Goal: Task Accomplishment & Management: Use online tool/utility

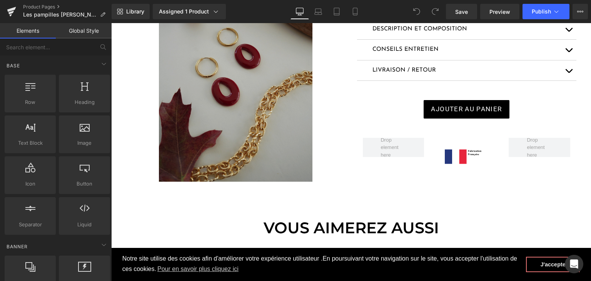
scroll to position [192, 0]
click at [241, 130] on img at bounding box center [235, 66] width 153 height 230
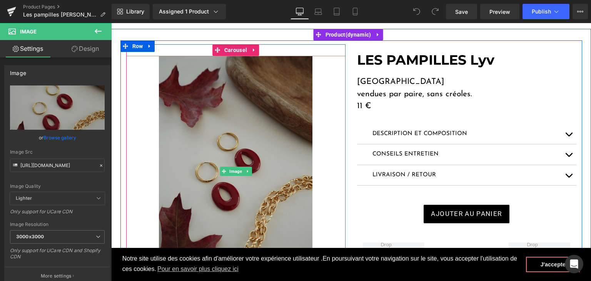
scroll to position [77, 0]
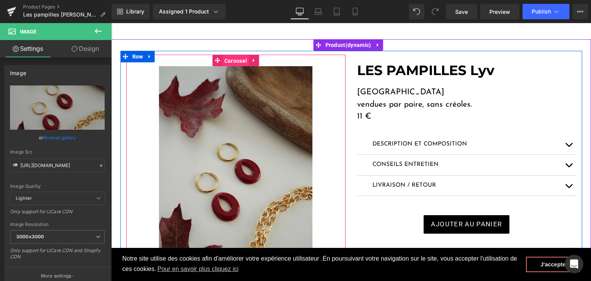
click at [232, 58] on span "Carousel" at bounding box center [235, 61] width 27 height 12
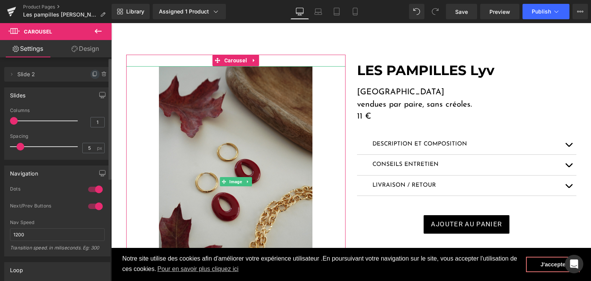
click at [93, 72] on icon at bounding box center [94, 74] width 3 height 4
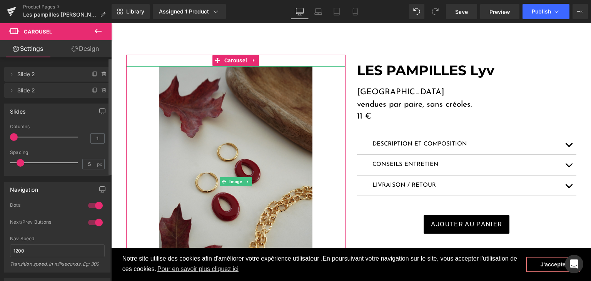
click at [93, 72] on icon at bounding box center [94, 74] width 3 height 4
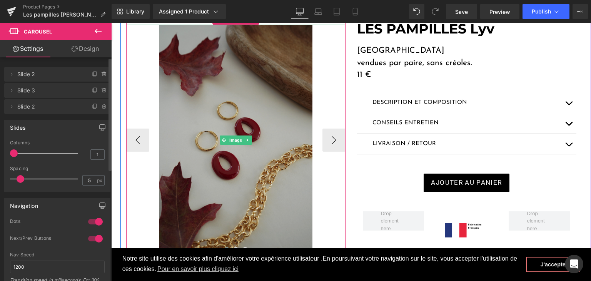
scroll to position [154, 0]
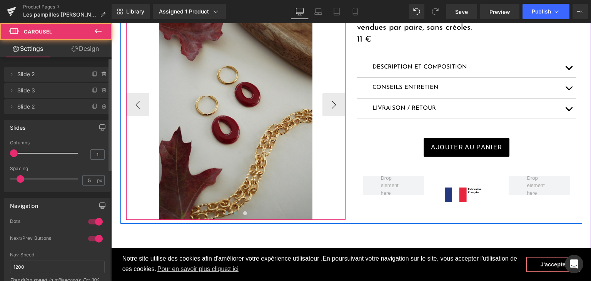
click at [234, 213] on span at bounding box center [236, 213] width 4 height 4
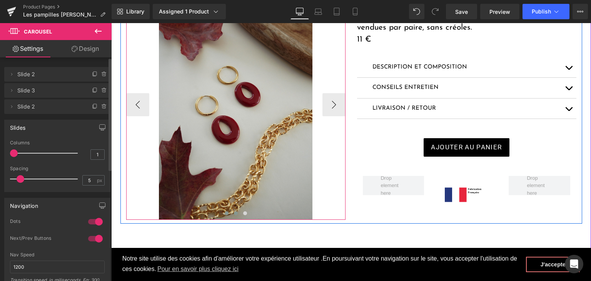
click at [222, 212] on button at bounding box center [226, 213] width 9 height 8
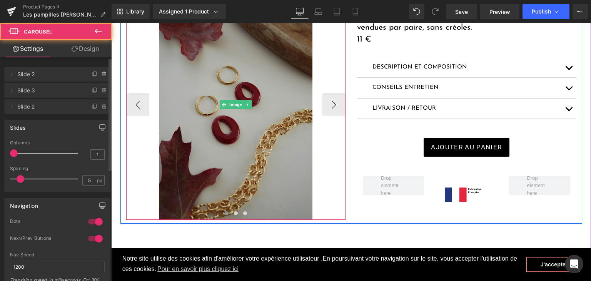
click at [200, 123] on img at bounding box center [235, 104] width 153 height 230
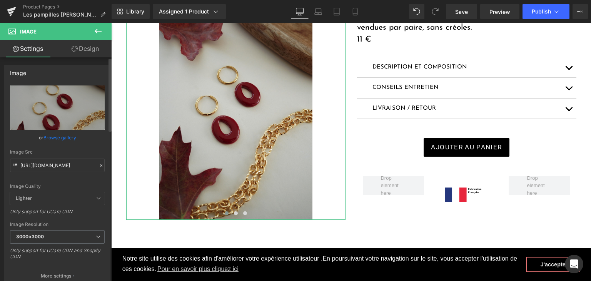
click at [100, 165] on icon at bounding box center [100, 165] width 5 height 5
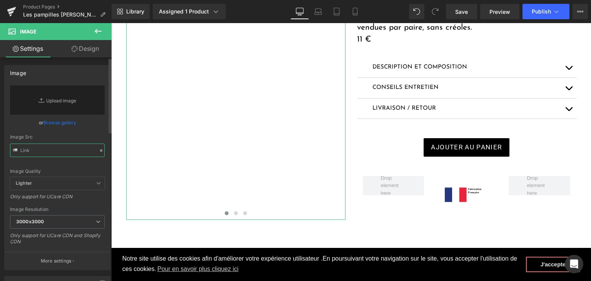
paste input "https://cdn.shopify.com/s/files/1/0251/3371/1412/files/lyv_bordeau.jpg?v=175959…"
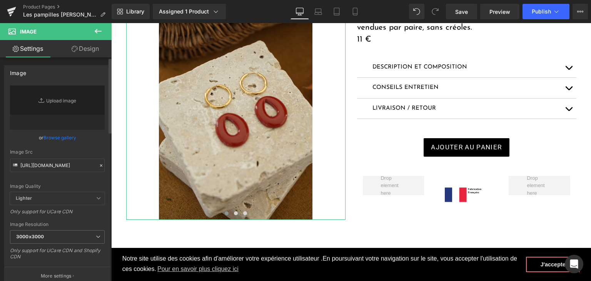
click at [93, 175] on div "Image Quality Lighter Lightest Lighter Lighter Lightest Only support for UCare …" at bounding box center [57, 138] width 95 height 107
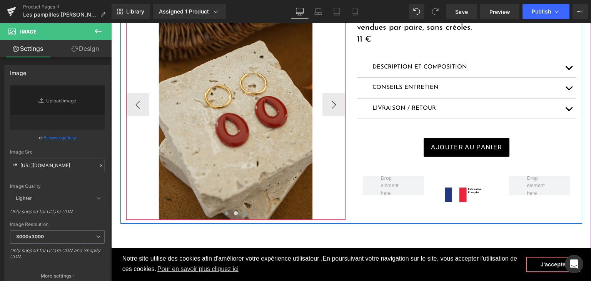
type input "[URL][DOMAIN_NAME]"
click at [243, 215] on span at bounding box center [245, 213] width 4 height 4
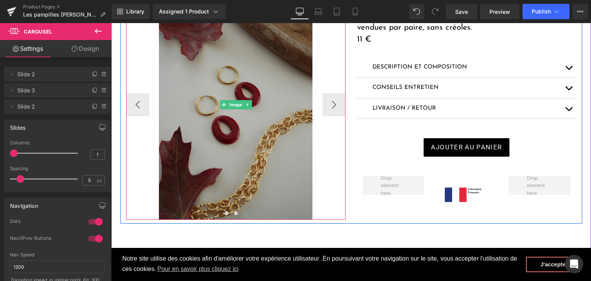
click at [246, 145] on img at bounding box center [235, 104] width 153 height 230
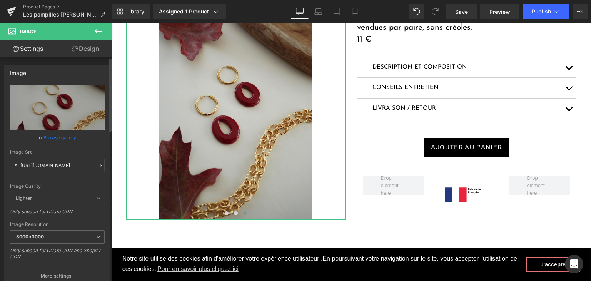
click at [98, 167] on icon at bounding box center [100, 165] width 5 height 5
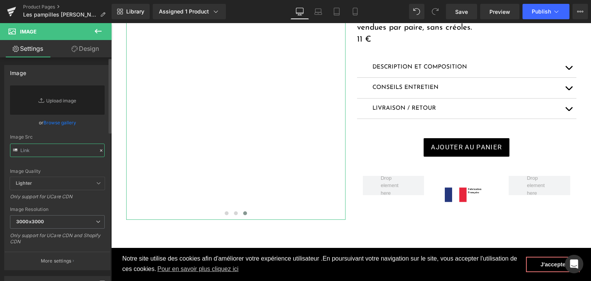
paste input "https://cdn.shopify.com/s/files/1/0251/3371/1412/files/DSC03064_1.jpg?v=1759591…"
type input "https://cdn.shopify.com/s/files/1/0251/3371/1412/files/DSC03064_1.jpg?v=1759591…"
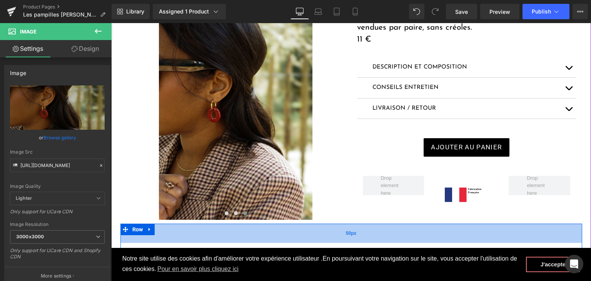
click at [267, 236] on div "50px" at bounding box center [351, 232] width 462 height 19
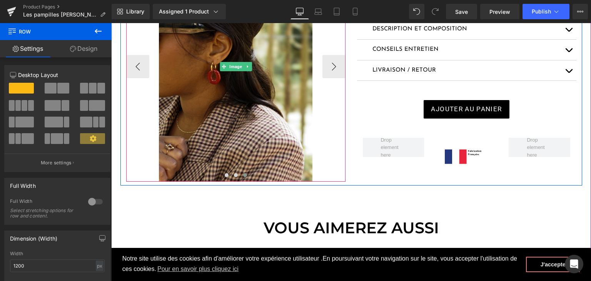
scroll to position [192, 0]
click at [234, 176] on button at bounding box center [235, 175] width 9 height 8
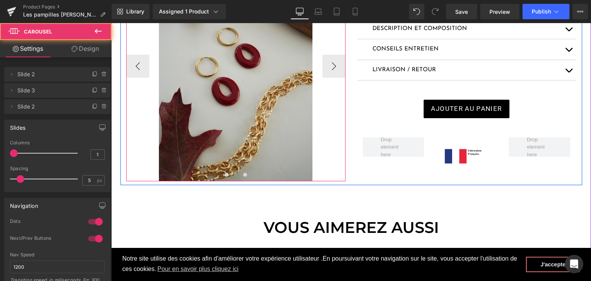
click at [228, 176] on button at bounding box center [226, 175] width 9 height 8
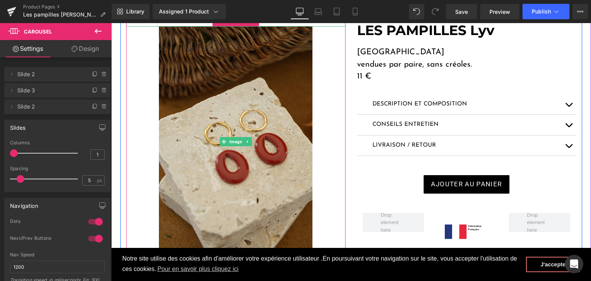
scroll to position [115, 0]
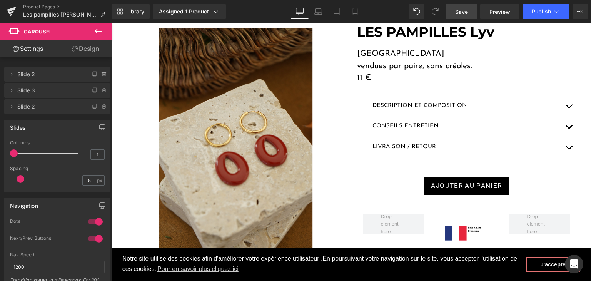
click at [465, 13] on span "Save" at bounding box center [461, 12] width 13 height 8
click at [46, 7] on link "Product Pages" at bounding box center [67, 7] width 88 height 6
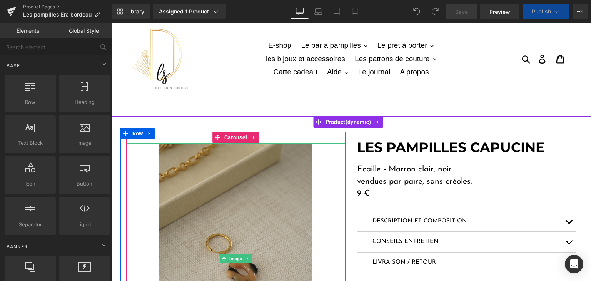
click at [201, 183] on img at bounding box center [235, 258] width 153 height 230
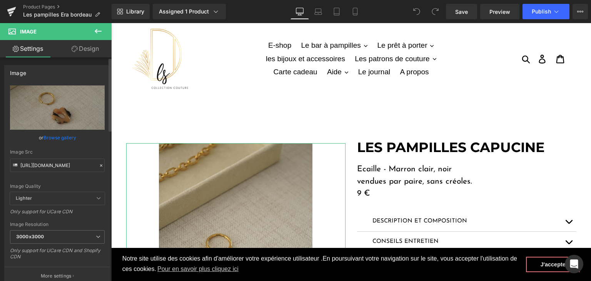
click at [98, 166] on icon at bounding box center [100, 165] width 5 height 5
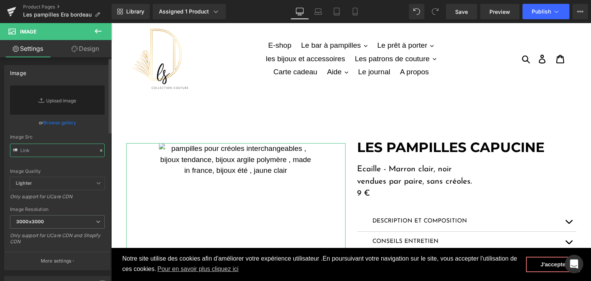
paste input "https://cdn.shopify.com/s/files/1/0251/3371/1412/files/DSC03064_1.jpg?v=1759591…"
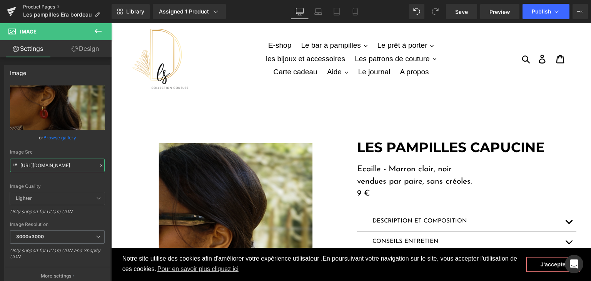
type input "https://cdn.shopify.com/s/files/1/0251/3371/1412/files/DSC03064_1_3000x3000.jpg…"
click at [98, 166] on icon at bounding box center [100, 165] width 5 height 5
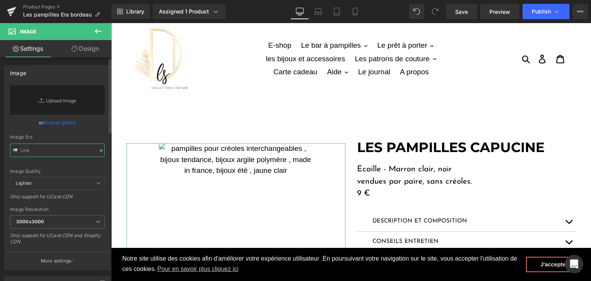
paste input "https://cdn.shopify.com/s/files/1/0251/3371/1412/files/bordeaux_era.jpg?v=17595…"
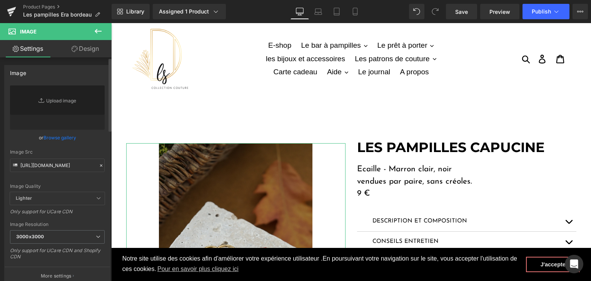
click at [69, 182] on div "Image Quality Lighter Lightest Lighter Lighter Lightest Only support for UCare …" at bounding box center [57, 138] width 95 height 107
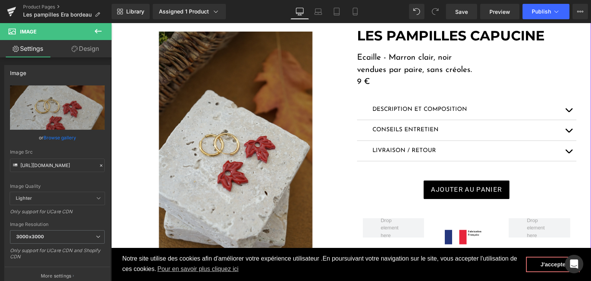
scroll to position [115, 0]
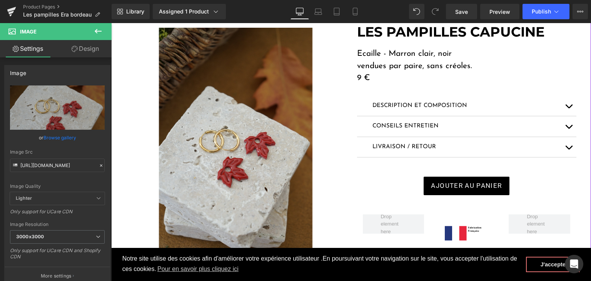
type input "https://cdn.shopify.com/s/files/1/0251/3371/1412/files/bordeaux_era_3000x3000.j…"
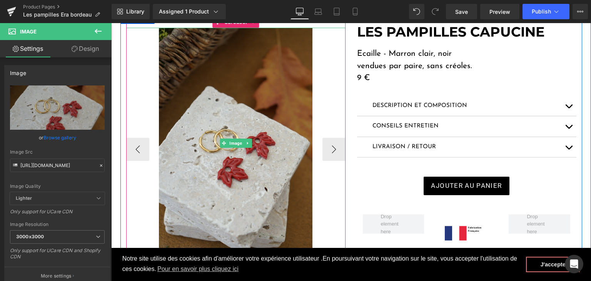
scroll to position [231, 0]
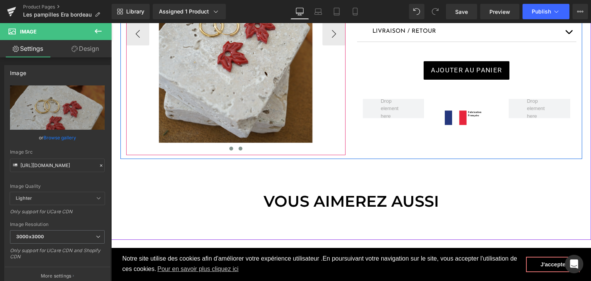
click at [238, 147] on span at bounding box center [240, 149] width 4 height 4
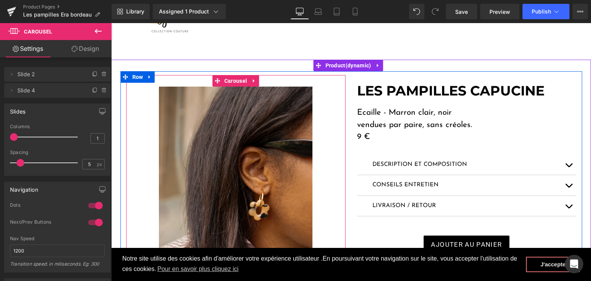
scroll to position [38, 0]
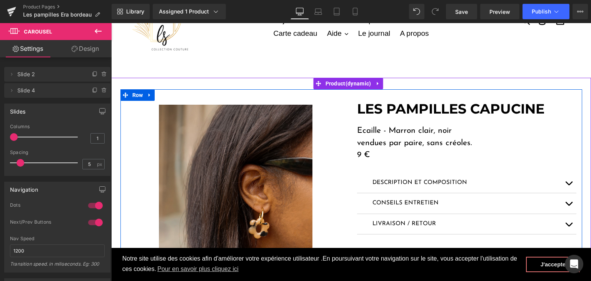
click at [486, 105] on strong "LES PAMPILLES CAPUCINE" at bounding box center [450, 108] width 187 height 17
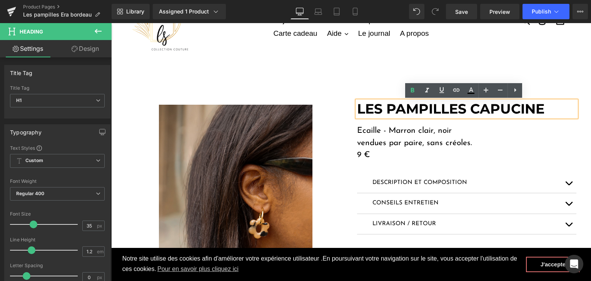
drag, startPoint x: 545, startPoint y: 107, endPoint x: 469, endPoint y: 114, distance: 75.8
click at [469, 114] on strong "LES PAMPILLES CAPUCINE" at bounding box center [450, 108] width 187 height 17
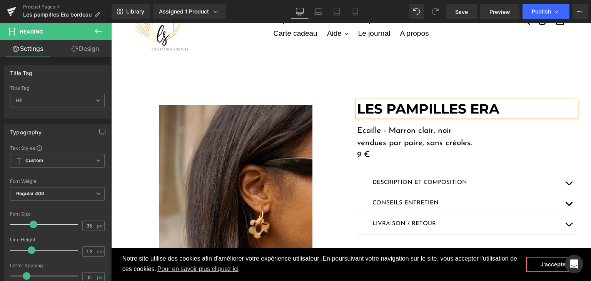
click at [447, 129] on p "Ecaille - Marron clair, noir" at bounding box center [466, 131] width 219 height 12
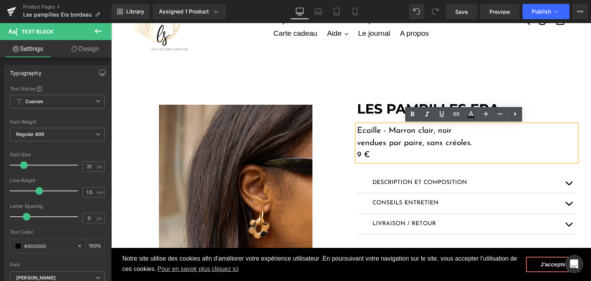
drag, startPoint x: 383, startPoint y: 129, endPoint x: 351, endPoint y: 129, distance: 32.3
click at [351, 129] on div "LES PAMPILLES ERA Heading Ecaille - Marron clair, noir vendues par paire, sans …" at bounding box center [466, 211] width 231 height 220
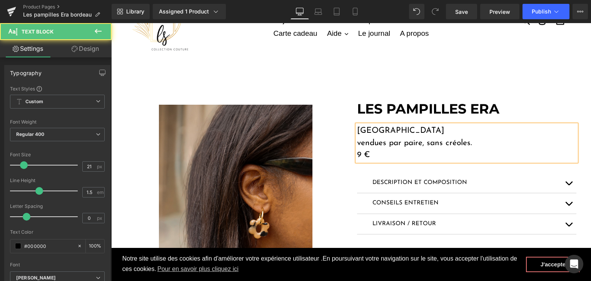
click at [357, 155] on p "9 €" at bounding box center [466, 155] width 219 height 12
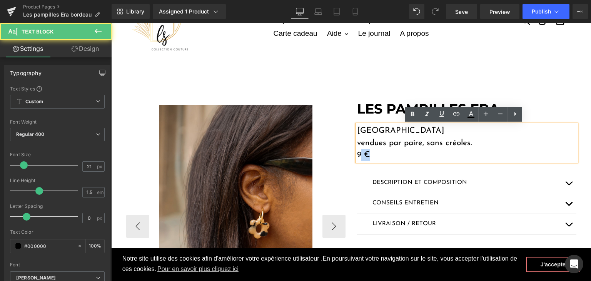
drag, startPoint x: 358, startPoint y: 152, endPoint x: 342, endPoint y: 152, distance: 16.6
click at [342, 152] on div "Image Image ‹ › Carousel LES PAMPILLES ERA Heading Bordeaux vendues par paire, …" at bounding box center [351, 220] width 462 height 262
drag, startPoint x: 347, startPoint y: 153, endPoint x: 359, endPoint y: 154, distance: 12.0
click at [347, 153] on div "Image Image ‹ › Carousel" at bounding box center [235, 224] width 231 height 247
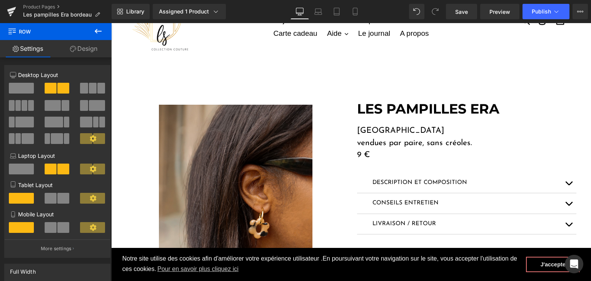
click at [359, 154] on p "9 €" at bounding box center [466, 155] width 219 height 12
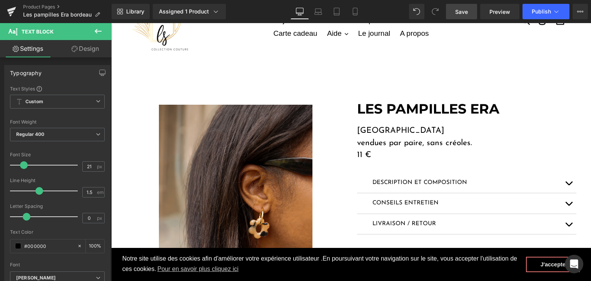
click at [464, 11] on span "Save" at bounding box center [461, 12] width 13 height 8
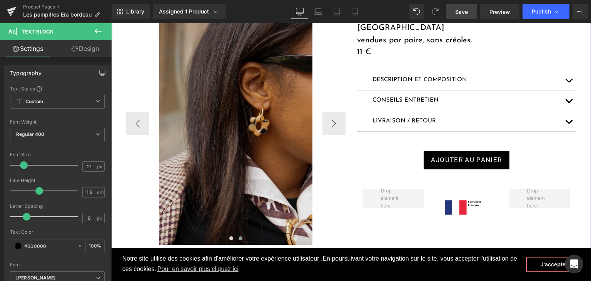
scroll to position [154, 0]
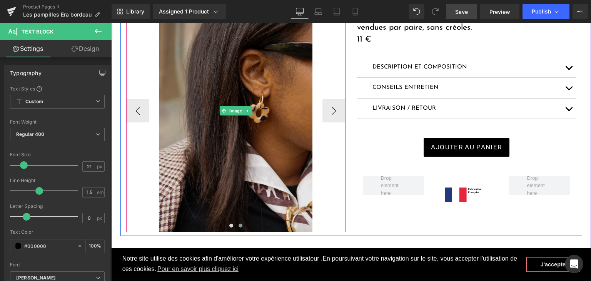
drag, startPoint x: 243, startPoint y: 162, endPoint x: 165, endPoint y: 148, distance: 79.6
click at [243, 162] on img at bounding box center [235, 110] width 153 height 243
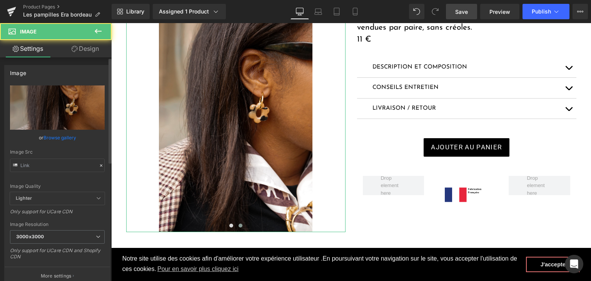
type input "https://cdn.shopify.com/s/files/1/0251/3371/1412/files/DSC01698_3_3000x3000.jpg…"
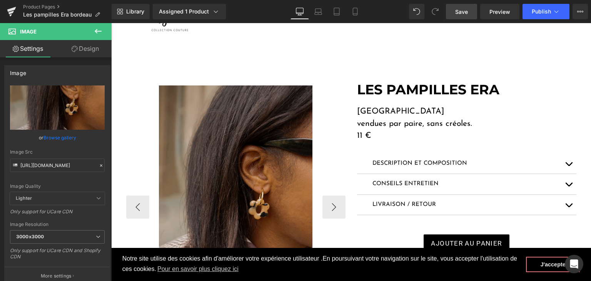
scroll to position [38, 0]
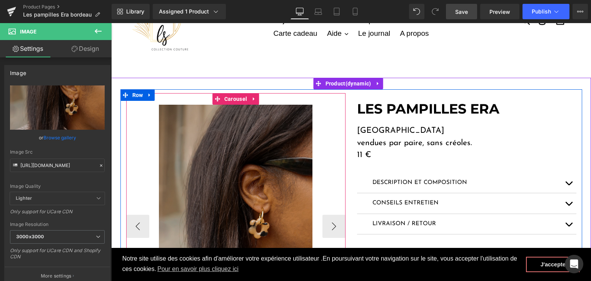
drag, startPoint x: 230, startPoint y: 101, endPoint x: 217, endPoint y: 105, distance: 13.4
click at [230, 101] on span "Carousel" at bounding box center [235, 99] width 27 height 12
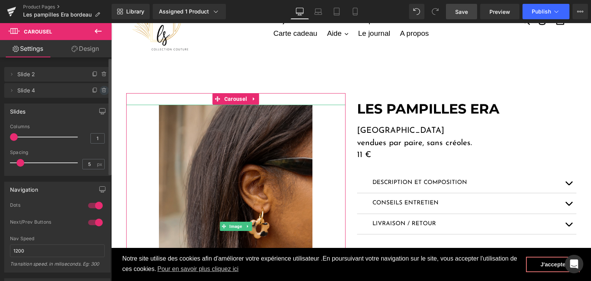
click at [103, 90] on icon at bounding box center [104, 90] width 6 height 6
click at [102, 90] on button "Delete" at bounding box center [96, 91] width 24 height 10
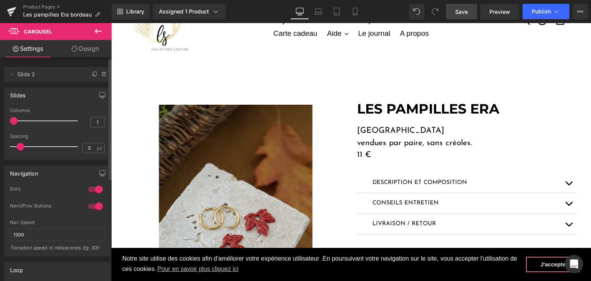
click at [469, 11] on link "Save" at bounding box center [461, 11] width 31 height 15
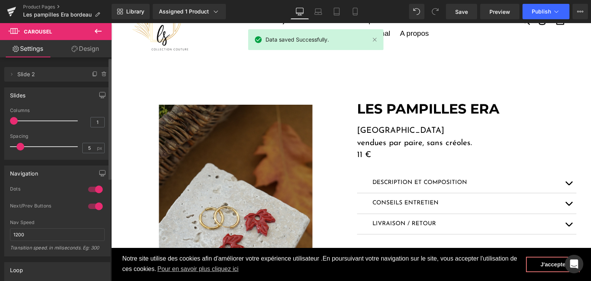
click at [562, 182] on button "button" at bounding box center [568, 183] width 15 height 20
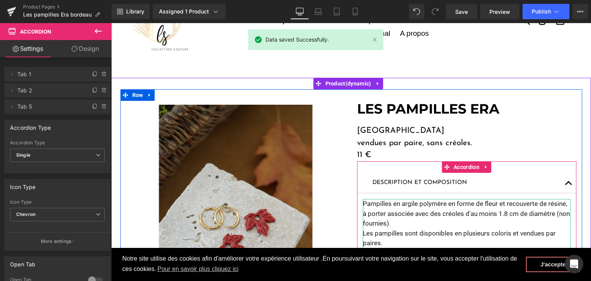
click at [490, 204] on p "Pampilles en argile polymère en forme de fleur et recouverte de résine, à porte…" at bounding box center [467, 214] width 208 height 30
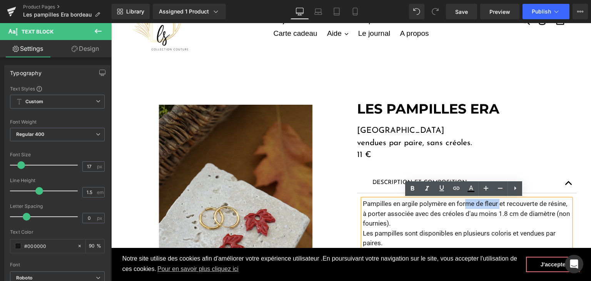
drag, startPoint x: 495, startPoint y: 202, endPoint x: 462, endPoint y: 204, distance: 33.9
click at [462, 204] on p "Pampilles en argile polymère en forme de fleur et recouverte de résine, à porte…" at bounding box center [467, 214] width 208 height 30
drag, startPoint x: 501, startPoint y: 204, endPoint x: 446, endPoint y: 204, distance: 55.0
click at [446, 204] on p "Pampilles en argile polymère en forme de fleur et recouverte de résine, à porte…" at bounding box center [467, 214] width 208 height 30
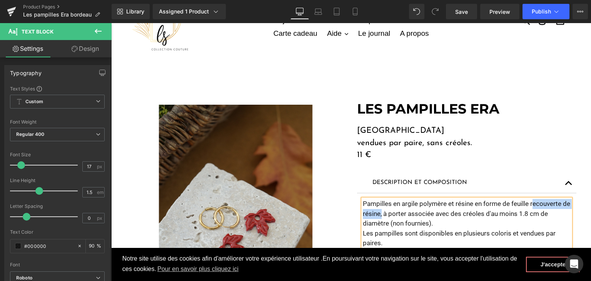
drag, startPoint x: 531, startPoint y: 203, endPoint x: 378, endPoint y: 213, distance: 152.7
click at [378, 213] on p "Pampilles en argile polymère et résine en forme de feuille recouverte de résine…" at bounding box center [467, 214] width 208 height 30
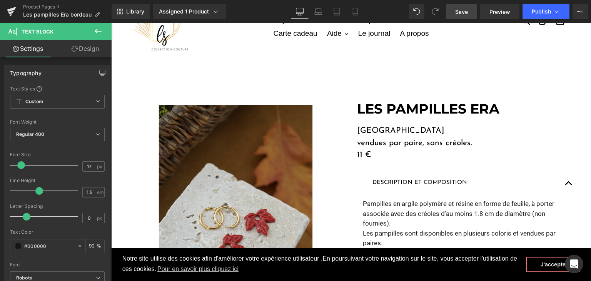
click at [462, 11] on span "Save" at bounding box center [461, 12] width 13 height 8
click at [11, 10] on icon at bounding box center [11, 9] width 9 height 5
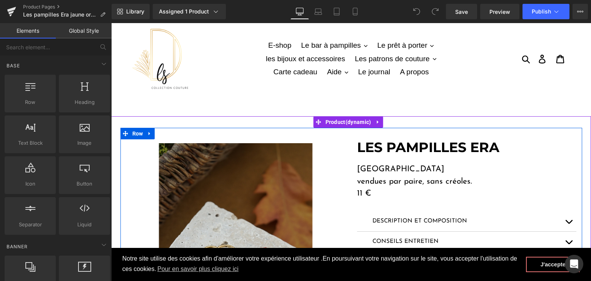
click at [577, 176] on div "Image ‹ › [GEOGRAPHIC_DATA] LES PAMPILLES ERA Heading Bordeaux vendues par pair…" at bounding box center [351, 253] width 462 height 250
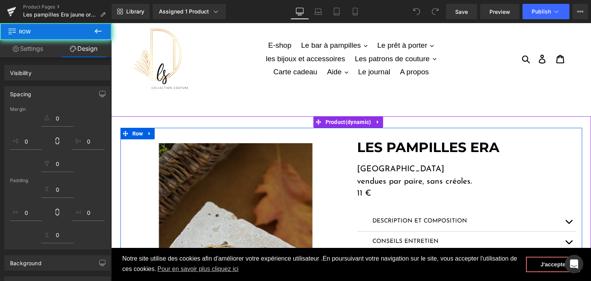
click at [478, 145] on div "LES PAMPILLES ERA Heading" at bounding box center [466, 147] width 219 height 16
click at [379, 160] on div "LES PAMPILLES ERA Heading Bordeaux vendues par paire, sans créoles. 11 € Text B…" at bounding box center [466, 249] width 231 height 220
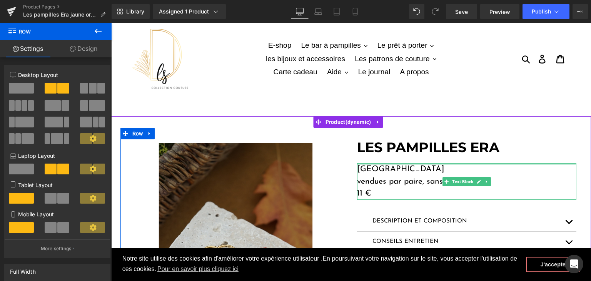
click at [389, 167] on p "[GEOGRAPHIC_DATA]" at bounding box center [466, 169] width 219 height 12
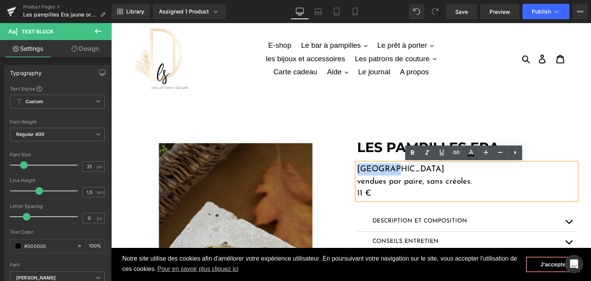
drag, startPoint x: 388, startPoint y: 172, endPoint x: 354, endPoint y: 168, distance: 34.8
click at [357, 168] on p "[GEOGRAPHIC_DATA]" at bounding box center [466, 169] width 219 height 12
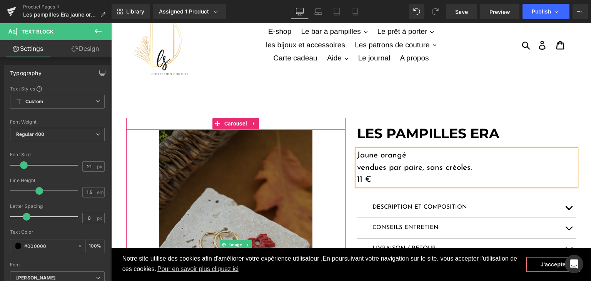
scroll to position [38, 0]
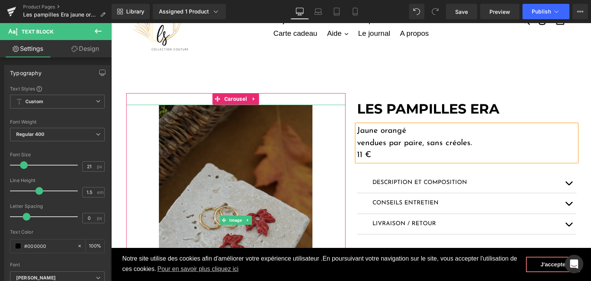
drag, startPoint x: 251, startPoint y: 185, endPoint x: 204, endPoint y: 175, distance: 48.4
click at [251, 185] on img at bounding box center [235, 220] width 153 height 230
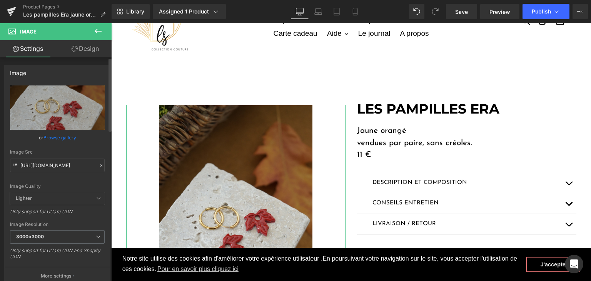
click at [98, 165] on icon at bounding box center [100, 165] width 5 height 5
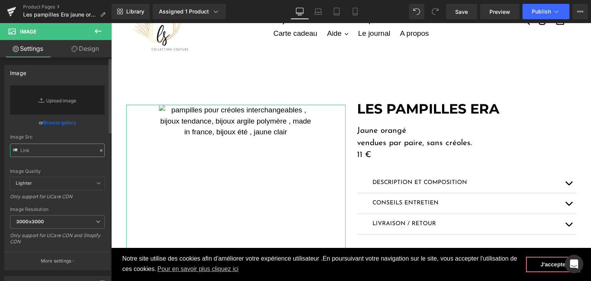
paste input "[URL][DOMAIN_NAME]"
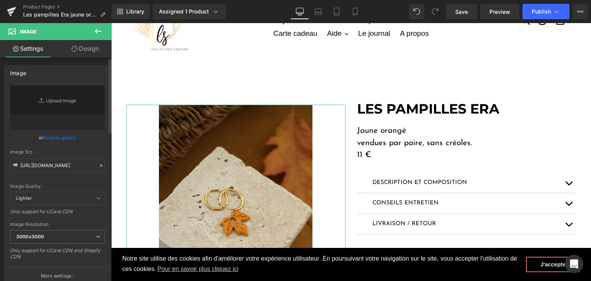
click at [68, 184] on div "Image Quality" at bounding box center [57, 185] width 95 height 5
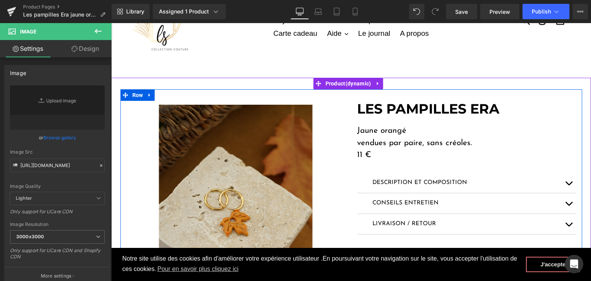
type input "[URL][DOMAIN_NAME]"
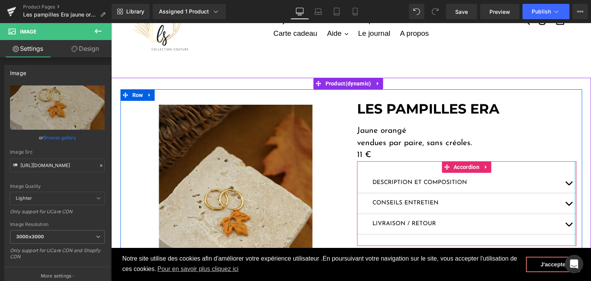
click at [574, 182] on div at bounding box center [575, 203] width 2 height 85
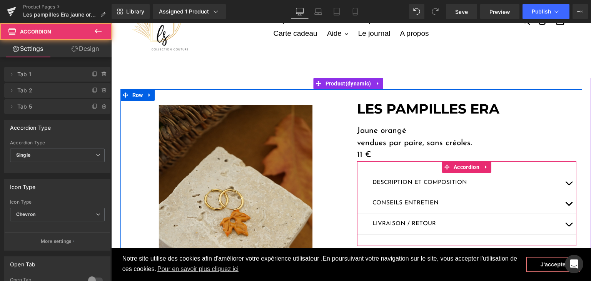
click at [563, 184] on button "button" at bounding box center [568, 183] width 15 height 20
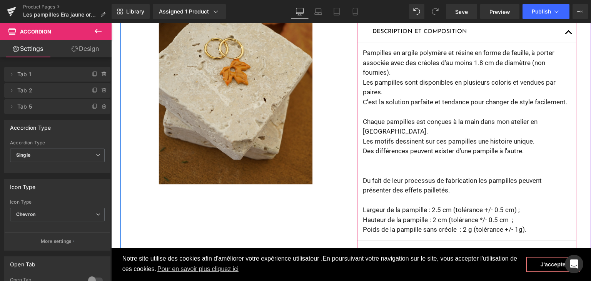
scroll to position [192, 0]
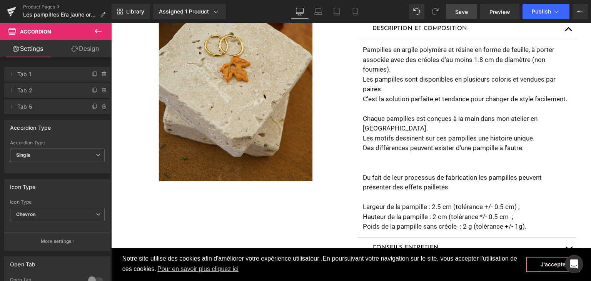
click at [473, 10] on link "Save" at bounding box center [461, 11] width 31 height 15
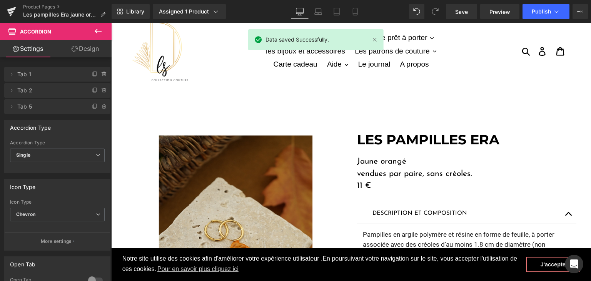
scroll to position [0, 0]
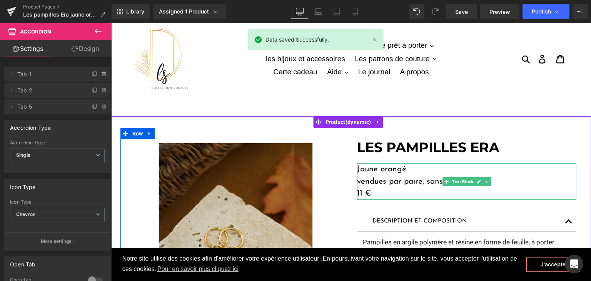
click at [369, 170] on p "Jaune orangé" at bounding box center [466, 169] width 219 height 12
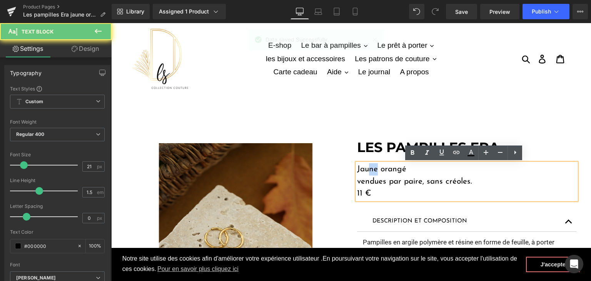
drag, startPoint x: 373, startPoint y: 169, endPoint x: 366, endPoint y: 169, distance: 6.9
click at [366, 169] on p "Jaune orangé" at bounding box center [466, 169] width 219 height 12
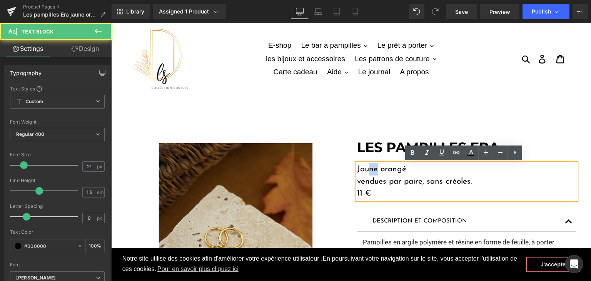
click at [371, 169] on p "Jaune orangé" at bounding box center [466, 169] width 219 height 12
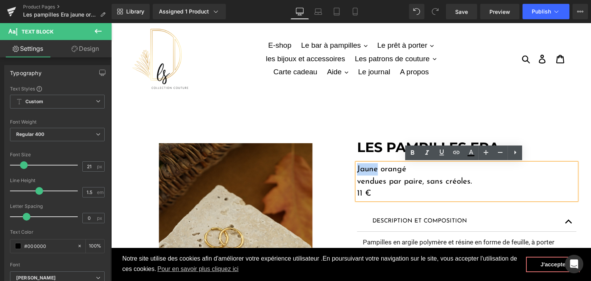
drag, startPoint x: 373, startPoint y: 169, endPoint x: 354, endPoint y: 169, distance: 19.2
click at [357, 169] on p "Jaune orangé" at bounding box center [466, 169] width 219 height 12
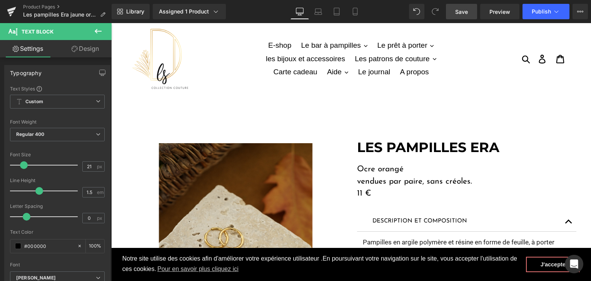
click at [468, 16] on link "Save" at bounding box center [461, 11] width 31 height 15
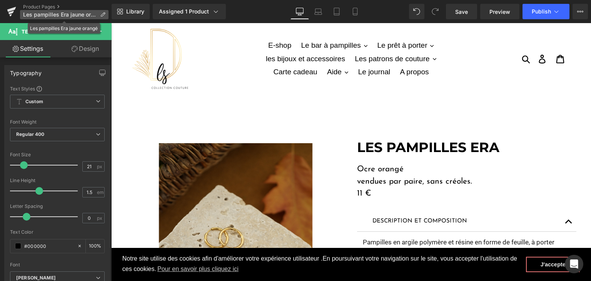
click at [92, 17] on span "Les pampilles Era jaune orangé" at bounding box center [60, 15] width 74 height 6
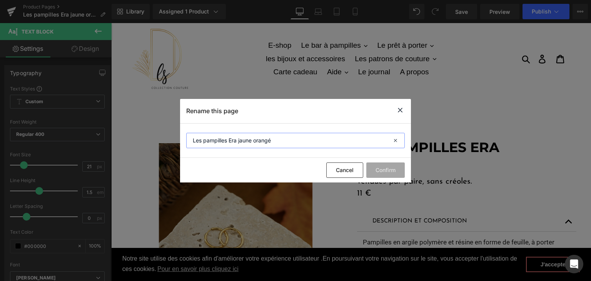
click at [294, 146] on input "Les pampilles Era jaune orangé" at bounding box center [295, 140] width 218 height 15
drag, startPoint x: 253, startPoint y: 142, endPoint x: 239, endPoint y: 142, distance: 14.2
click at [239, 142] on input "Les pampilles Era jaune orangé" at bounding box center [295, 140] width 218 height 15
type input "Les pampilles Era ocre orangé"
click at [390, 168] on button "Confirm" at bounding box center [385, 169] width 38 height 15
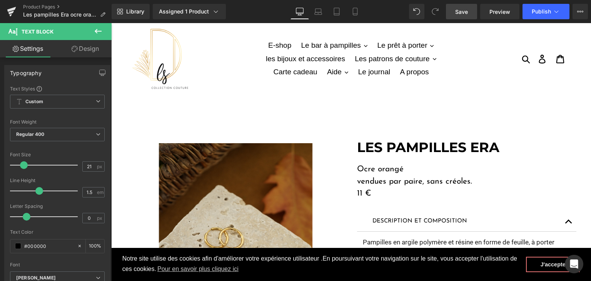
click at [462, 13] on span "Save" at bounding box center [461, 12] width 13 height 8
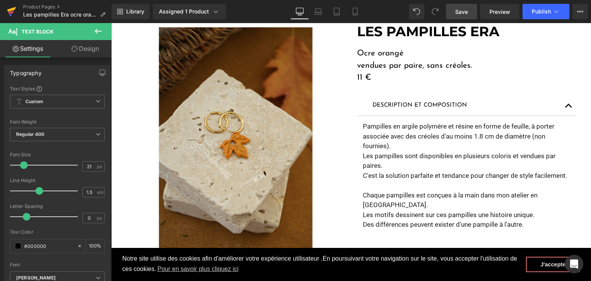
scroll to position [115, 0]
click at [6, 12] on link at bounding box center [11, 11] width 23 height 23
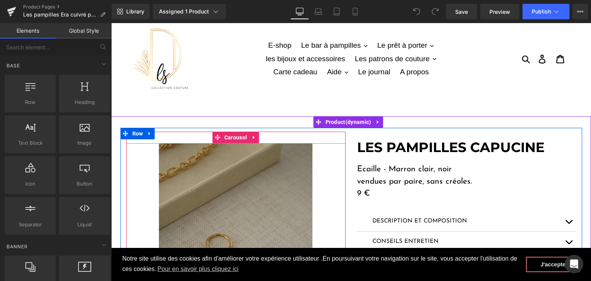
click at [224, 206] on img at bounding box center [235, 258] width 153 height 230
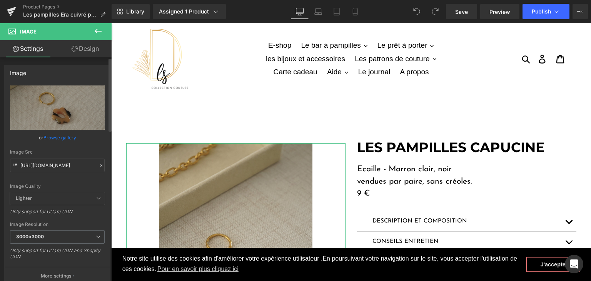
click at [98, 162] on div at bounding box center [101, 165] width 7 height 9
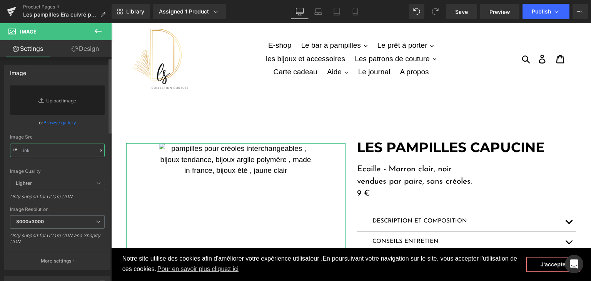
paste input "https://cdn.shopify.com/s/files/1/0251/3371/1412/files/DSC03113.jpg?v=1759592642"
type input "https://cdn.shopify.com/s/files/1/0251/3371/1412/files/DSC03113.jpg?v=1759592642"
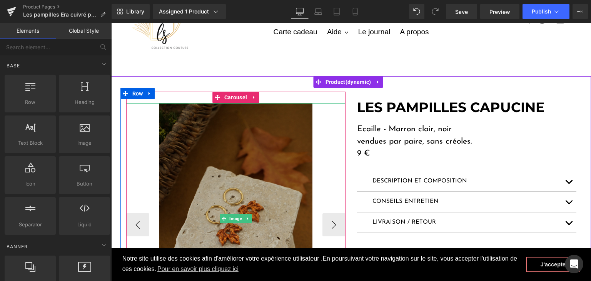
scroll to position [77, 0]
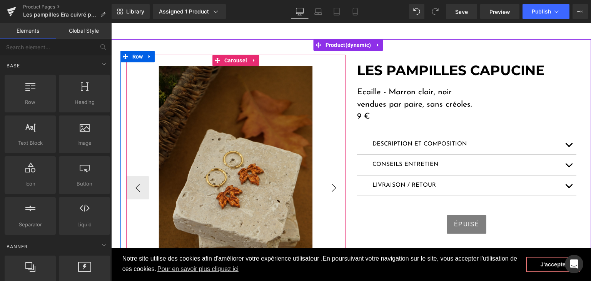
click at [332, 188] on button "›" at bounding box center [333, 187] width 23 height 23
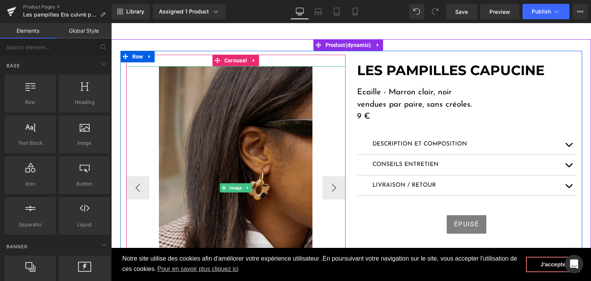
click at [237, 171] on img at bounding box center [235, 187] width 153 height 243
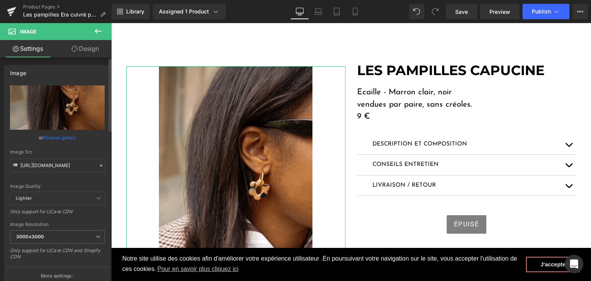
click at [100, 165] on icon at bounding box center [101, 165] width 2 height 2
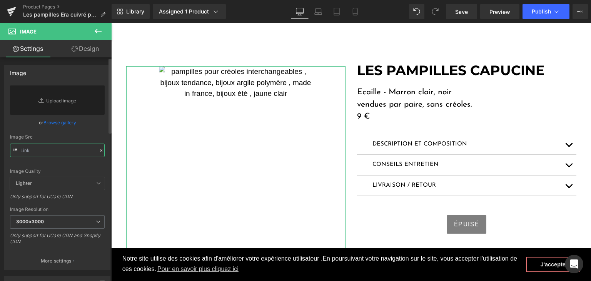
paste input "https://cdn.shopify.com/s/files/1/0251/3371/1412/files/DSC03099.jpg?v=1759592641"
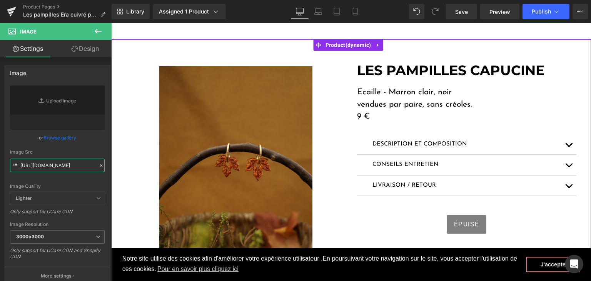
type input "https://cdn.shopify.com/s/files/1/0251/3371/1412/files/DSC03099_3000x3000.jpg?v…"
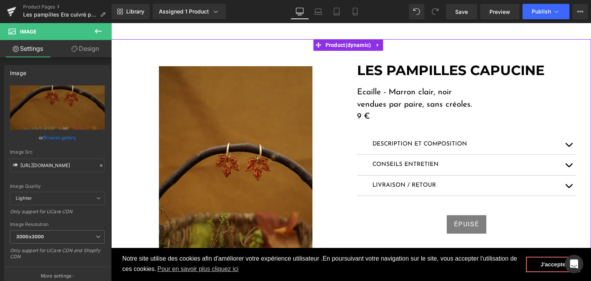
click at [114, 68] on div "Image Image ‹ › [GEOGRAPHIC_DATA] LES PAMPILLES CAPUCINE Heading Ecaille - Marr…" at bounding box center [351, 210] width 480 height 342
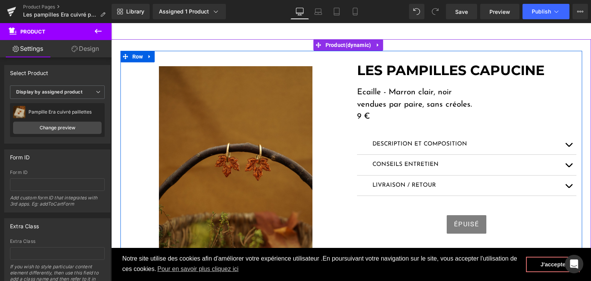
click at [428, 74] on strong "LES PAMPILLES CAPUCINE" at bounding box center [450, 70] width 187 height 17
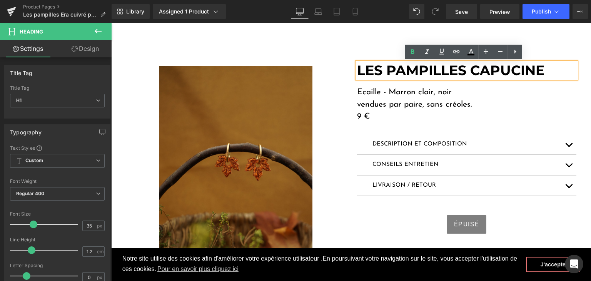
drag, startPoint x: 549, startPoint y: 67, endPoint x: 468, endPoint y: 70, distance: 81.6
click at [468, 70] on h1 "LES PAMPILLES CAPUCINE" at bounding box center [466, 70] width 219 height 16
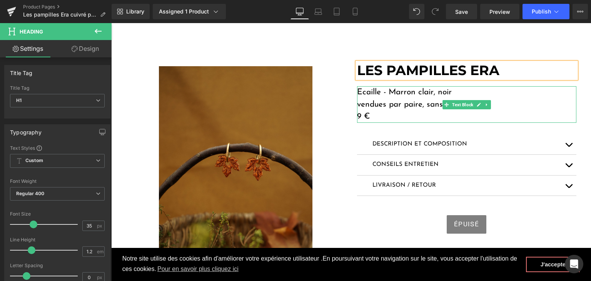
click at [400, 95] on p "Ecaille - Marron clair, noir" at bounding box center [466, 92] width 219 height 12
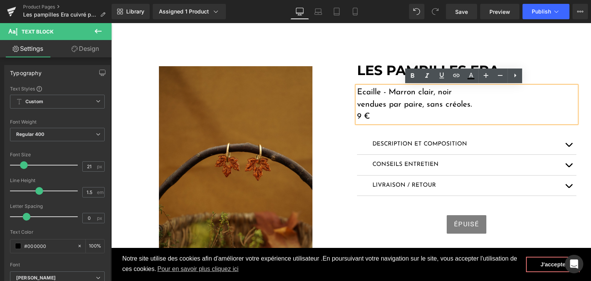
drag, startPoint x: 435, startPoint y: 93, endPoint x: 352, endPoint y: 86, distance: 83.7
click at [357, 86] on div "Ecaille - Marron clair, noir vendues par paire, sans créoles. 9 €" at bounding box center [466, 104] width 219 height 37
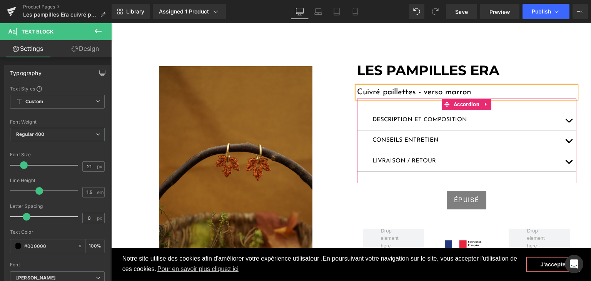
click at [568, 123] on button "button" at bounding box center [568, 120] width 15 height 20
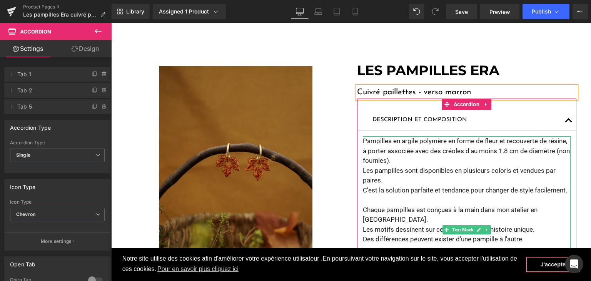
click at [495, 141] on p "Pampilles en argile polymère en forme de fleur et recouverte de résine, à porte…" at bounding box center [467, 151] width 208 height 30
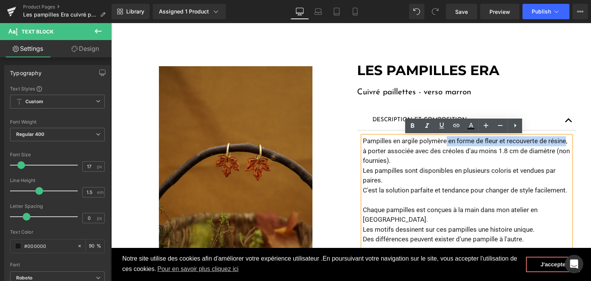
drag, startPoint x: 562, startPoint y: 140, endPoint x: 443, endPoint y: 140, distance: 118.5
click at [443, 140] on p "Pampilles en argile polymère en forme de fleur et recouverte de résine, à porte…" at bounding box center [467, 151] width 208 height 30
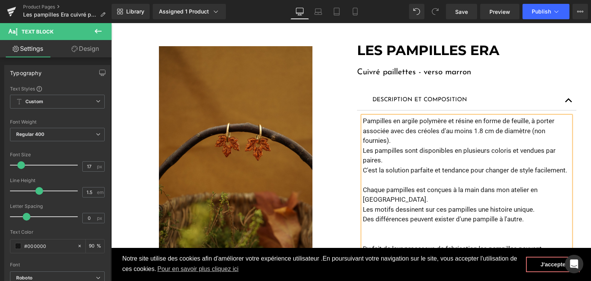
scroll to position [115, 0]
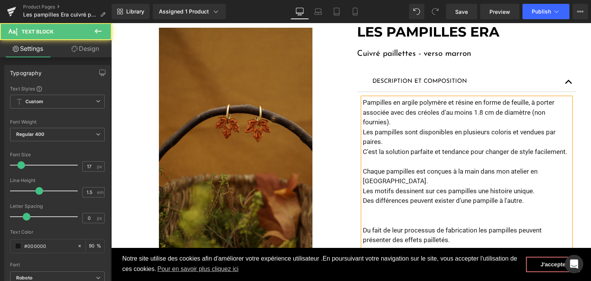
click at [385, 113] on p "Pampilles en argile polymère et résine en forme de feuille, à porter associée a…" at bounding box center [467, 113] width 208 height 30
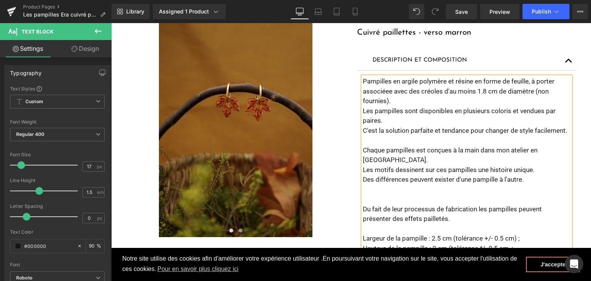
scroll to position [154, 0]
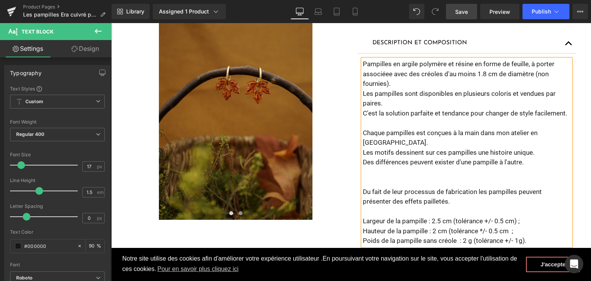
click at [456, 14] on span "Save" at bounding box center [461, 12] width 13 height 8
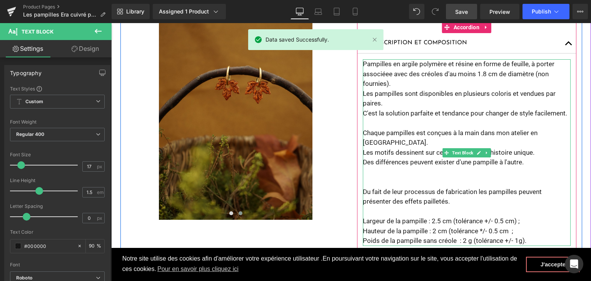
click at [434, 200] on p "Du fait de leur processus de fabrication les pampilles peuvent présenter des ef…" at bounding box center [467, 197] width 208 height 20
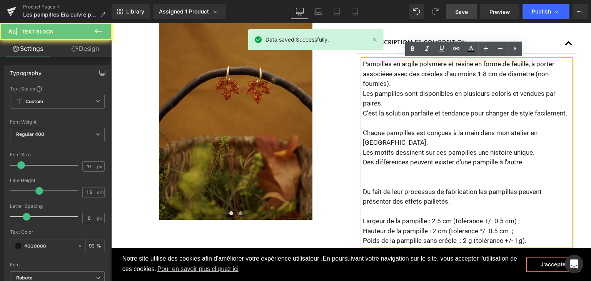
click at [435, 232] on p "Hauteur de la pampille : 2 cm (tolérance */- 0.5 cm ;" at bounding box center [467, 231] width 208 height 10
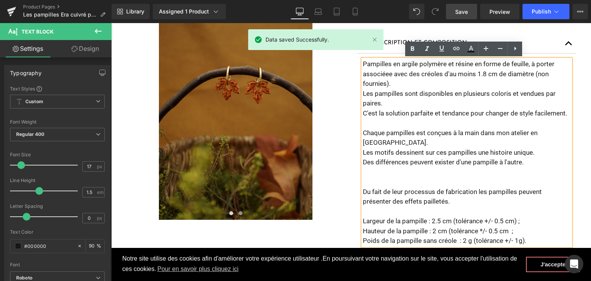
click at [433, 233] on p "Hauteur de la pampille : 2 cm (tolérance */- 0.5 cm ;" at bounding box center [467, 231] width 208 height 10
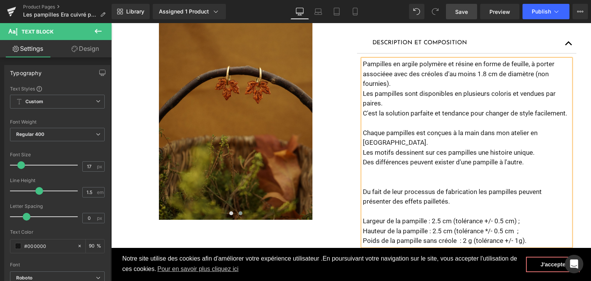
scroll to position [192, 0]
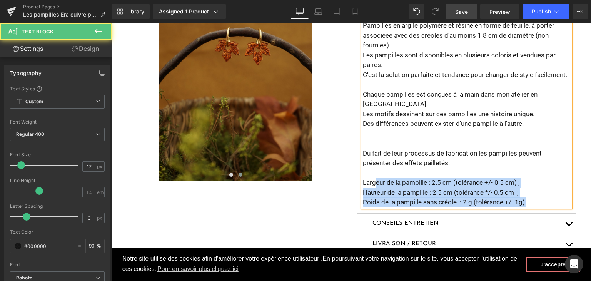
drag, startPoint x: 527, startPoint y: 202, endPoint x: 348, endPoint y: 183, distance: 180.2
click at [351, 183] on div "LES PAMPILLES ERA Heading Cuivré paillettes - verso marron Text Block Descripti…" at bounding box center [466, 144] width 231 height 394
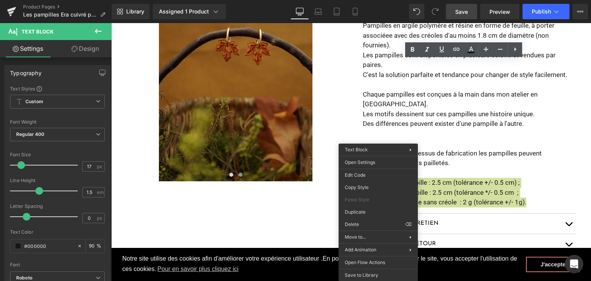
click at [463, 11] on span "Save" at bounding box center [461, 12] width 13 height 8
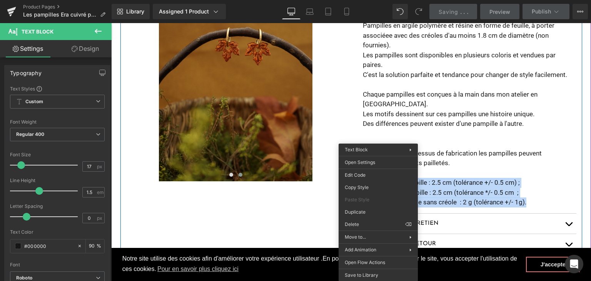
click at [254, 221] on div "Image Image ‹ › Carousel LES PAMPILLES ERA Heading Cuivré paillettes - verso ma…" at bounding box center [351, 140] width 462 height 410
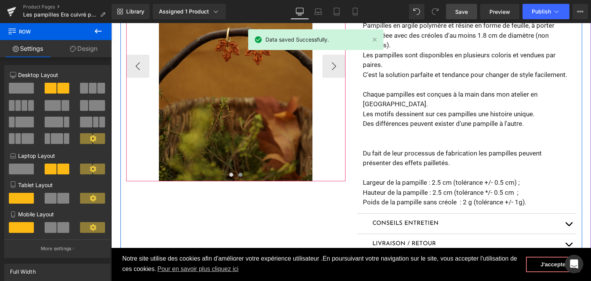
click at [236, 175] on button at bounding box center [240, 175] width 9 height 8
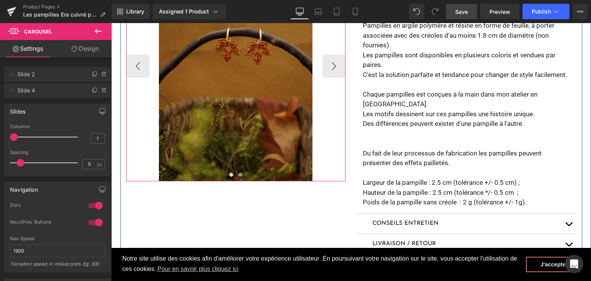
click at [238, 174] on span at bounding box center [240, 175] width 4 height 4
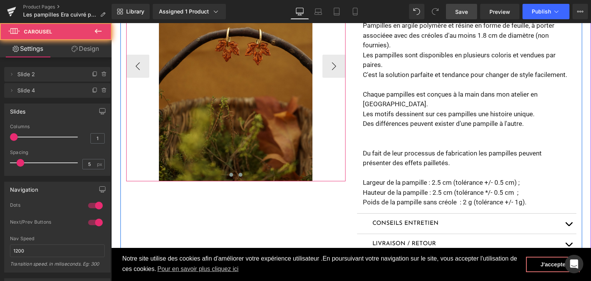
click at [227, 177] on button at bounding box center [231, 175] width 9 height 8
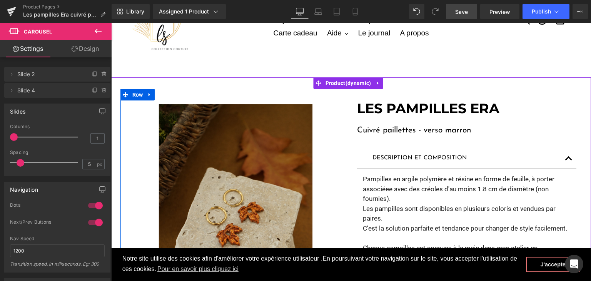
scroll to position [38, 0]
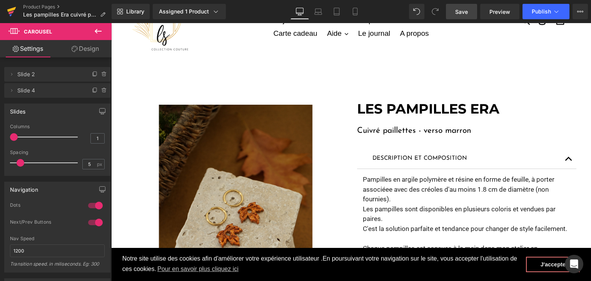
click at [8, 12] on icon at bounding box center [11, 11] width 9 height 19
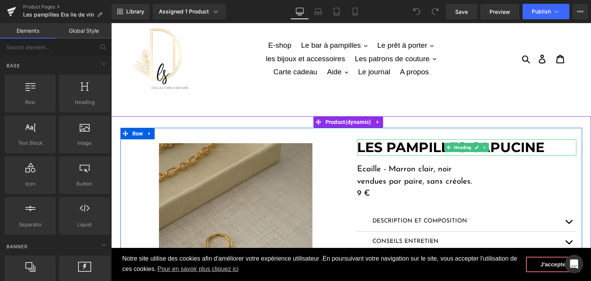
click at [548, 147] on h1 "LES PAMPILLES CAPUCINE" at bounding box center [466, 147] width 219 height 16
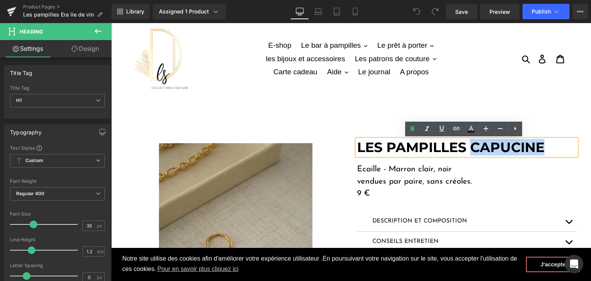
drag, startPoint x: 542, startPoint y: 147, endPoint x: 471, endPoint y: 146, distance: 71.5
click at [471, 146] on strong "LES PAMPILLES CAPUCINE" at bounding box center [450, 147] width 187 height 17
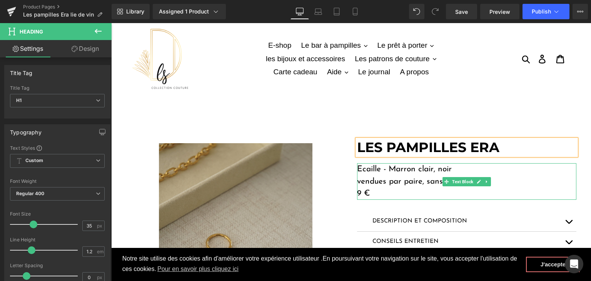
click at [420, 170] on p "Ecaille - Marron clair, noir" at bounding box center [466, 169] width 219 height 12
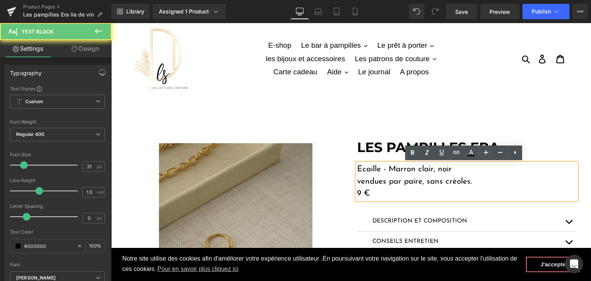
click at [422, 170] on p "Ecaille - Marron clair, noir" at bounding box center [466, 169] width 219 height 12
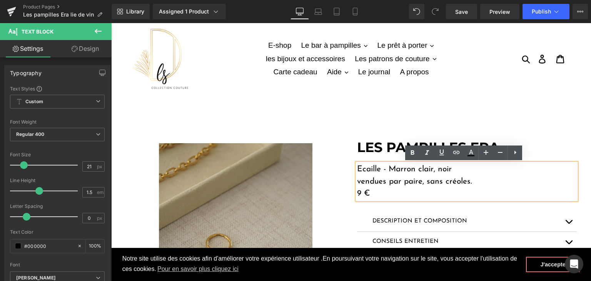
click at [448, 169] on p "Ecaille - Marron clair, noir" at bounding box center [466, 169] width 219 height 12
drag, startPoint x: 448, startPoint y: 169, endPoint x: 360, endPoint y: 168, distance: 88.5
click at [360, 168] on p "Ecaille - Marron clair, noir" at bounding box center [466, 169] width 219 height 12
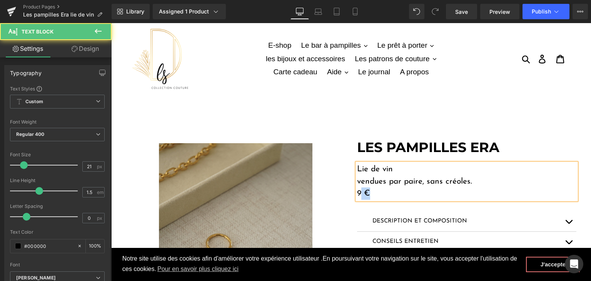
drag, startPoint x: 358, startPoint y: 191, endPoint x: 353, endPoint y: 191, distance: 5.0
click at [357, 191] on div "Lie de vin vendues par paire, sans créoles. 9 €" at bounding box center [466, 181] width 219 height 37
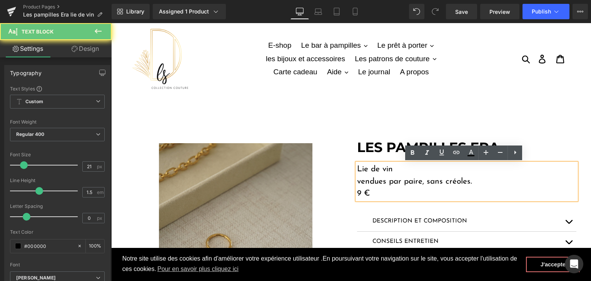
click at [357, 191] on div "Lie de vin vendues par paire, sans créoles. 9 €" at bounding box center [466, 181] width 219 height 37
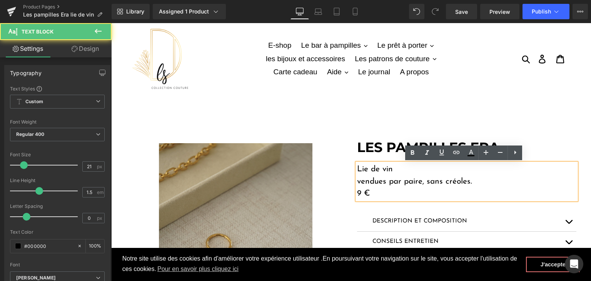
click at [357, 190] on p "9 €" at bounding box center [466, 193] width 219 height 12
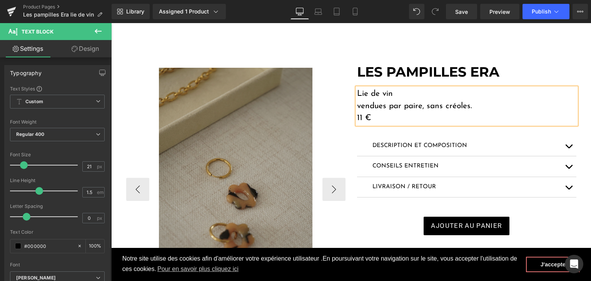
scroll to position [77, 0]
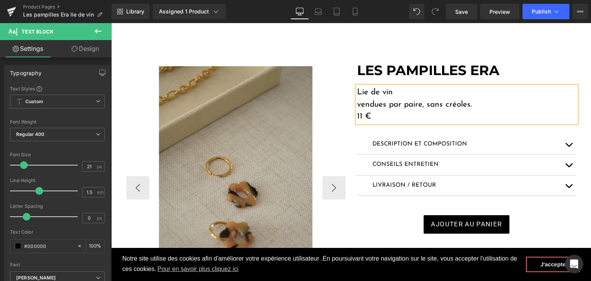
click at [222, 178] on div "Image" at bounding box center [235, 181] width 219 height 230
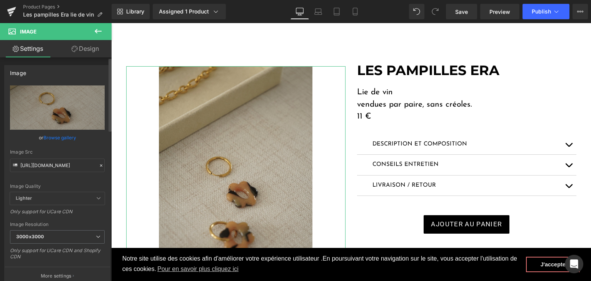
click at [100, 165] on icon at bounding box center [100, 165] width 5 height 5
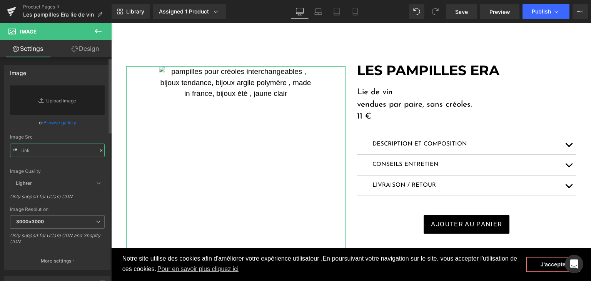
paste input "[URL][DOMAIN_NAME]"
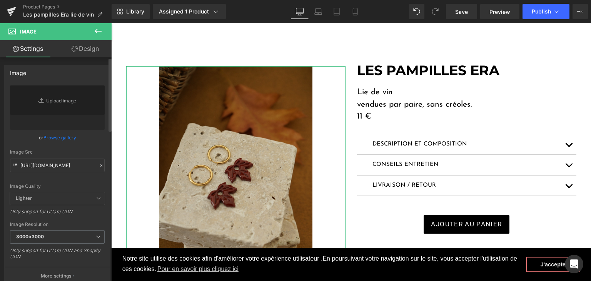
scroll to position [0, 0]
click at [70, 182] on div "Image Quality Lighter Lightest Lighter Lighter Lightest Only support for UCare …" at bounding box center [57, 138] width 95 height 107
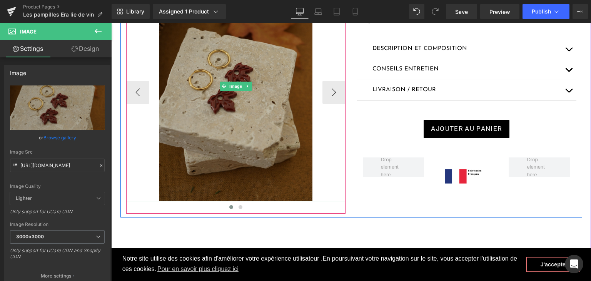
type input "[URL][DOMAIN_NAME]"
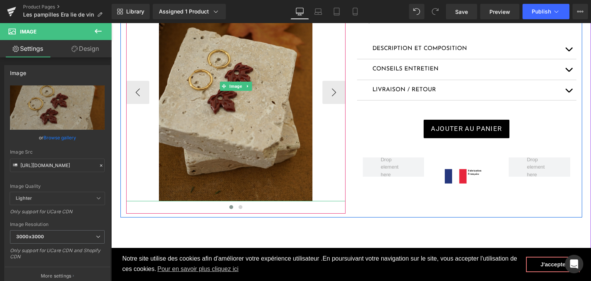
scroll to position [192, 0]
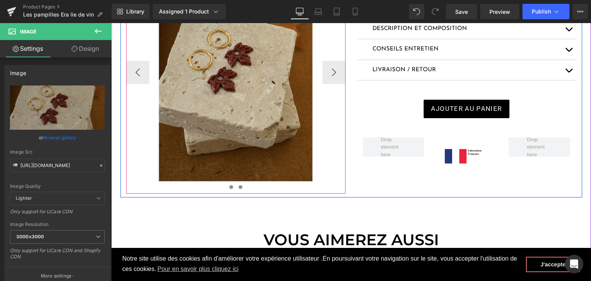
click at [240, 185] on button at bounding box center [240, 187] width 9 height 8
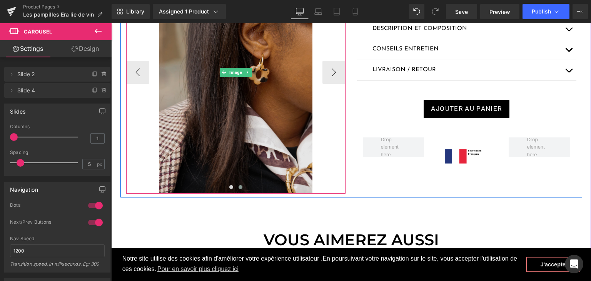
click at [216, 108] on img at bounding box center [235, 72] width 153 height 243
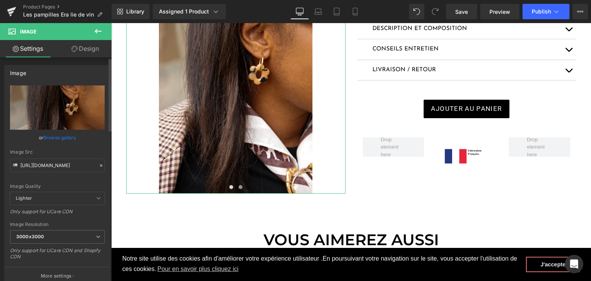
click at [98, 165] on icon at bounding box center [100, 165] width 5 height 5
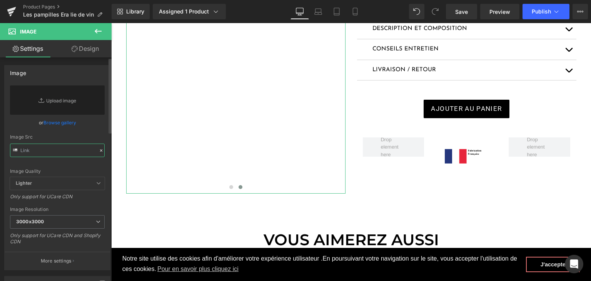
paste input "[URL][DOMAIN_NAME]"
type input "[URL][DOMAIN_NAME]"
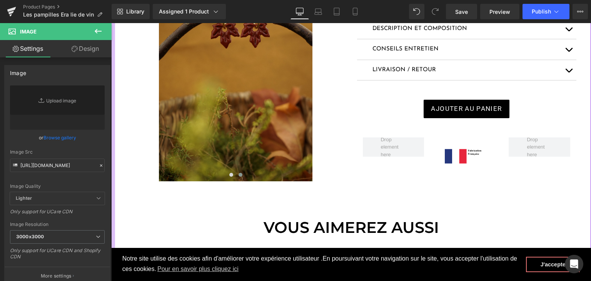
click at [112, 179] on div at bounding box center [113, 95] width 4 height 342
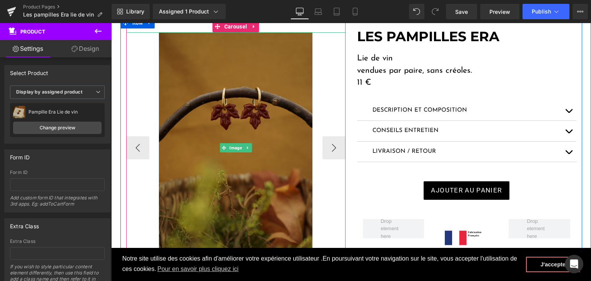
scroll to position [77, 0]
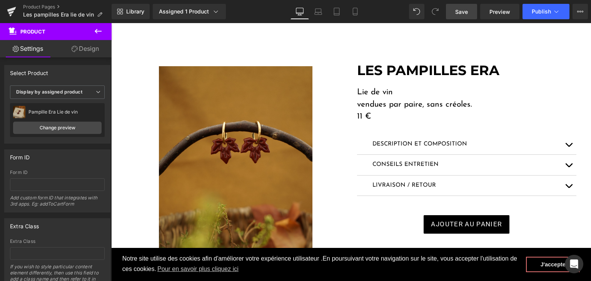
click at [465, 10] on span "Save" at bounding box center [461, 12] width 13 height 8
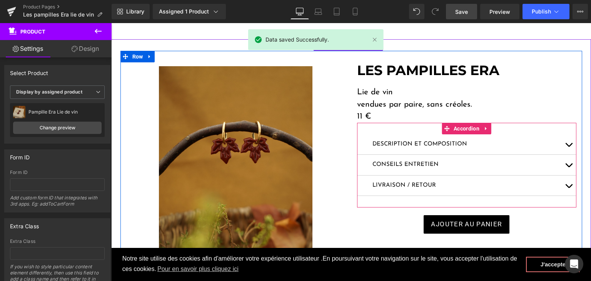
click at [563, 145] on button "button" at bounding box center [568, 144] width 15 height 20
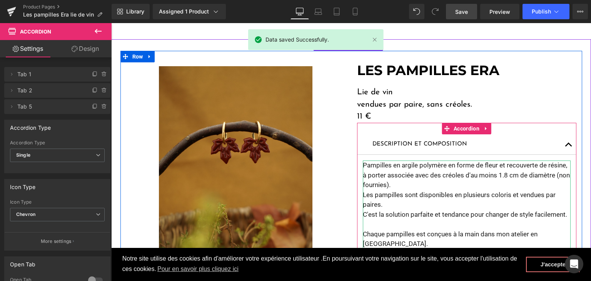
click at [474, 166] on p "Pampilles en argile polymère en forme de fleur et recouverte de résine, à porte…" at bounding box center [467, 175] width 208 height 30
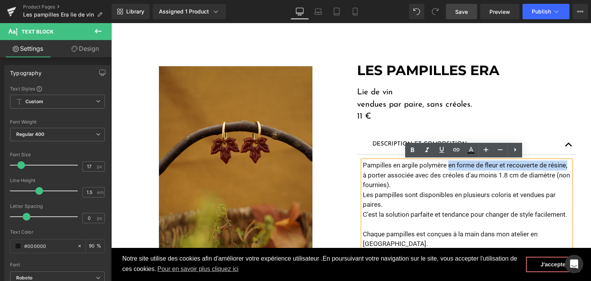
drag, startPoint x: 565, startPoint y: 165, endPoint x: 445, endPoint y: 162, distance: 120.4
click at [445, 162] on p "Pampilles en argile polymère en forme de fleur et recouverte de résine, à porte…" at bounding box center [467, 175] width 208 height 30
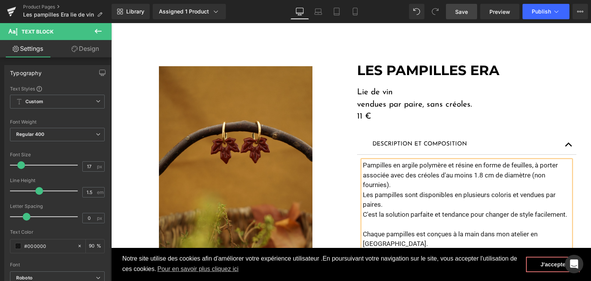
click at [385, 174] on p "Pampilles en argile polymère et résine en forme de feuilles, à porter associée …" at bounding box center [467, 175] width 208 height 30
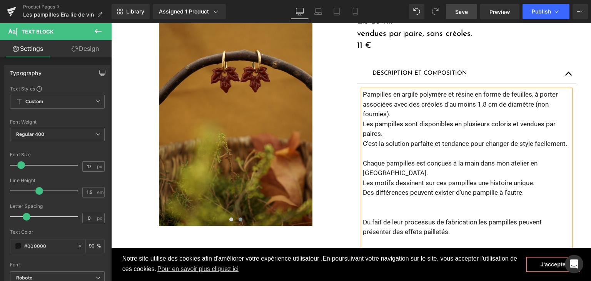
scroll to position [192, 0]
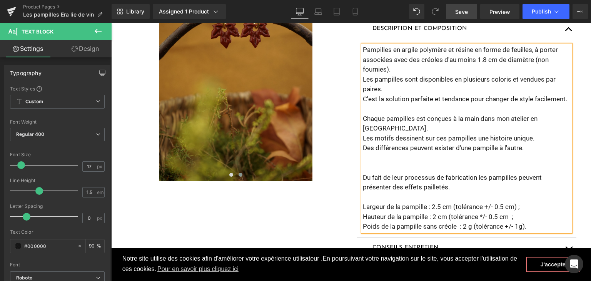
click at [522, 119] on p "Chaque pampilles est conçues à la main dans mon atelier en [GEOGRAPHIC_DATA]." at bounding box center [467, 124] width 208 height 20
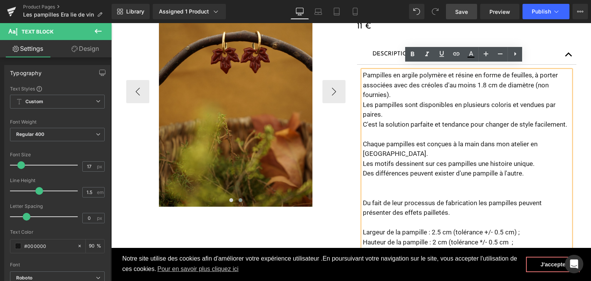
scroll to position [154, 0]
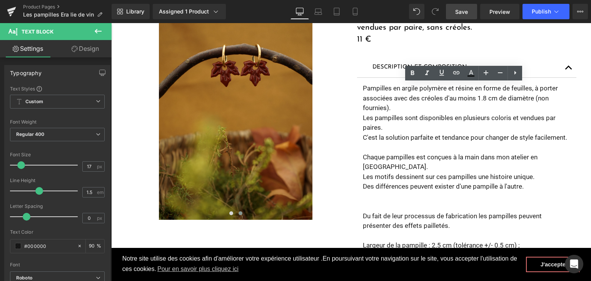
click at [466, 8] on span "Save" at bounding box center [461, 12] width 13 height 8
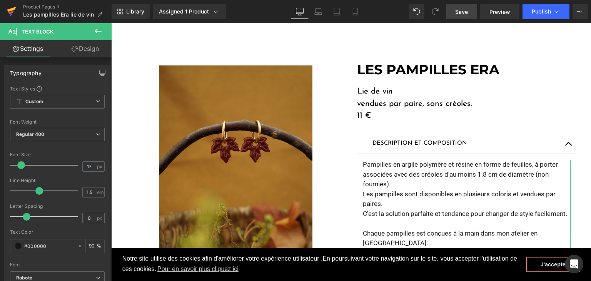
scroll to position [77, 0]
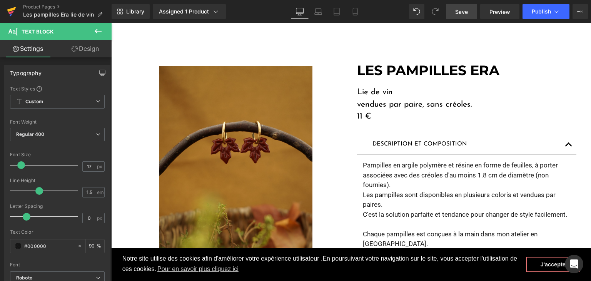
click at [5, 4] on link at bounding box center [11, 11] width 23 height 23
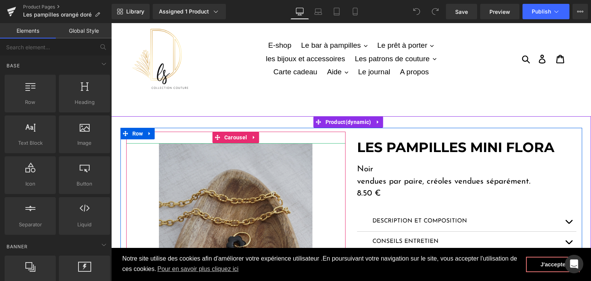
click at [271, 187] on img at bounding box center [235, 258] width 153 height 230
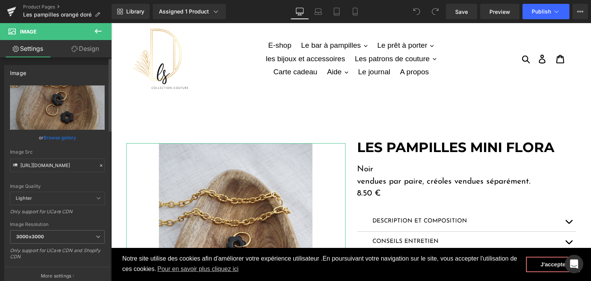
click at [98, 165] on icon at bounding box center [100, 165] width 5 height 5
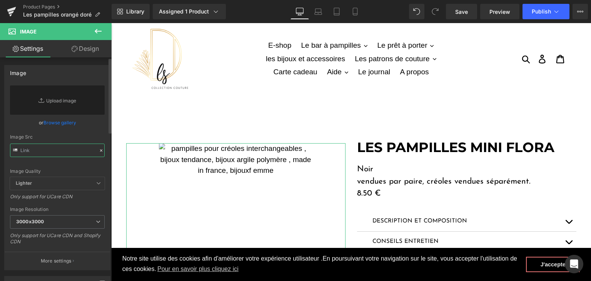
paste input "https://cdn.shopify.com/s/files/1/0251/3371/1412/files/DSC03120.jpg?v=1759593089"
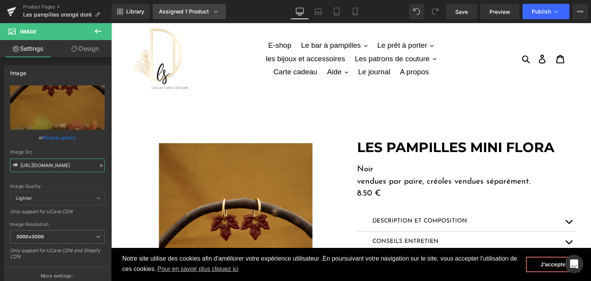
type input "https://cdn.shopify.com/s/files/1/0251/3371/1412/files/DSC03120_3000x3000.jpg?v…"
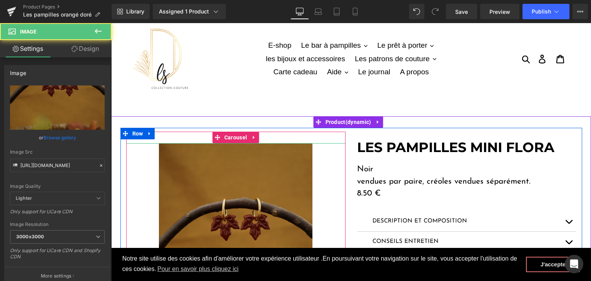
click at [207, 213] on img at bounding box center [235, 258] width 153 height 230
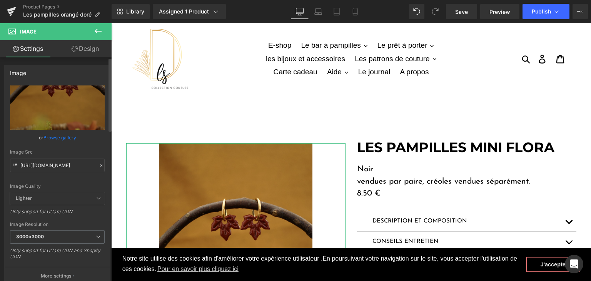
click at [98, 165] on icon at bounding box center [100, 165] width 5 height 5
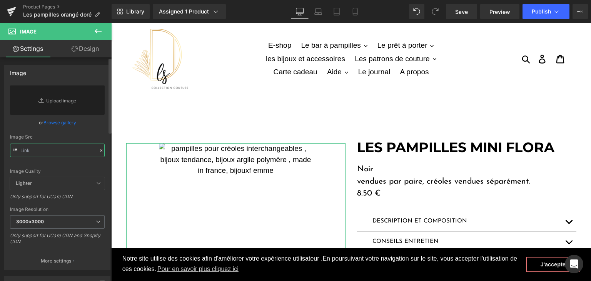
paste input "https://cdn.shopify.com/s/files/1/0251/3371/1412/files/DSC03192_1_7194093f-3a01…"
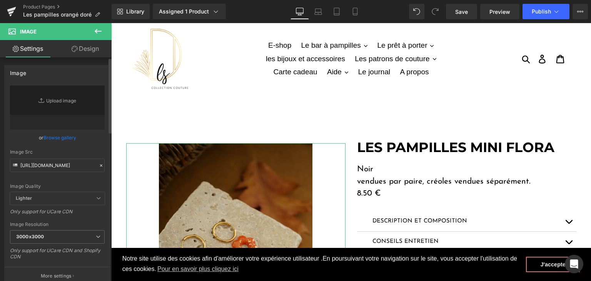
click at [82, 180] on div "Image Quality Lighter Lightest Lighter Lighter Lightest Only support for UCare …" at bounding box center [57, 138] width 95 height 107
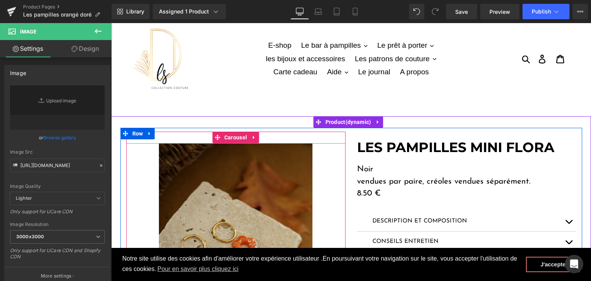
type input "https://cdn.shopify.com/s/files/1/0251/3371/1412/files/DSC03192_1_7194093f-3a01…"
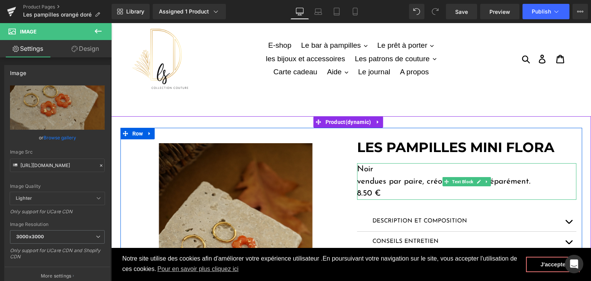
click at [368, 192] on p "8.50 €" at bounding box center [466, 193] width 219 height 12
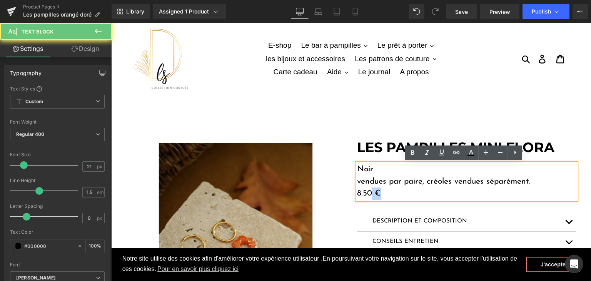
drag, startPoint x: 368, startPoint y: 192, endPoint x: 353, endPoint y: 192, distance: 15.0
click at [357, 192] on div "Noir vendues par paire, créoles vendues séparément. 8.50 €" at bounding box center [466, 181] width 219 height 37
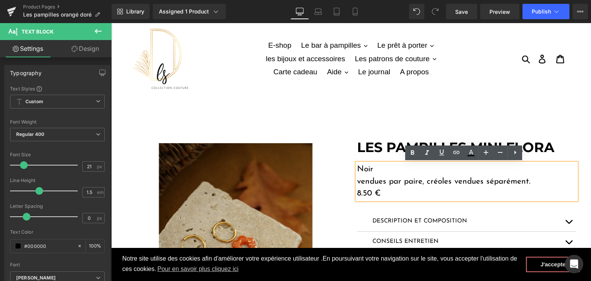
click at [364, 193] on p "8.50 €" at bounding box center [466, 193] width 219 height 12
drag, startPoint x: 368, startPoint y: 191, endPoint x: 354, endPoint y: 189, distance: 14.0
click at [357, 189] on p "8.50 €" at bounding box center [466, 193] width 219 height 12
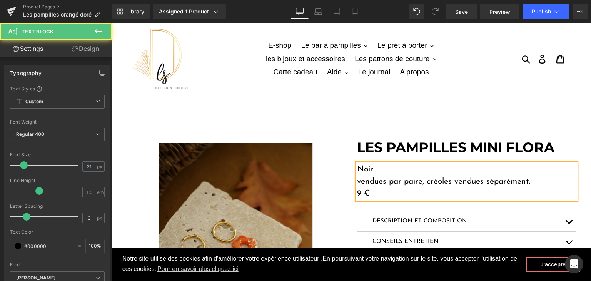
click at [376, 167] on p "Noir" at bounding box center [466, 169] width 219 height 12
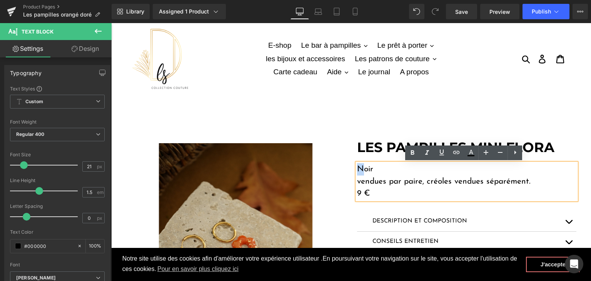
drag, startPoint x: 362, startPoint y: 164, endPoint x: 366, endPoint y: 165, distance: 3.9
click at [357, 163] on div "Noir vendues par paire, créoles vendues séparément. 9 €" at bounding box center [466, 181] width 219 height 37
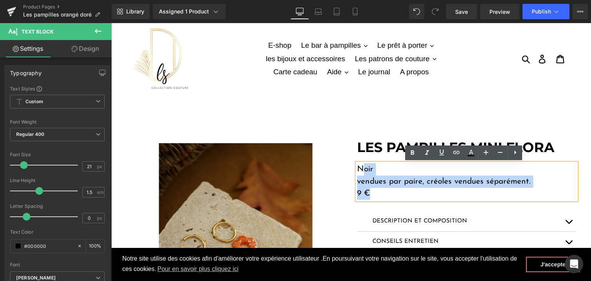
click at [375, 168] on p "Noir" at bounding box center [466, 169] width 219 height 12
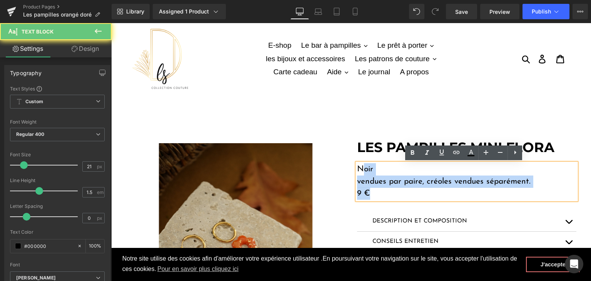
click at [372, 168] on p "Noir" at bounding box center [466, 169] width 219 height 12
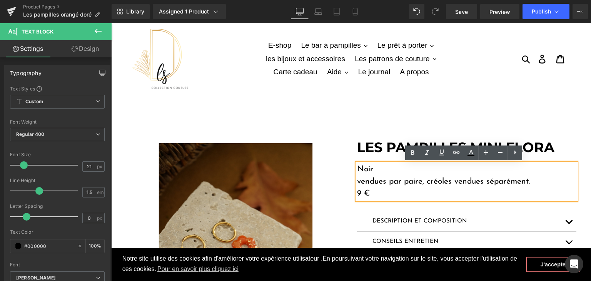
drag, startPoint x: 372, startPoint y: 168, endPoint x: 353, endPoint y: 168, distance: 18.8
click at [357, 168] on div "Noir vendues par paire, créoles vendues séparément. 9 €" at bounding box center [466, 181] width 219 height 37
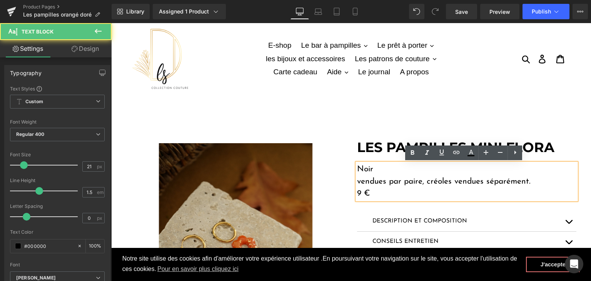
click at [363, 166] on p "Noir" at bounding box center [466, 169] width 219 height 12
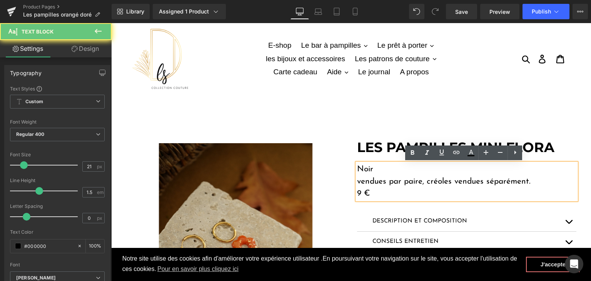
click at [369, 166] on p "Noir" at bounding box center [466, 169] width 219 height 12
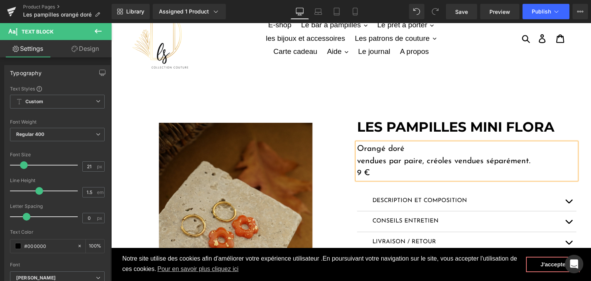
scroll to position [38, 0]
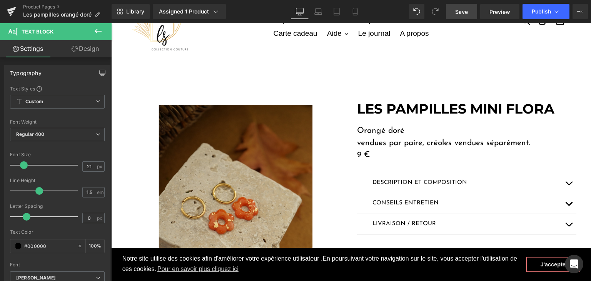
click at [464, 9] on span "Save" at bounding box center [461, 12] width 13 height 8
click at [7, 13] on icon at bounding box center [11, 11] width 9 height 19
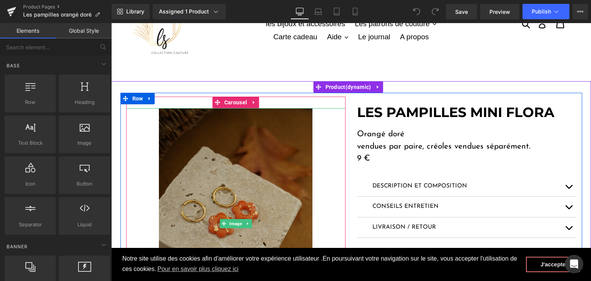
scroll to position [77, 0]
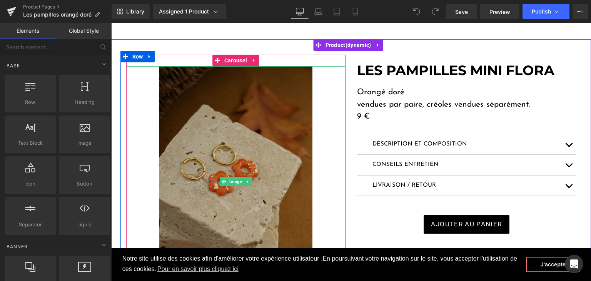
click at [228, 165] on img at bounding box center [235, 181] width 153 height 230
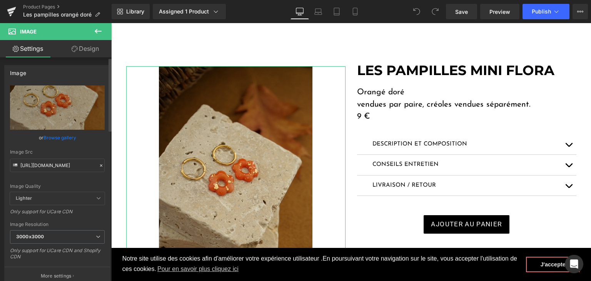
click at [100, 165] on icon at bounding box center [100, 165] width 5 height 5
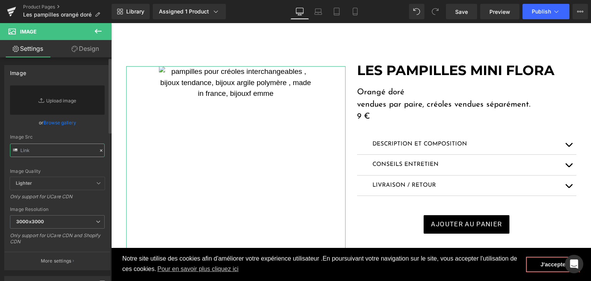
paste input "[URL][DOMAIN_NAME]"
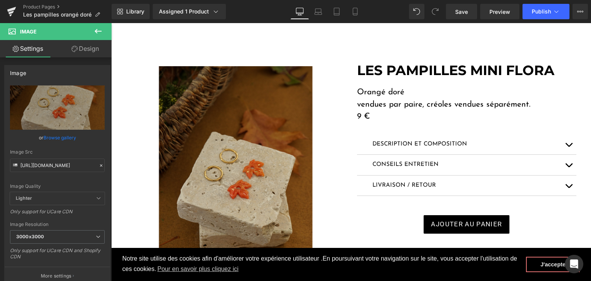
type input "[URL][DOMAIN_NAME]"
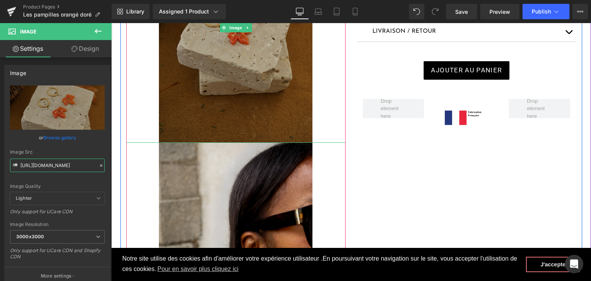
scroll to position [269, 0]
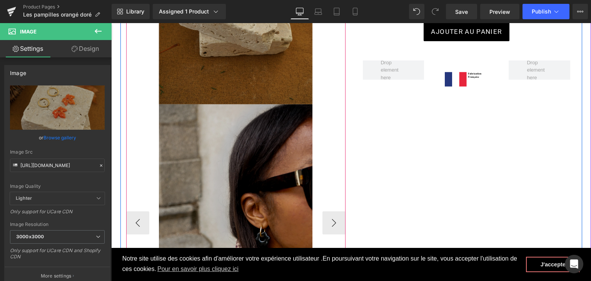
click at [253, 156] on img at bounding box center [235, 222] width 153 height 237
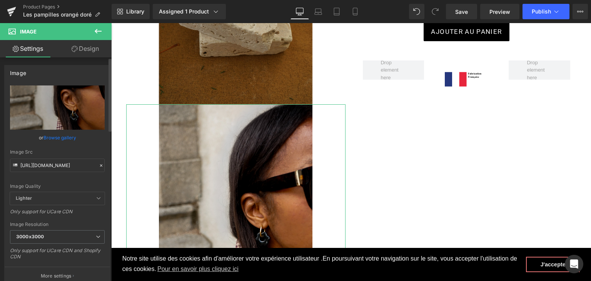
click at [98, 165] on icon at bounding box center [100, 165] width 5 height 5
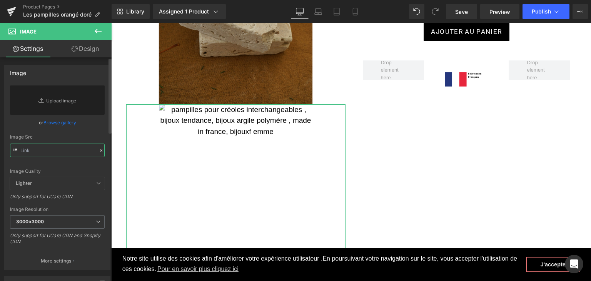
paste input "[URL][DOMAIN_NAME]"
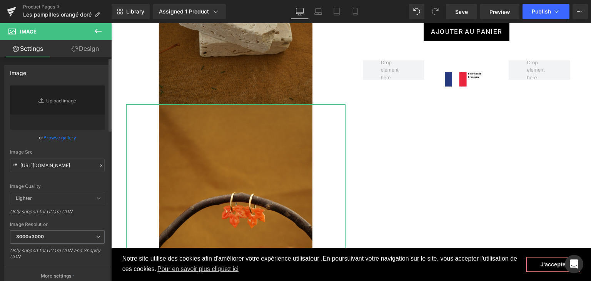
scroll to position [0, 0]
click at [84, 185] on div "Image Quality" at bounding box center [57, 185] width 95 height 5
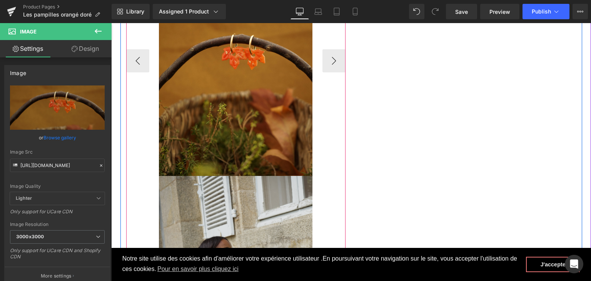
type input "[URL][DOMAIN_NAME]"
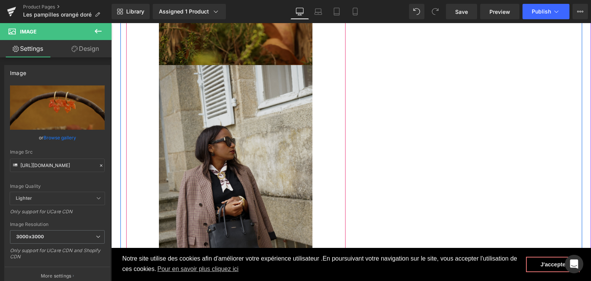
click at [240, 175] on div "Image" at bounding box center [235, 180] width 219 height 230
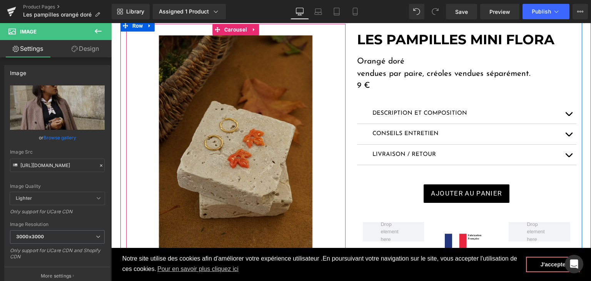
scroll to position [38, 0]
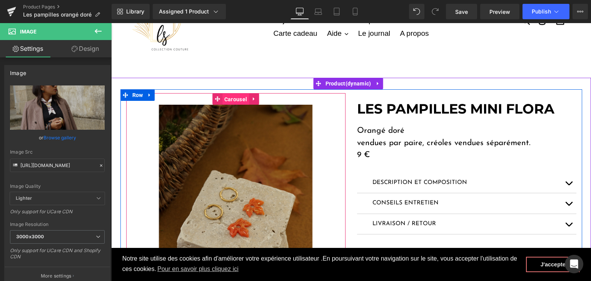
click at [229, 100] on span "Carousel" at bounding box center [235, 99] width 27 height 12
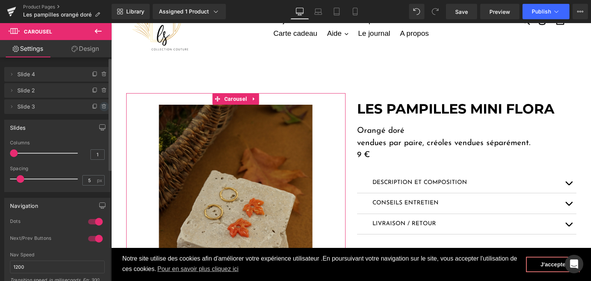
click at [103, 105] on icon at bounding box center [104, 106] width 6 height 6
click at [100, 111] on button "Delete" at bounding box center [96, 107] width 24 height 10
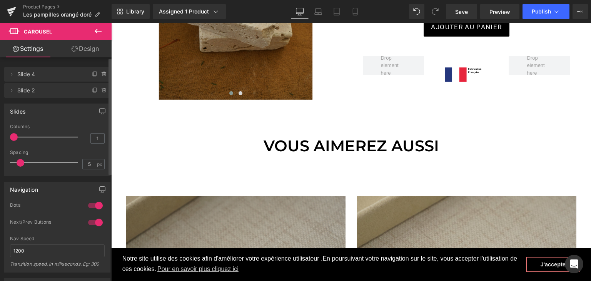
scroll to position [192, 0]
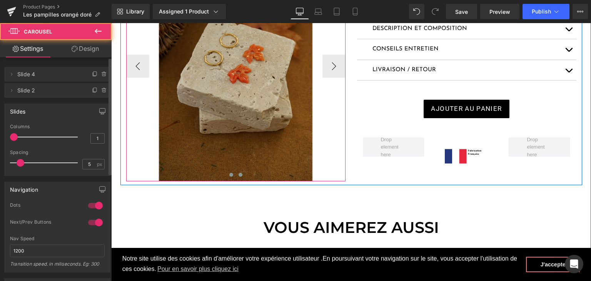
click at [238, 173] on span at bounding box center [240, 175] width 4 height 4
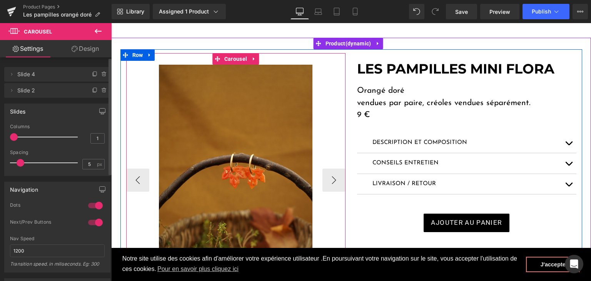
scroll to position [77, 0]
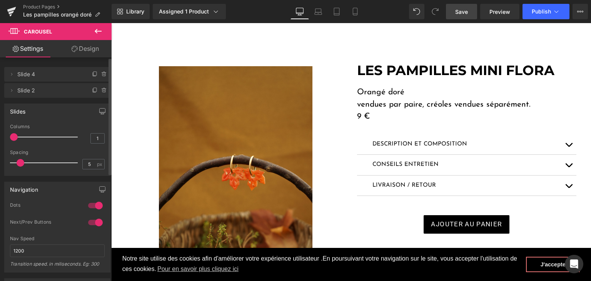
click at [465, 8] on span "Save" at bounding box center [461, 12] width 13 height 8
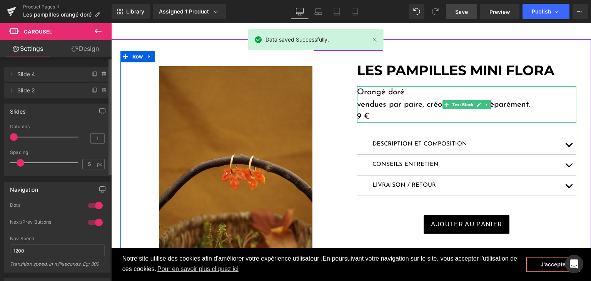
click at [358, 114] on p "9 €" at bounding box center [466, 116] width 219 height 12
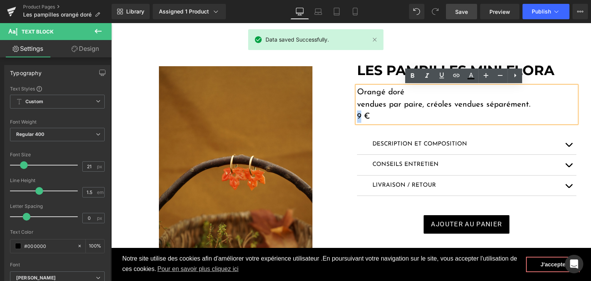
drag, startPoint x: 358, startPoint y: 114, endPoint x: 354, endPoint y: 114, distance: 4.6
click at [357, 114] on p "9 €" at bounding box center [466, 116] width 219 height 12
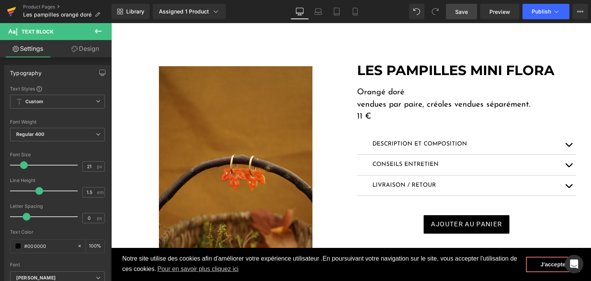
click at [11, 10] on icon at bounding box center [11, 9] width 9 height 5
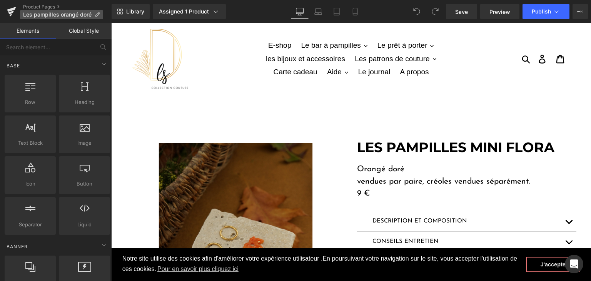
click at [95, 11] on p "Les pampilles orangé doré" at bounding box center [61, 14] width 83 height 9
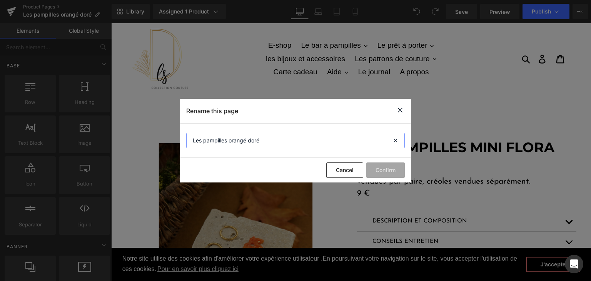
click at [229, 141] on input "Les pampilles orangé doré" at bounding box center [295, 140] width 218 height 15
type input "Les pampilles mini flora orangé doré"
click at [382, 169] on button "Confirm" at bounding box center [385, 169] width 38 height 15
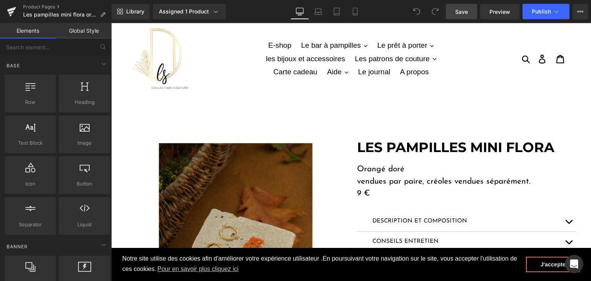
click at [457, 7] on link "Save" at bounding box center [461, 11] width 31 height 15
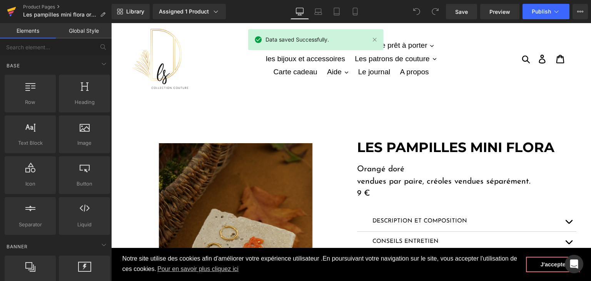
click at [10, 11] on icon at bounding box center [11, 9] width 9 height 5
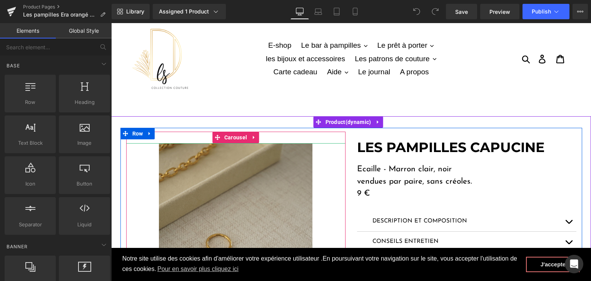
drag, startPoint x: 215, startPoint y: 214, endPoint x: 121, endPoint y: 179, distance: 100.7
click at [215, 214] on img at bounding box center [235, 258] width 153 height 230
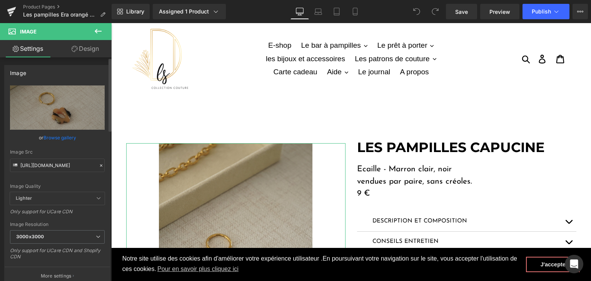
click at [99, 167] on icon at bounding box center [100, 165] width 5 height 5
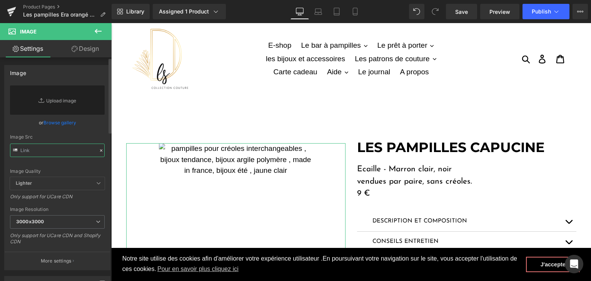
paste input "[URL][DOMAIN_NAME]"
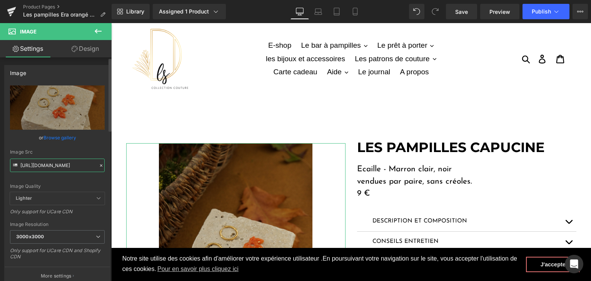
type input "[URL][DOMAIN_NAME]"
click at [85, 185] on div "Image Quality" at bounding box center [57, 185] width 95 height 5
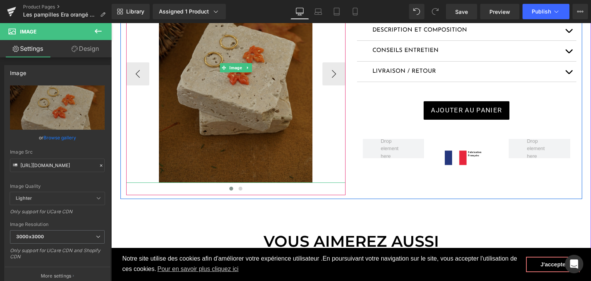
scroll to position [192, 0]
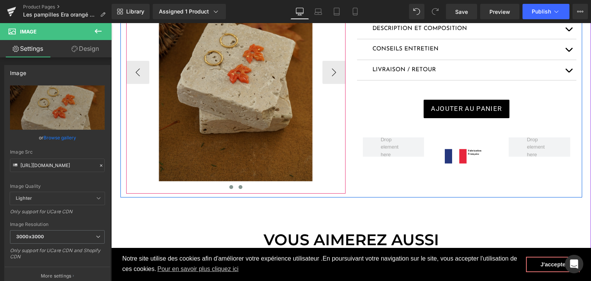
click at [238, 188] on span at bounding box center [240, 187] width 4 height 4
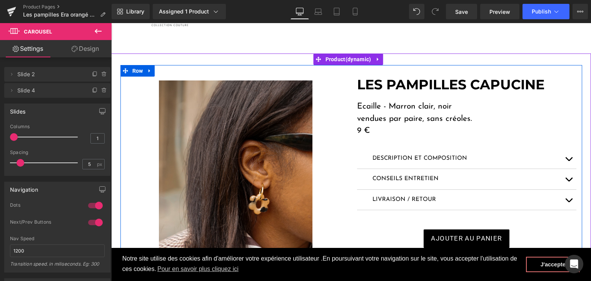
scroll to position [38, 0]
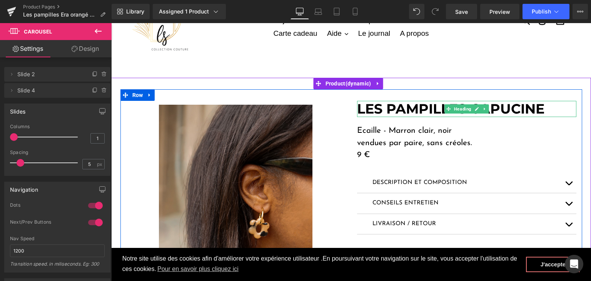
click at [495, 106] on strong "LES PAMPILLES CAPUCINE" at bounding box center [450, 108] width 187 height 17
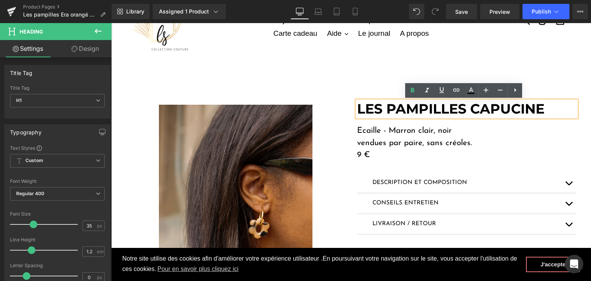
drag, startPoint x: 544, startPoint y: 107, endPoint x: 470, endPoint y: 109, distance: 74.3
click at [470, 109] on strong "LES PAMPILLES CAPUCINE" at bounding box center [450, 108] width 187 height 17
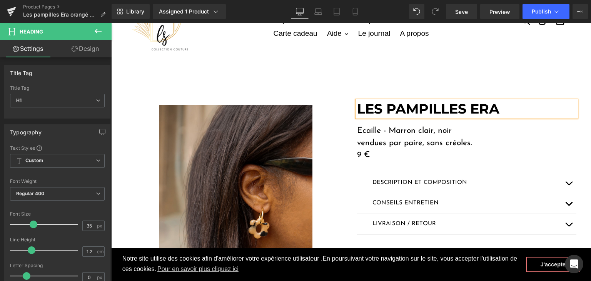
click at [111, 23] on div at bounding box center [111, 23] width 0 height 0
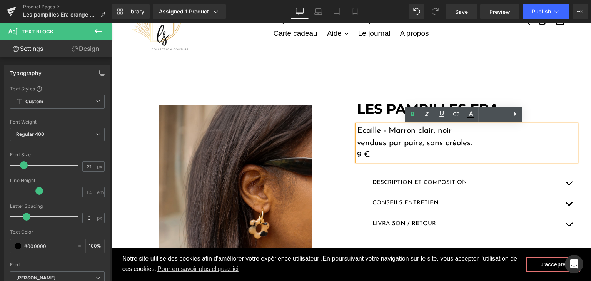
drag, startPoint x: 452, startPoint y: 131, endPoint x: 354, endPoint y: 129, distance: 98.1
click at [357, 129] on p "Ecaille - Marron clair, noir" at bounding box center [466, 131] width 219 height 12
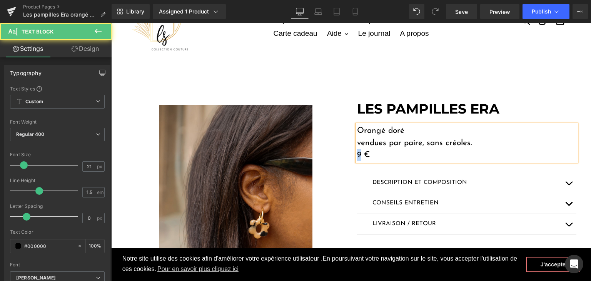
click at [357, 154] on p "9 €" at bounding box center [466, 155] width 219 height 12
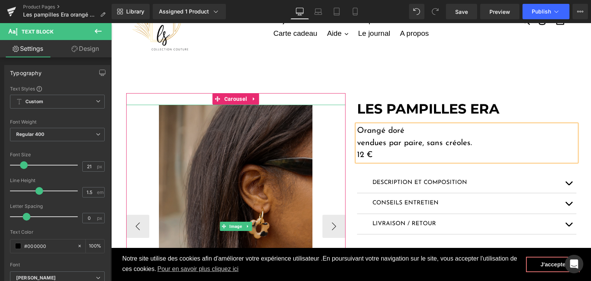
drag, startPoint x: 278, startPoint y: 153, endPoint x: 275, endPoint y: 147, distance: 7.7
click at [278, 153] on img at bounding box center [235, 226] width 153 height 243
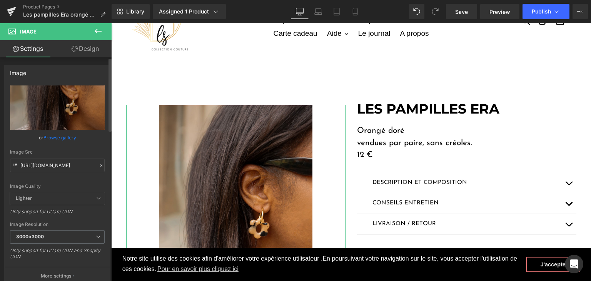
click at [98, 163] on icon at bounding box center [100, 165] width 5 height 5
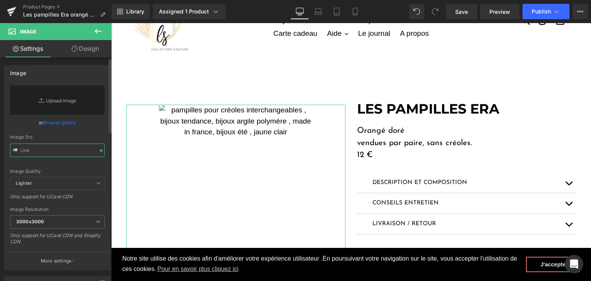
drag, startPoint x: 72, startPoint y: 147, endPoint x: 68, endPoint y: 147, distance: 3.9
paste input "[URL][DOMAIN_NAME]"
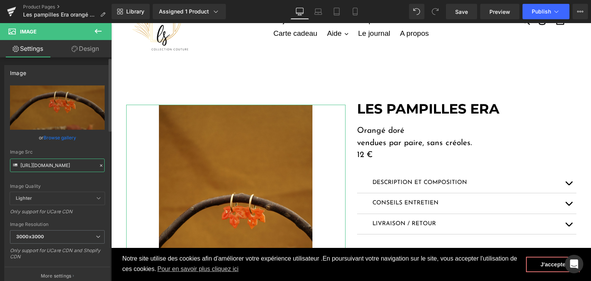
type input "[URL][DOMAIN_NAME]"
click at [65, 183] on div "Image Quality" at bounding box center [57, 185] width 95 height 5
click at [468, 8] on link "Save" at bounding box center [461, 11] width 31 height 15
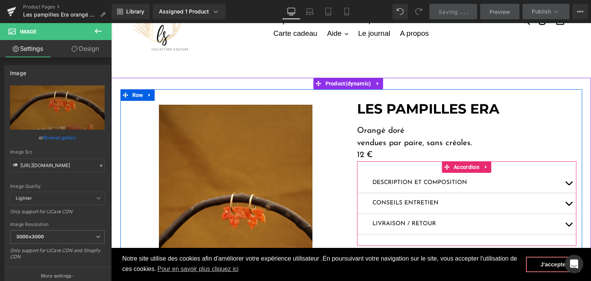
click at [568, 185] on span "button" at bounding box center [568, 185] width 0 height 0
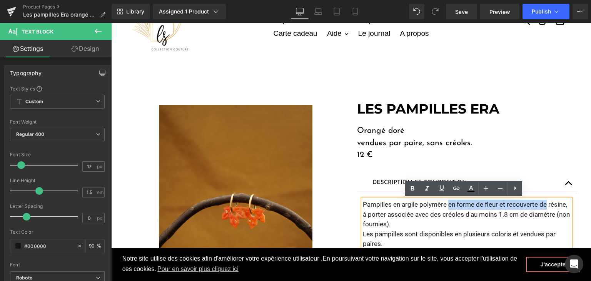
drag, startPoint x: 444, startPoint y: 203, endPoint x: 543, endPoint y: 201, distance: 98.9
click at [543, 201] on p "Pampilles en argile polymère en forme de fleur et recouverte de résine, à porte…" at bounding box center [467, 215] width 208 height 30
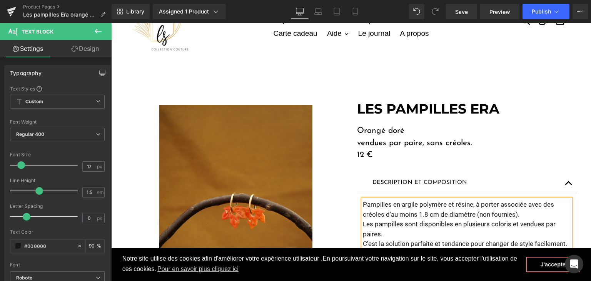
click at [471, 204] on p "Pampilles en argile polymère et résine, à porter associée avec des créoles d'au…" at bounding box center [467, 210] width 208 height 20
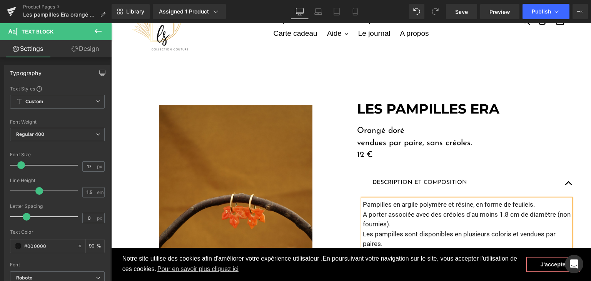
click at [410, 213] on p "A porter associée avec des créoles d'au moins 1.8 cm de diamètre (non fournies)." at bounding box center [467, 220] width 208 height 20
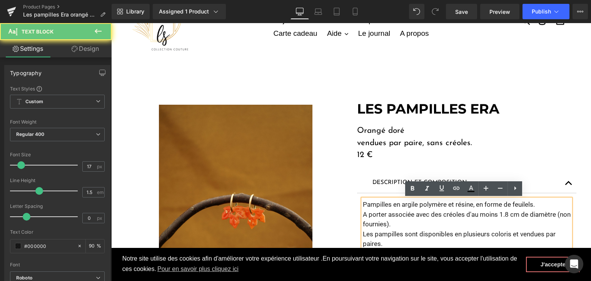
click at [414, 213] on p "A porter associée avec des créoles d'au moins 1.8 cm de diamètre (non fournies)." at bounding box center [467, 220] width 208 height 20
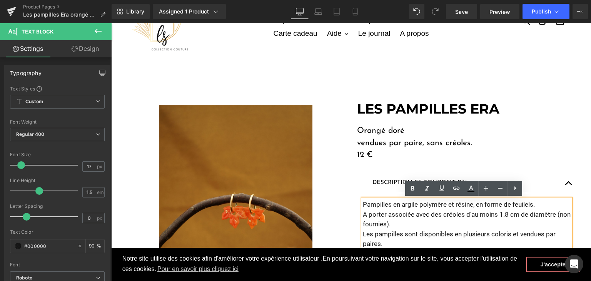
click at [413, 213] on p "A porter associée avec des créoles d'au moins 1.8 cm de diamètre (non fournies)." at bounding box center [467, 220] width 208 height 20
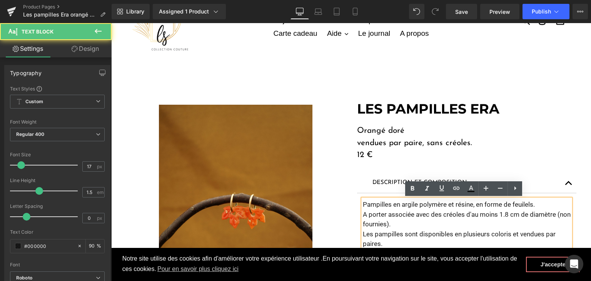
click at [412, 213] on p "A porter associée avec des créoles d'au moins 1.8 cm de diamètre (non fournies)." at bounding box center [467, 220] width 208 height 20
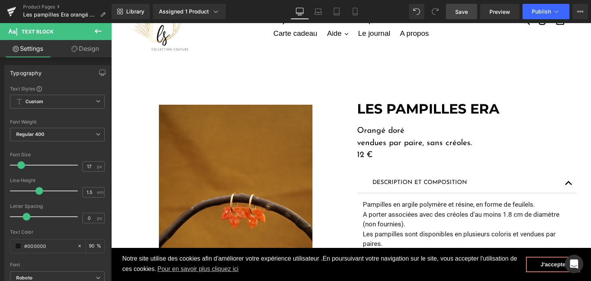
click at [470, 10] on link "Save" at bounding box center [461, 11] width 31 height 15
click at [9, 8] on icon at bounding box center [11, 11] width 9 height 19
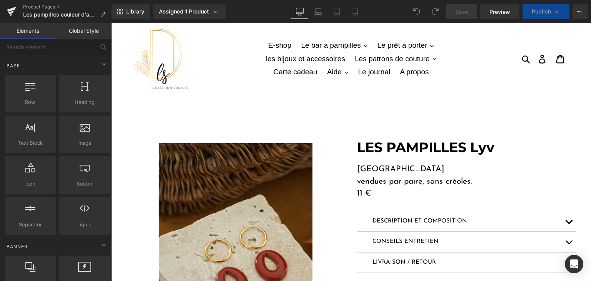
click at [255, 199] on img at bounding box center [235, 258] width 153 height 230
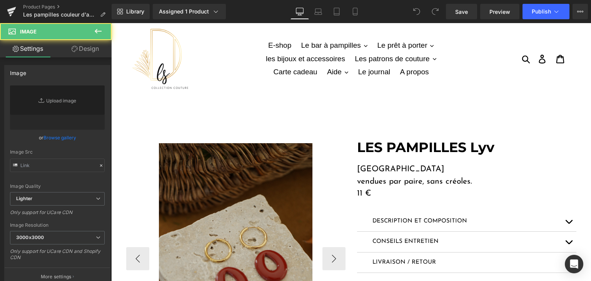
type input "[URL][DOMAIN_NAME]"
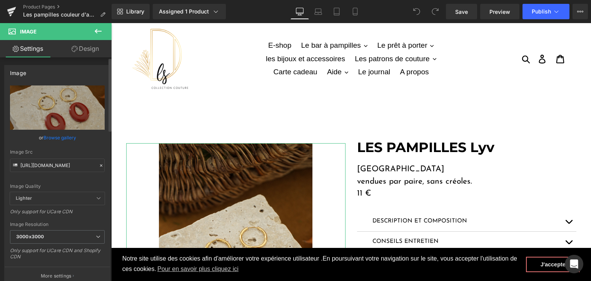
click at [98, 166] on icon at bounding box center [100, 165] width 5 height 5
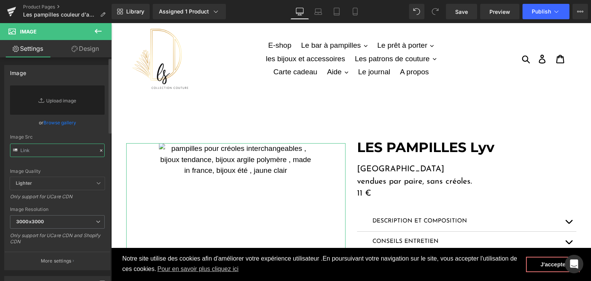
paste input "[URL][DOMAIN_NAME]"
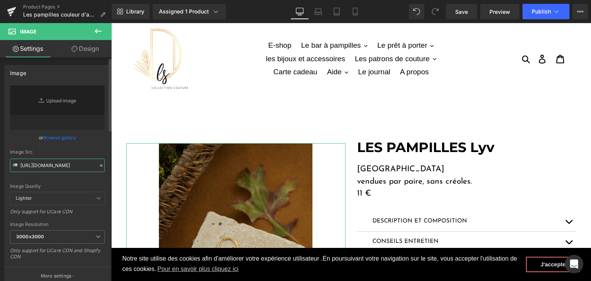
type input "[URL][DOMAIN_NAME]"
click at [84, 179] on div "Image Quality Lighter Lightest Lighter Lighter Lightest Only support for UCare …" at bounding box center [57, 138] width 95 height 107
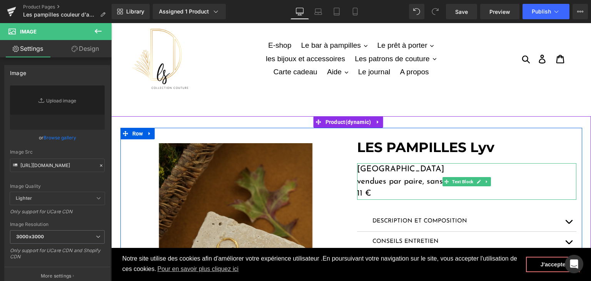
click at [390, 169] on p "[GEOGRAPHIC_DATA]" at bounding box center [466, 169] width 219 height 12
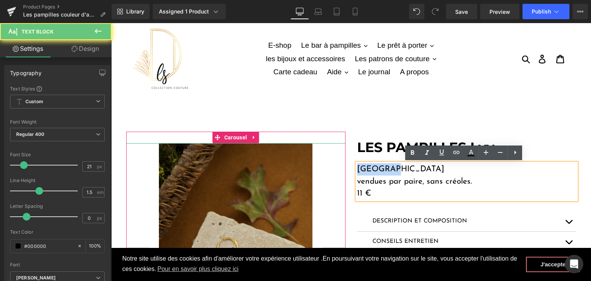
drag, startPoint x: 347, startPoint y: 169, endPoint x: 325, endPoint y: 169, distance: 21.2
click at [325, 169] on div "Image Image Image ‹ › [GEOGRAPHIC_DATA] LES PAMPILLES Lyv Heading Bordeaux vend…" at bounding box center [351, 253] width 462 height 250
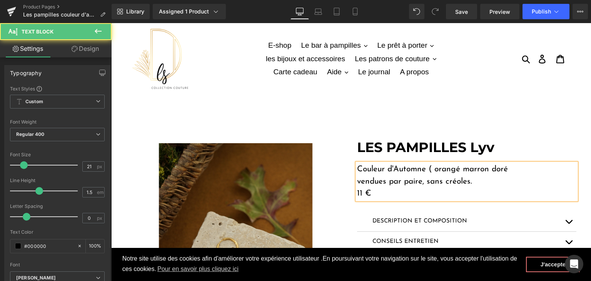
click at [431, 165] on p "Couleur d'Automne ( orangé marron doré" at bounding box center [466, 169] width 219 height 12
click at [456, 166] on p "Couleur d'Automne - orangé marron doré" at bounding box center [466, 169] width 219 height 12
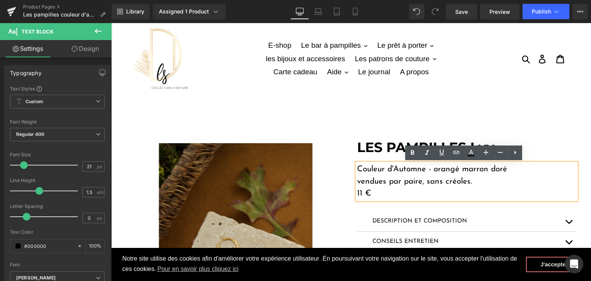
click at [458, 167] on p "Couleur d'Automne - orangé marron doré" at bounding box center [466, 169] width 219 height 12
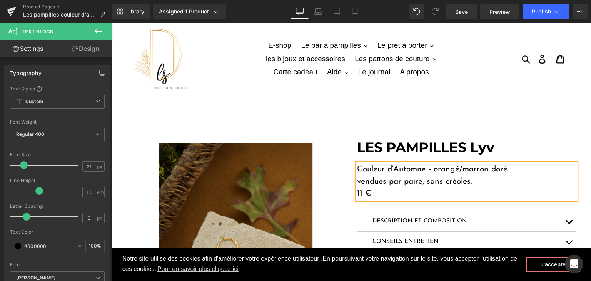
click at [488, 167] on p "Couleur d'Automne - orangé/marron doré" at bounding box center [466, 169] width 219 height 12
click at [457, 163] on p "Couleur d'Automne - orangé/marron/doré" at bounding box center [466, 169] width 219 height 12
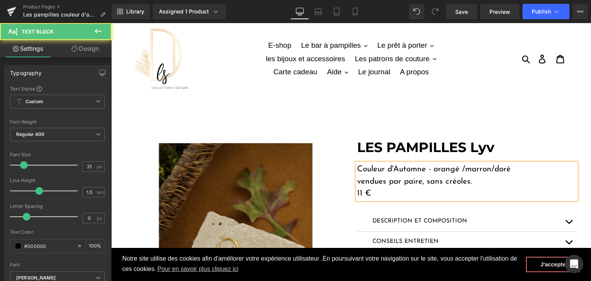
click at [486, 168] on p "Couleur d'Automne - orangé /marron/doré" at bounding box center [466, 169] width 219 height 12
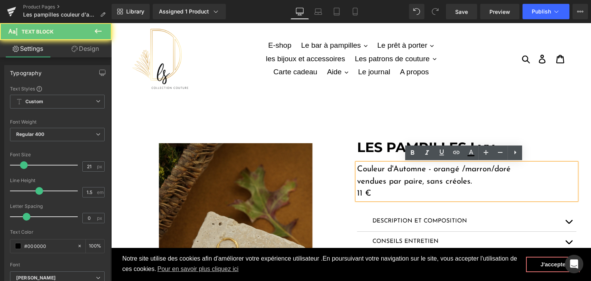
click at [488, 168] on p "Couleur d'Automne - orangé /marron/doré" at bounding box center [466, 169] width 219 height 12
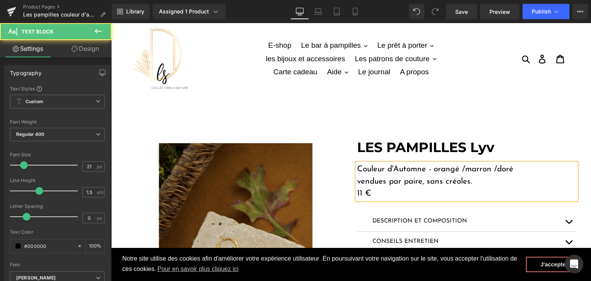
click at [362, 191] on p "11 €" at bounding box center [466, 193] width 219 height 12
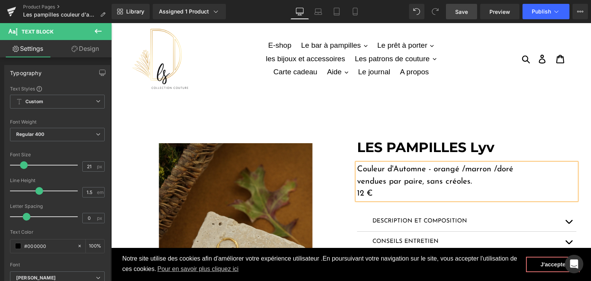
click at [468, 16] on link "Save" at bounding box center [461, 11] width 31 height 15
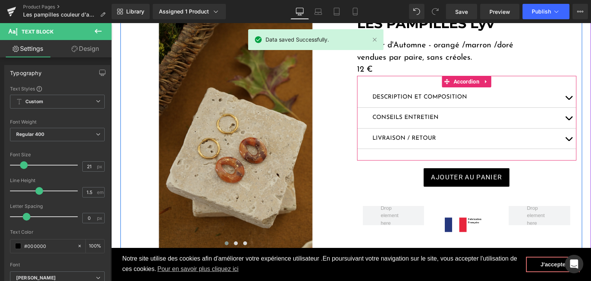
scroll to position [77, 0]
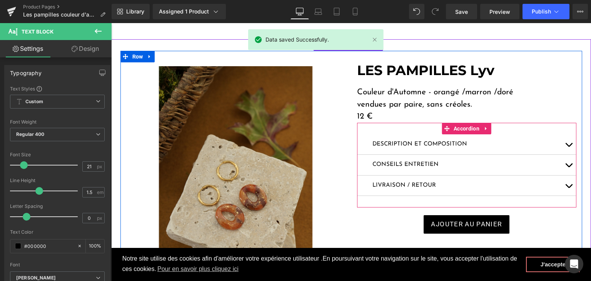
click at [554, 139] on div "Description Et composition Text Block" at bounding box center [466, 144] width 219 height 21
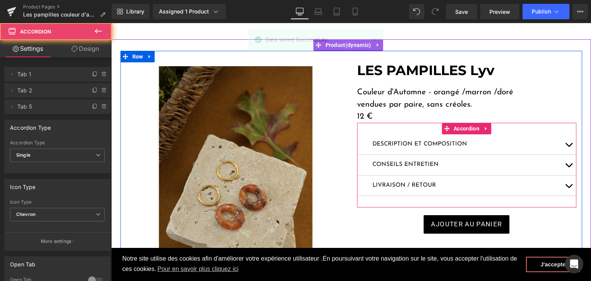
click at [568, 140] on button "button" at bounding box center [568, 144] width 15 height 20
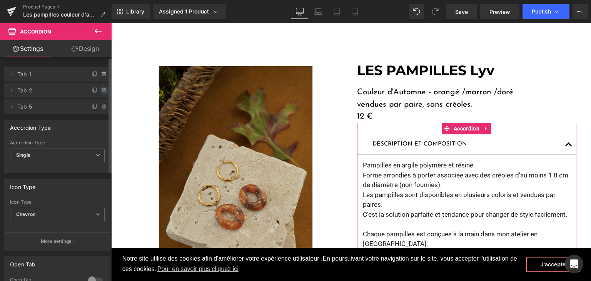
click at [102, 91] on icon at bounding box center [104, 90] width 6 height 6
click at [99, 90] on button "Delete" at bounding box center [96, 91] width 24 height 10
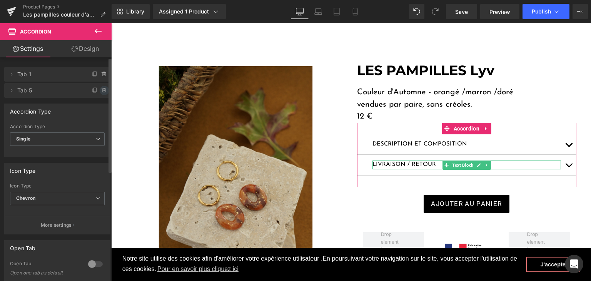
click at [101, 91] on icon at bounding box center [104, 90] width 6 height 6
click at [99, 93] on button "Delete" at bounding box center [96, 91] width 24 height 10
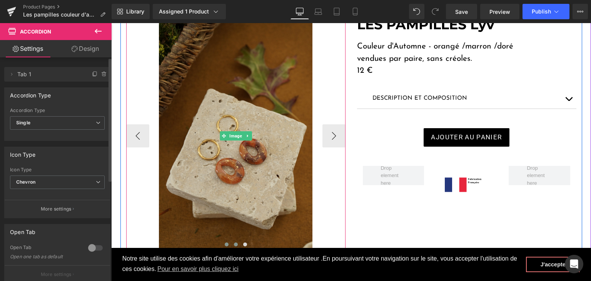
scroll to position [231, 0]
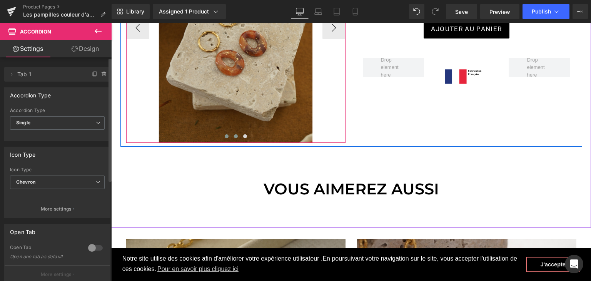
click at [234, 136] on span at bounding box center [236, 136] width 4 height 4
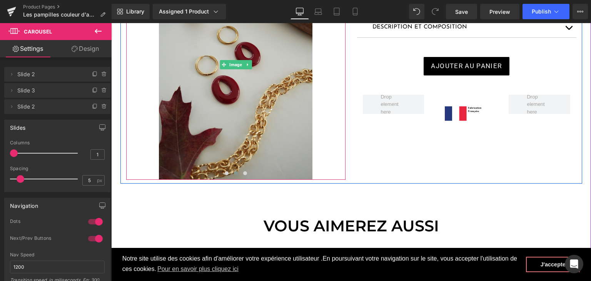
scroll to position [192, 0]
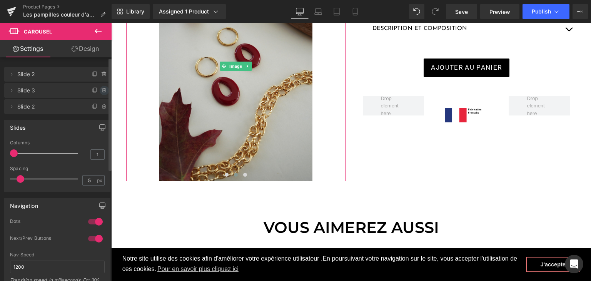
click at [102, 88] on icon at bounding box center [104, 90] width 6 height 6
click at [101, 90] on button "Delete" at bounding box center [96, 91] width 24 height 10
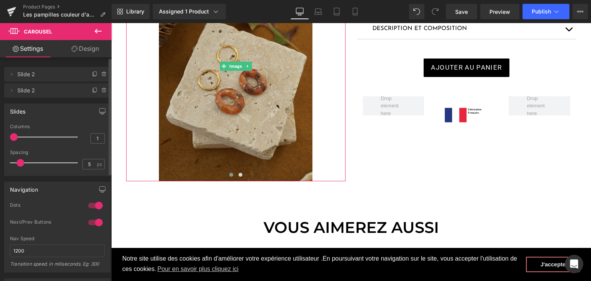
click at [62, 77] on span "Slide 2" at bounding box center [49, 74] width 65 height 15
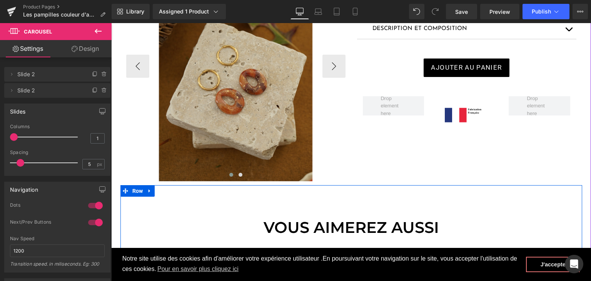
click at [204, 217] on div "VOUS AIMEREZ AUSSI Heading" at bounding box center [351, 227] width 450 height 23
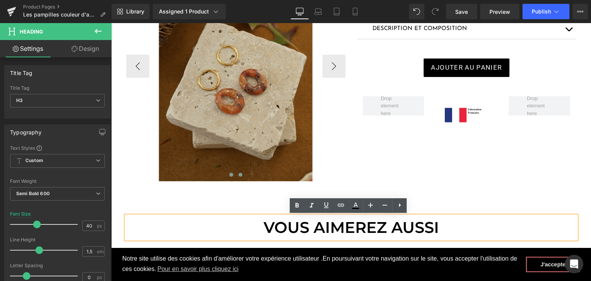
click at [238, 175] on span at bounding box center [240, 175] width 4 height 4
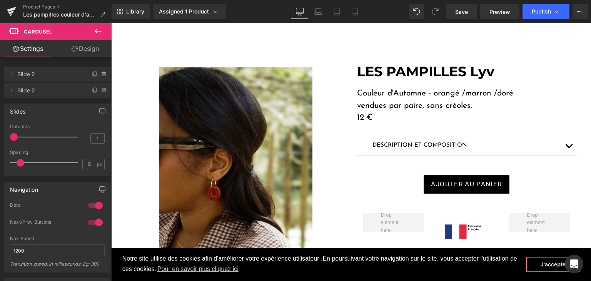
scroll to position [77, 0]
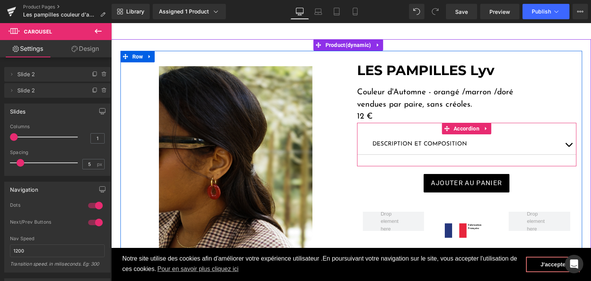
click at [566, 143] on button "button" at bounding box center [568, 144] width 15 height 20
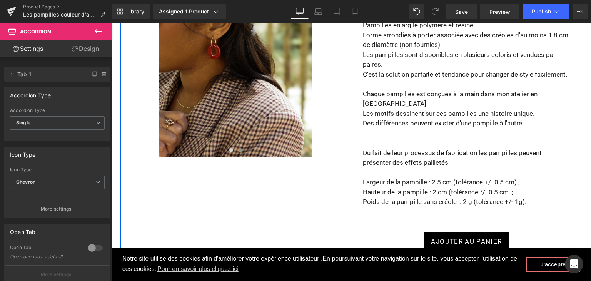
scroll to position [231, 0]
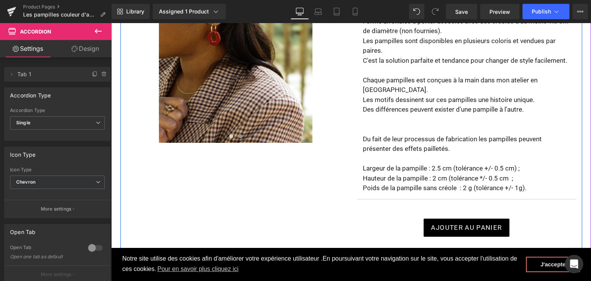
click at [314, 195] on div "Image Image ‹ › [GEOGRAPHIC_DATA] LES PAMPILLES Lyv Heading Couleur d'Automne -…" at bounding box center [351, 93] width 462 height 393
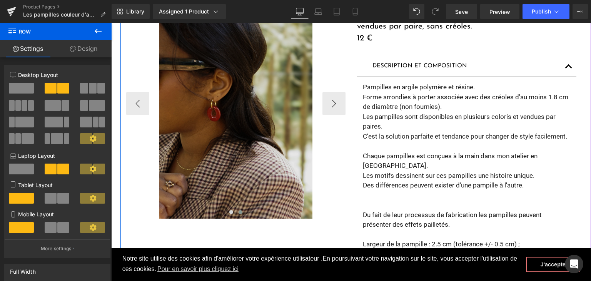
scroll to position [192, 0]
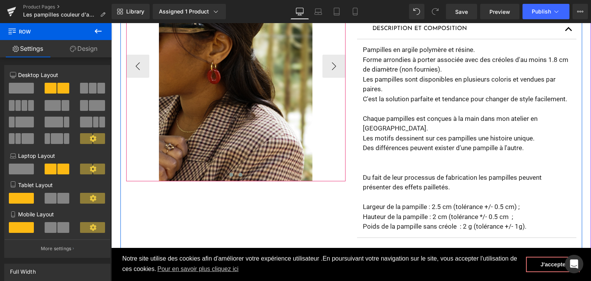
click at [229, 173] on span at bounding box center [231, 175] width 4 height 4
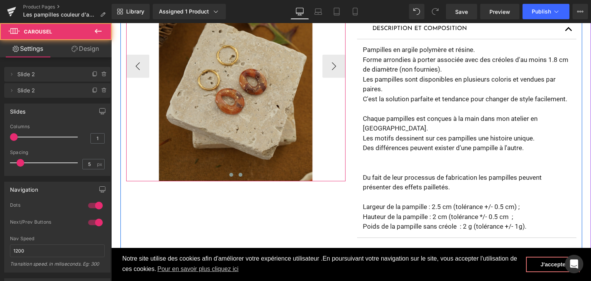
click at [238, 175] on span at bounding box center [240, 175] width 4 height 4
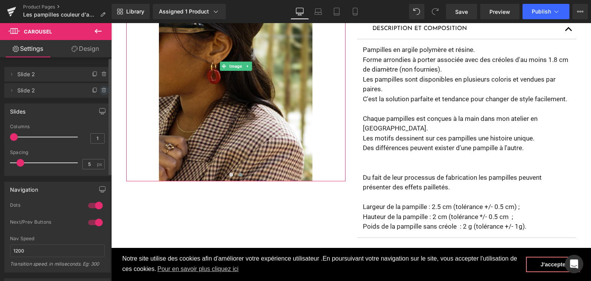
click at [102, 90] on icon at bounding box center [103, 90] width 3 height 3
click at [96, 91] on button "Delete" at bounding box center [96, 91] width 24 height 10
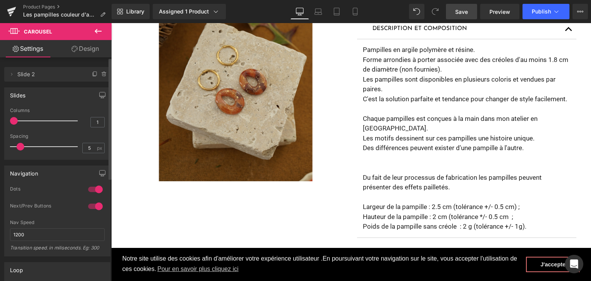
click at [468, 13] on span "Save" at bounding box center [461, 12] width 13 height 8
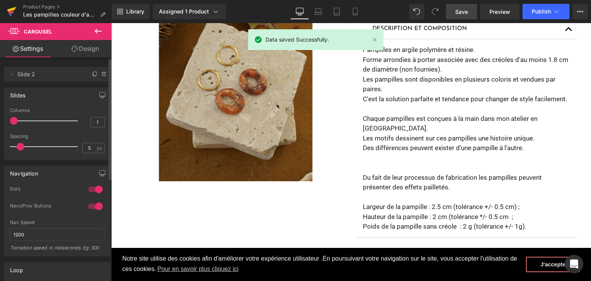
click at [11, 10] on icon at bounding box center [11, 9] width 9 height 5
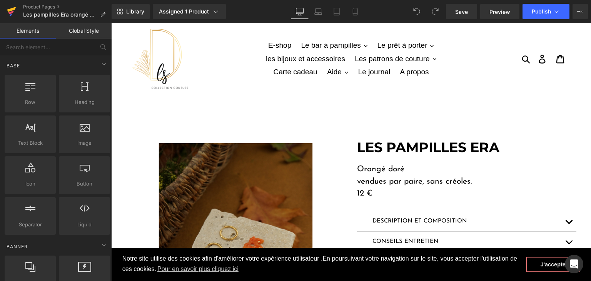
click at [11, 8] on icon at bounding box center [11, 11] width 9 height 19
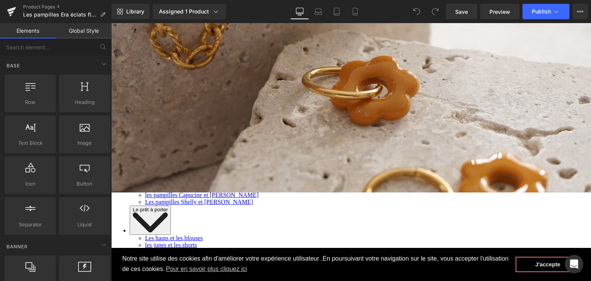
scroll to position [38, 0]
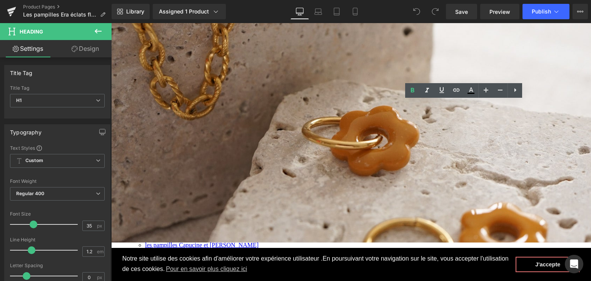
drag, startPoint x: 490, startPoint y: 110, endPoint x: 471, endPoint y: 110, distance: 18.9
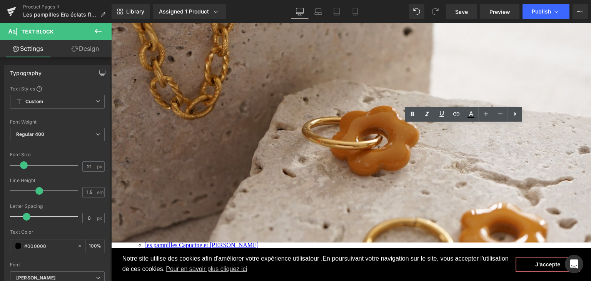
drag, startPoint x: 423, startPoint y: 131, endPoint x: 356, endPoint y: 128, distance: 67.4
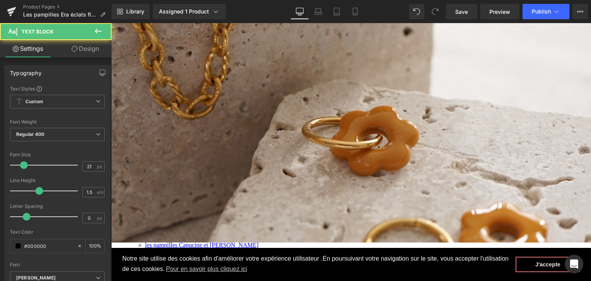
drag, startPoint x: 461, startPoint y: 130, endPoint x: 488, endPoint y: 127, distance: 27.4
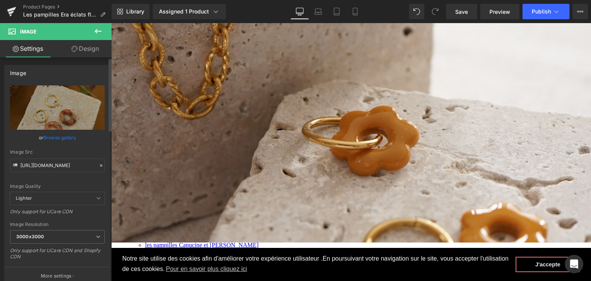
click at [98, 165] on icon at bounding box center [100, 165] width 5 height 5
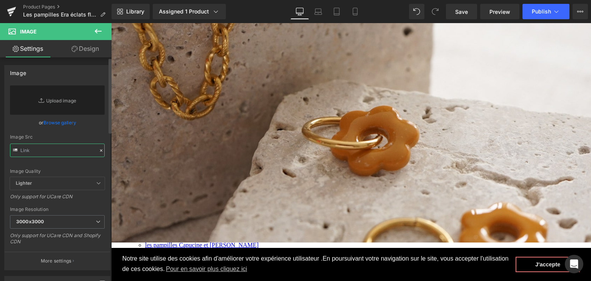
paste input "https://cdn.shopify.com/s/files/1/0251/3371/1412/files/DSC03125_1.jpg?v=1759594…"
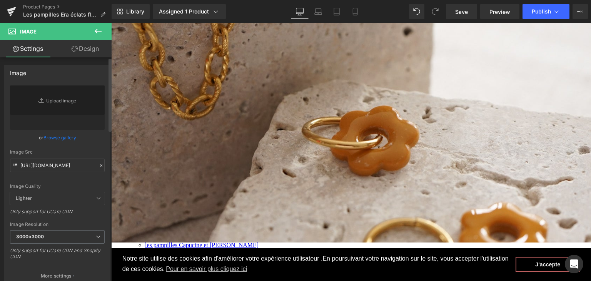
click at [72, 184] on div "Image Quality" at bounding box center [57, 185] width 95 height 5
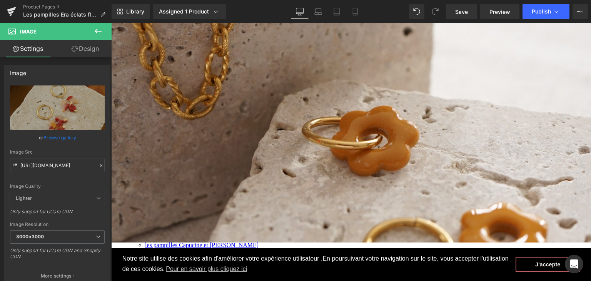
type input "https://cdn.shopify.com/s/files/1/0251/3371/1412/files/DSC03125_1_3000x3000.jpg…"
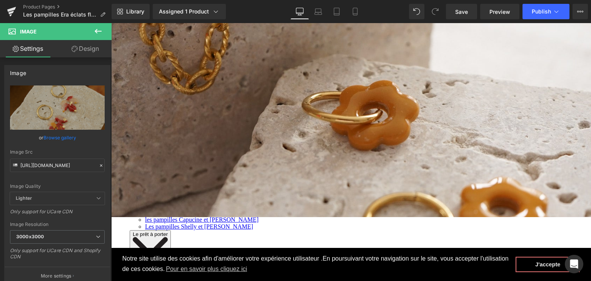
scroll to position [77, 0]
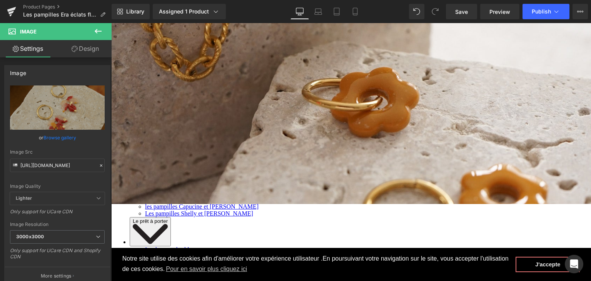
click at [111, 23] on span "Carousel" at bounding box center [111, 23] width 0 height 0
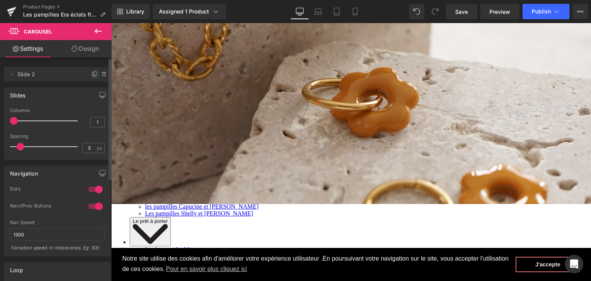
click at [92, 74] on icon at bounding box center [95, 74] width 6 height 6
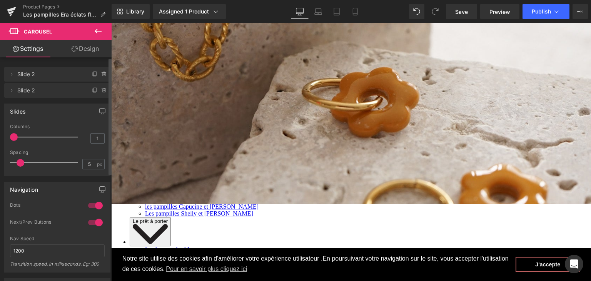
scroll to position [154, 0]
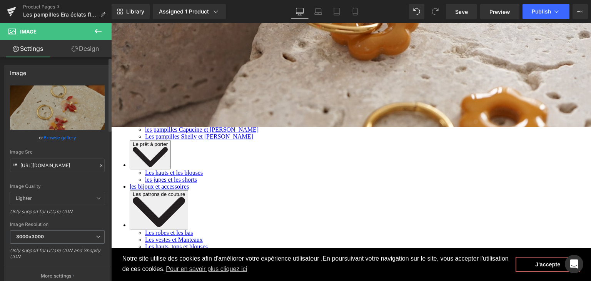
click at [100, 165] on icon at bounding box center [101, 165] width 2 height 2
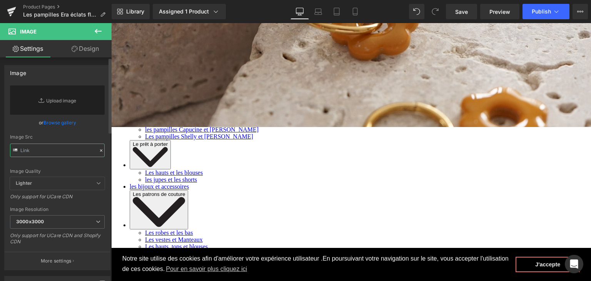
paste input "https://cdn.shopify.com/s/files/1/0251/3371/1412/files/DSC03128_1.jpg?v=1759594…"
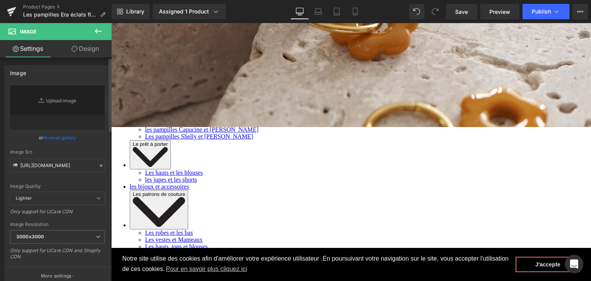
scroll to position [0, 0]
click at [76, 185] on div "Image Quality" at bounding box center [57, 185] width 95 height 5
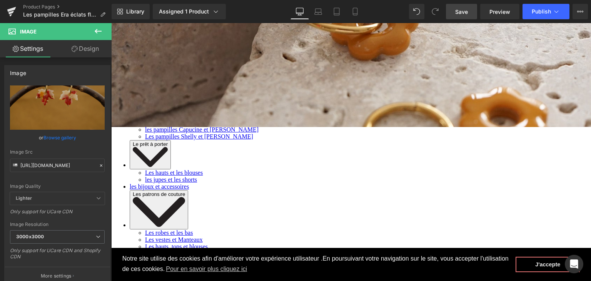
click at [465, 16] on link "Save" at bounding box center [461, 11] width 31 height 15
type input "https://cdn.shopify.com/s/files/1/0251/3371/1412/files/DSC03128_1_3000x3000.jpg…"
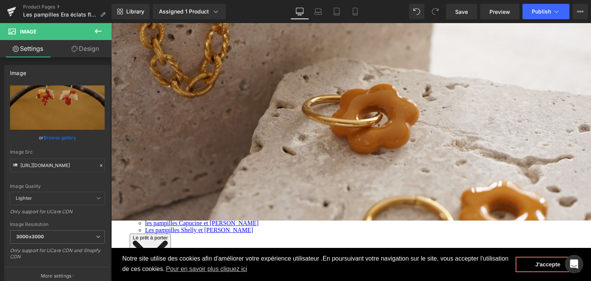
scroll to position [38, 0]
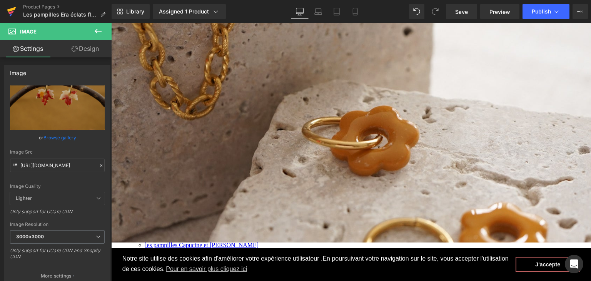
click at [11, 12] on icon at bounding box center [10, 12] width 5 height 3
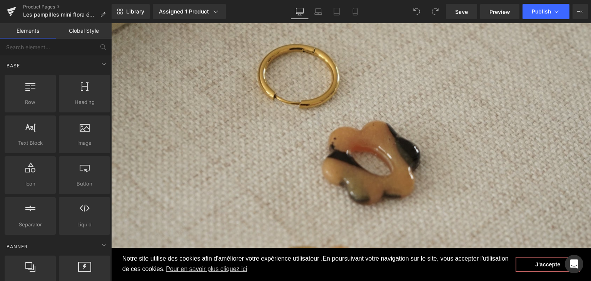
scroll to position [38, 0]
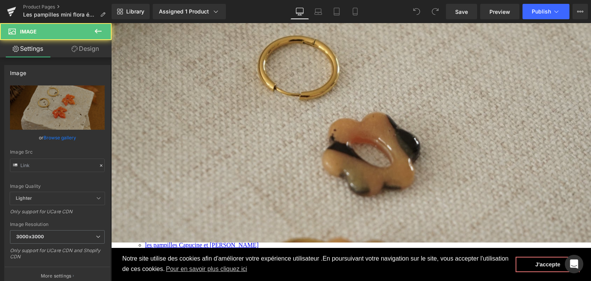
type input "https://cdn.shopify.com/s/files/1/0251/3371/1412/files/DSC03087_3000x3000.jpg?v…"
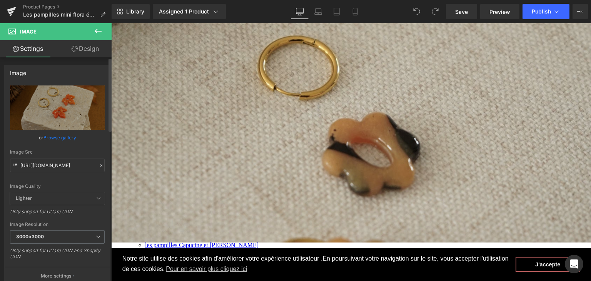
click at [98, 165] on icon at bounding box center [100, 165] width 5 height 5
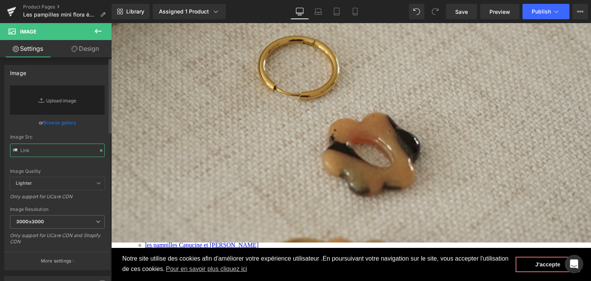
paste input "https://cdn.shopify.com/s/files/1/0251/3371/1412/files/DSC03131_b8bab0f3-3971-4…"
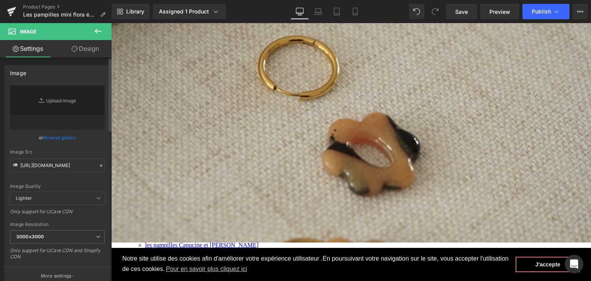
scroll to position [0, 0]
click at [105, 137] on div "https://cdn.shopify.com/s/files/1/0251/3371/1412/files/DSC03131_b8bab0f3-3971-4…" at bounding box center [57, 184] width 105 height 199
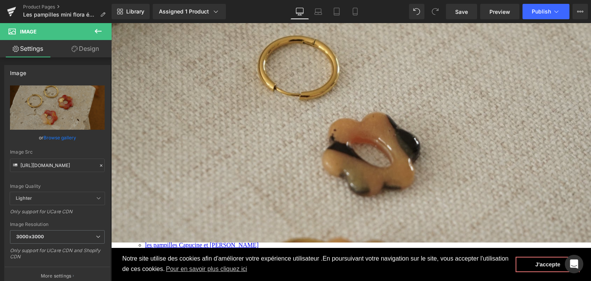
type input "https://cdn.shopify.com/s/files/1/0251/3371/1412/files/DSC03131_b8bab0f3-3971-4…"
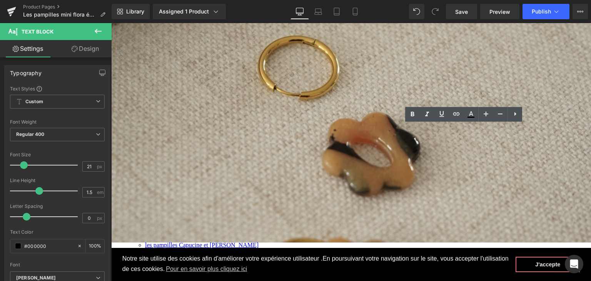
drag, startPoint x: 379, startPoint y: 129, endPoint x: 345, endPoint y: 127, distance: 34.0
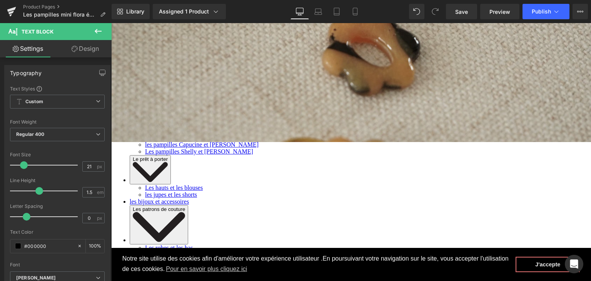
scroll to position [154, 0]
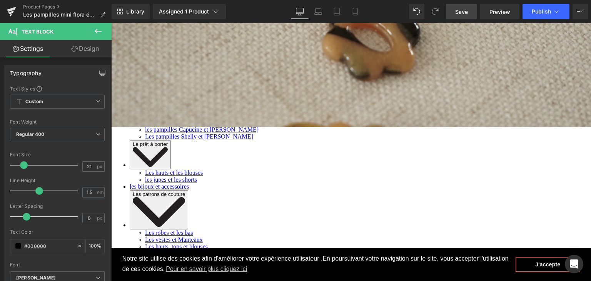
click at [466, 8] on span "Save" at bounding box center [461, 12] width 13 height 8
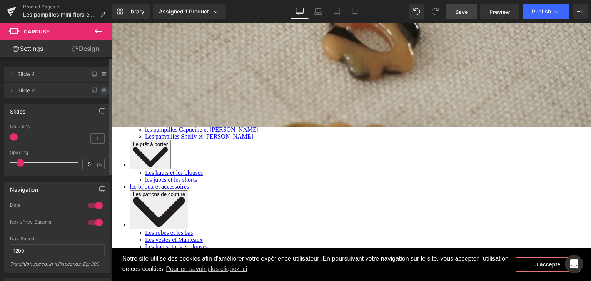
click at [103, 93] on span at bounding box center [104, 90] width 9 height 9
click at [102, 93] on button "Delete" at bounding box center [96, 91] width 24 height 10
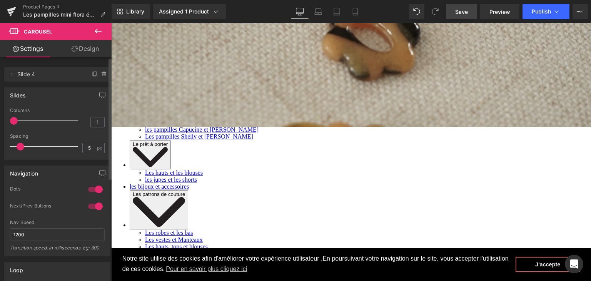
click at [465, 13] on span "Save" at bounding box center [461, 12] width 13 height 8
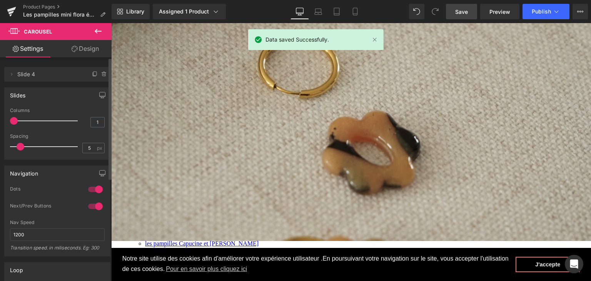
scroll to position [38, 0]
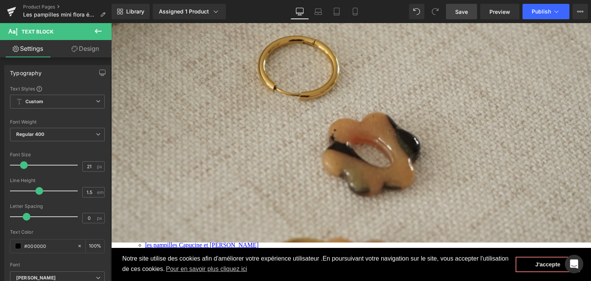
click at [470, 13] on link "Save" at bounding box center [461, 11] width 31 height 15
click at [12, 14] on icon at bounding box center [11, 11] width 9 height 19
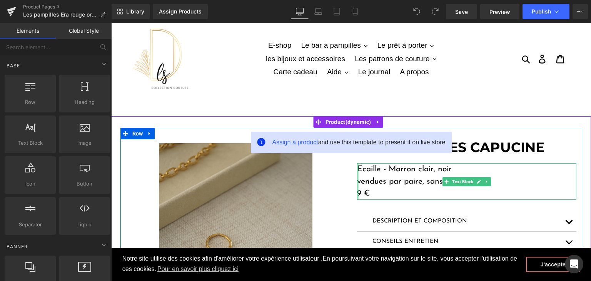
click at [357, 190] on div at bounding box center [358, 181] width 2 height 37
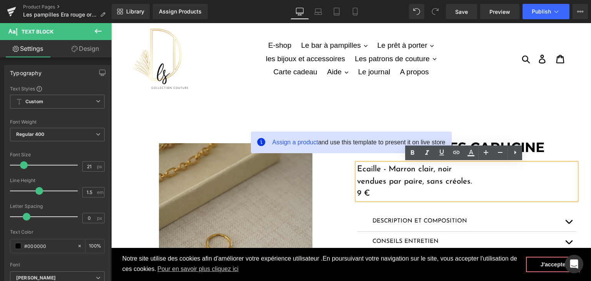
click at [485, 136] on div "Image Image ‹ › [GEOGRAPHIC_DATA] LES PAMPILLES CAPUCINE Heading Ecaille - Marr…" at bounding box center [351, 259] width 462 height 262
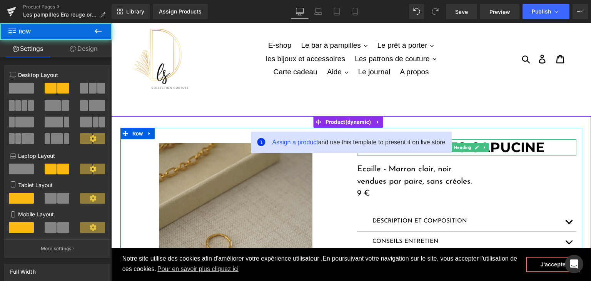
drag, startPoint x: 547, startPoint y: 144, endPoint x: 479, endPoint y: 145, distance: 68.1
click at [478, 145] on div "LES PAMPILLES CAPUCINE Heading" at bounding box center [466, 147] width 219 height 16
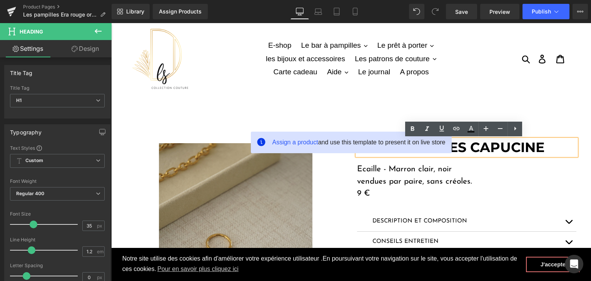
click at [542, 147] on strong "LES PAMPILLES CAPUCINE" at bounding box center [450, 147] width 187 height 17
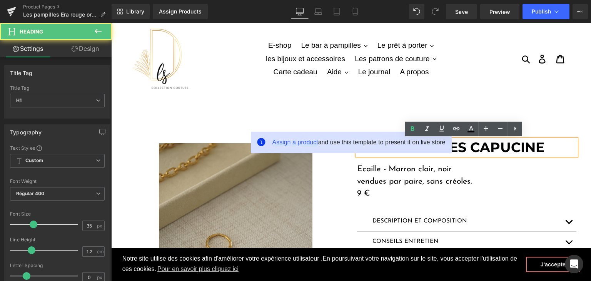
click at [297, 144] on span "Assign a product" at bounding box center [295, 142] width 46 height 7
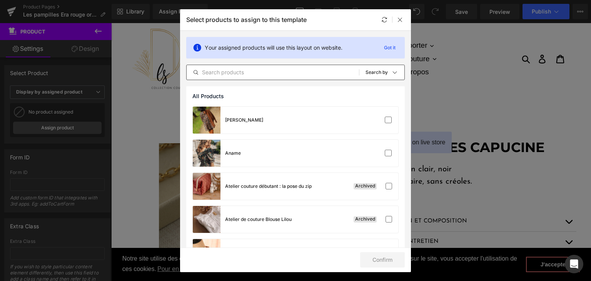
click at [226, 73] on input "text" at bounding box center [273, 72] width 172 height 9
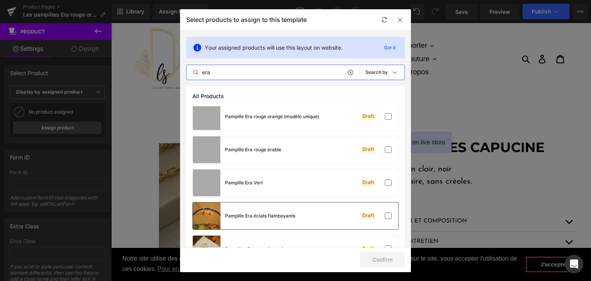
scroll to position [255, 0]
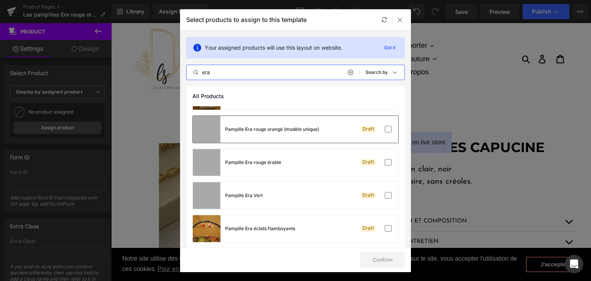
type input "era"
click at [352, 134] on div "Pampille Era rouge orangé (modèle unique) Draft" at bounding box center [295, 129] width 205 height 27
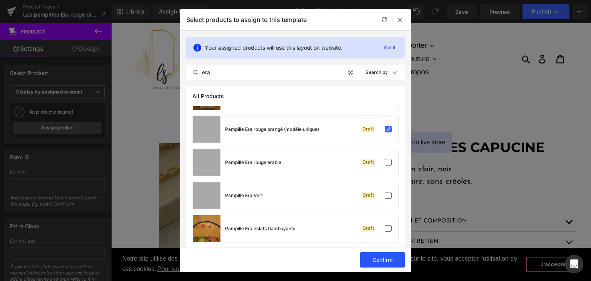
click at [392, 255] on button "Confirm" at bounding box center [382, 259] width 45 height 15
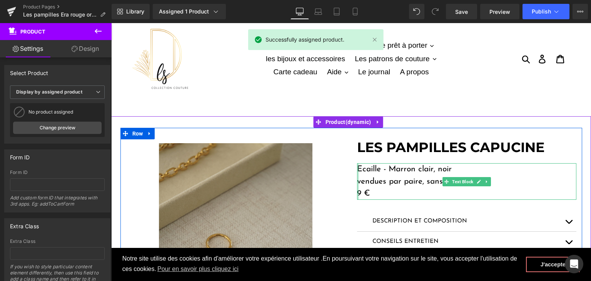
click at [357, 191] on div at bounding box center [358, 181] width 2 height 37
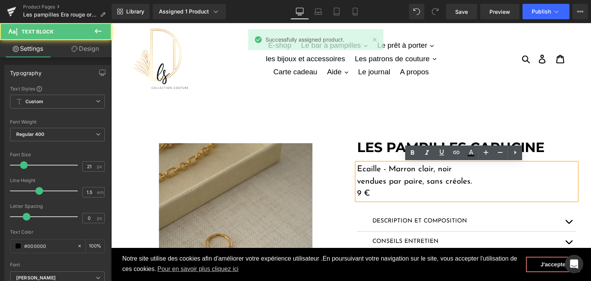
click at [359, 192] on p "9 €" at bounding box center [466, 193] width 219 height 12
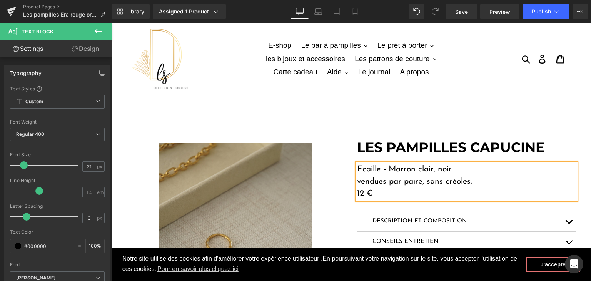
click at [409, 160] on div "LES PAMPILLES CAPUCINE Heading Ecaille - Marron clair, noir vendues par paire, …" at bounding box center [466, 249] width 231 height 220
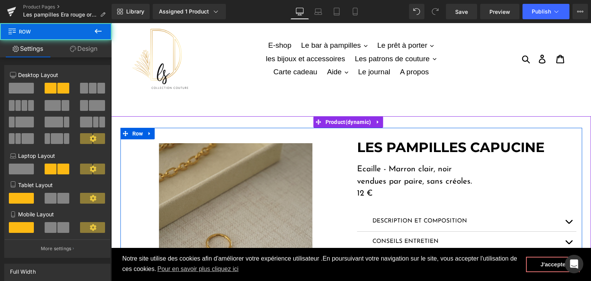
drag, startPoint x: 458, startPoint y: 171, endPoint x: 452, endPoint y: 170, distance: 6.3
click at [457, 171] on p "Ecaille - Marron clair, noir" at bounding box center [466, 169] width 219 height 12
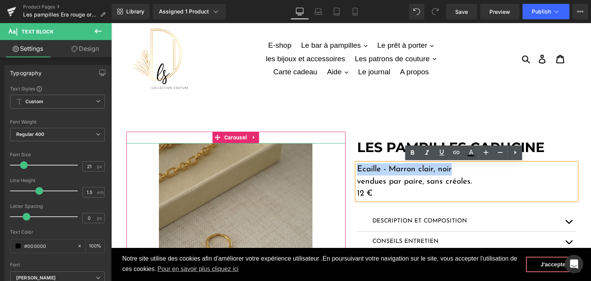
drag, startPoint x: 427, startPoint y: 167, endPoint x: 338, endPoint y: 165, distance: 88.1
click at [338, 165] on div "Image Image ‹ › [GEOGRAPHIC_DATA] LES PAMPILLES CAPUCINE Heading Ecaille - Marr…" at bounding box center [351, 259] width 462 height 262
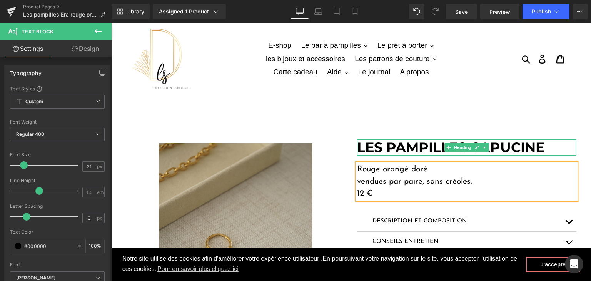
drag, startPoint x: 531, startPoint y: 148, endPoint x: 538, endPoint y: 145, distance: 7.7
click at [531, 148] on strong "LES PAMPILLES CAPUCINE" at bounding box center [450, 147] width 187 height 17
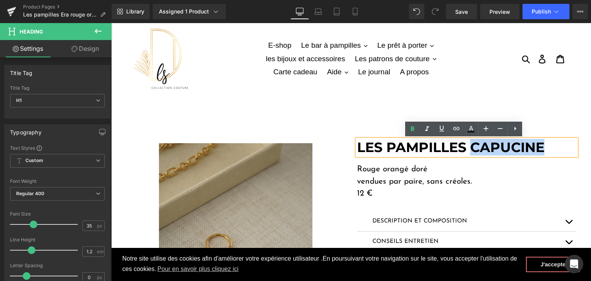
drag, startPoint x: 541, startPoint y: 145, endPoint x: 469, endPoint y: 148, distance: 72.0
click at [469, 148] on strong "LES PAMPILLES CAPUCINE" at bounding box center [450, 147] width 187 height 17
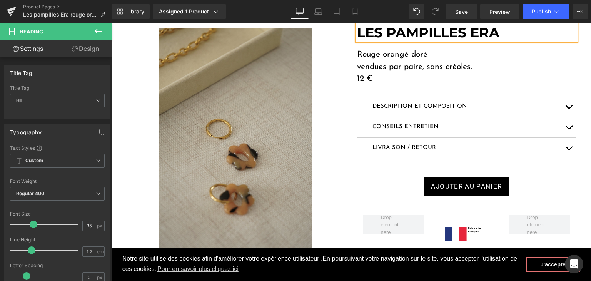
scroll to position [115, 0]
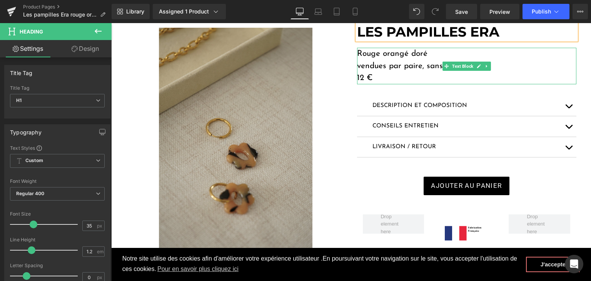
click at [433, 55] on p "Rouge orangé doré" at bounding box center [466, 54] width 219 height 12
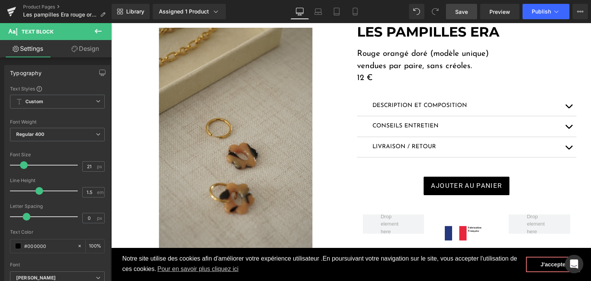
click at [454, 17] on link "Save" at bounding box center [461, 11] width 31 height 15
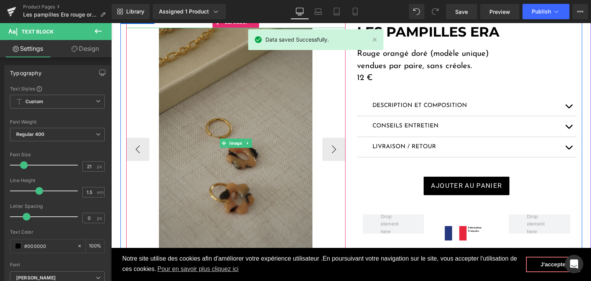
drag, startPoint x: 268, startPoint y: 23, endPoint x: 168, endPoint y: 71, distance: 110.6
click at [168, 71] on img at bounding box center [235, 143] width 153 height 230
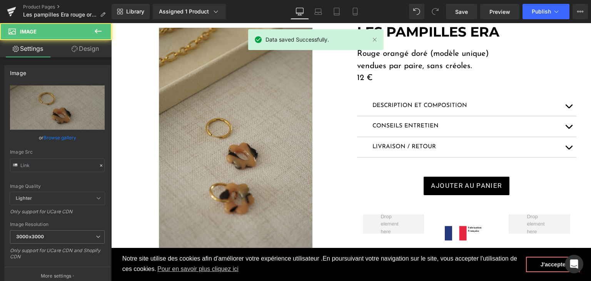
type input "https://cdn.shopify.com/s/files/1/0251/3371/1412/files/DSC01297_3000x3000.jpg?v…"
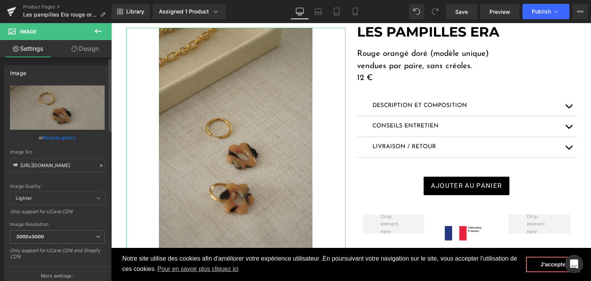
drag, startPoint x: 99, startPoint y: 162, endPoint x: 85, endPoint y: 161, distance: 14.3
click at [99, 163] on icon at bounding box center [100, 165] width 5 height 5
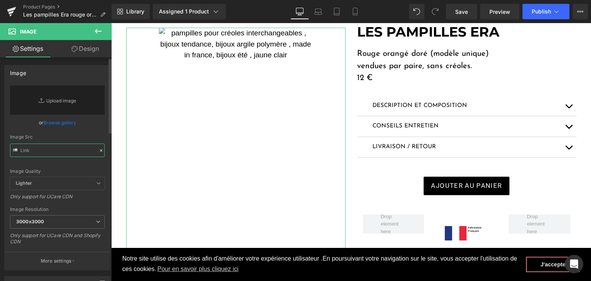
paste input "[URL][DOMAIN_NAME]"
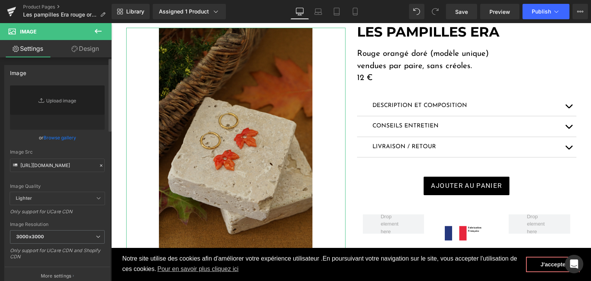
click at [60, 182] on div "Image Quality Lighter Lightest Lighter Lighter Lightest Only support for UCare …" at bounding box center [57, 138] width 95 height 107
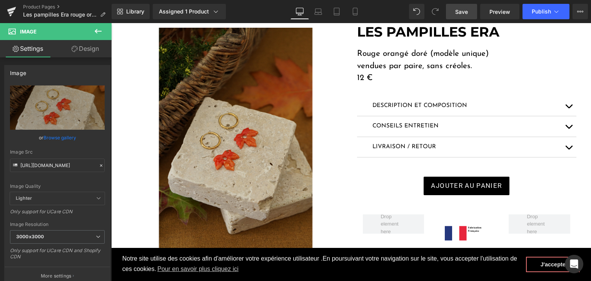
type input "[URL][DOMAIN_NAME]"
click at [469, 14] on link "Save" at bounding box center [461, 11] width 31 height 15
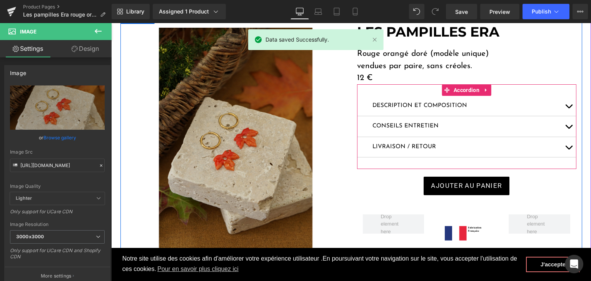
click at [569, 105] on button "button" at bounding box center [568, 106] width 15 height 20
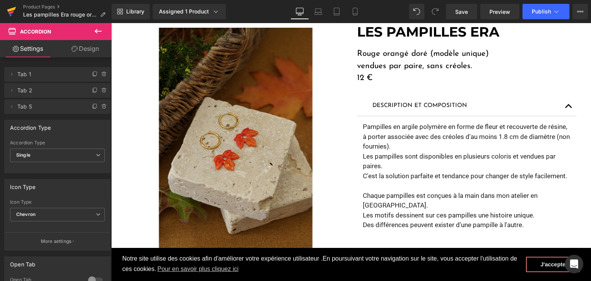
click at [14, 12] on icon at bounding box center [11, 11] width 9 height 19
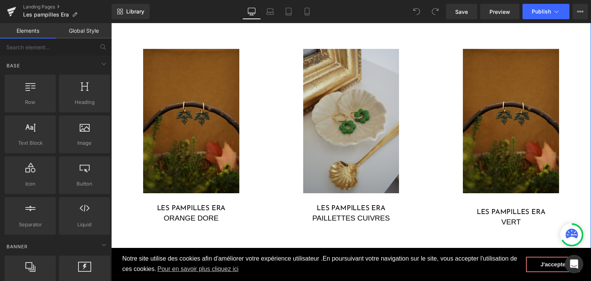
scroll to position [692, 0]
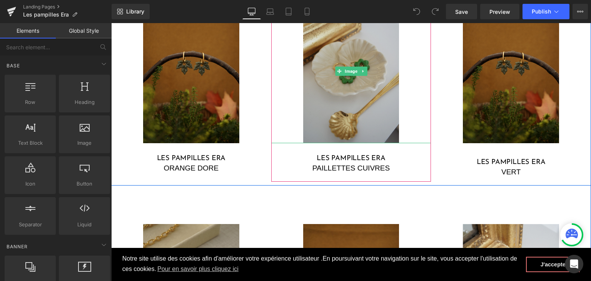
drag, startPoint x: 345, startPoint y: 96, endPoint x: 335, endPoint y: 89, distance: 11.5
click at [345, 96] on img at bounding box center [351, 71] width 96 height 144
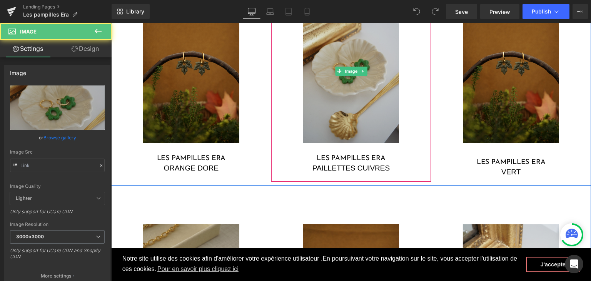
type input "[URL][DOMAIN_NAME]"
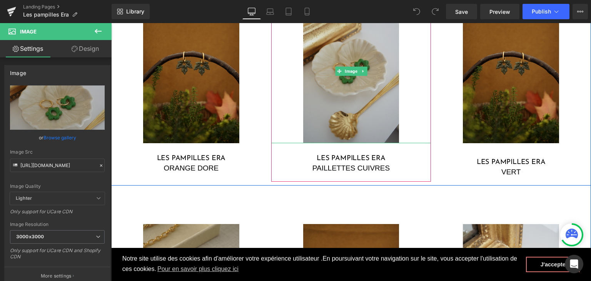
click at [319, 118] on img at bounding box center [351, 71] width 96 height 144
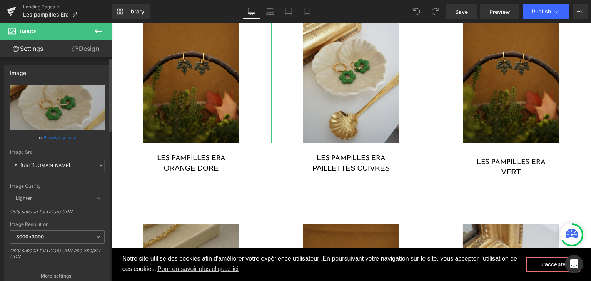
click at [98, 167] on icon at bounding box center [100, 165] width 5 height 5
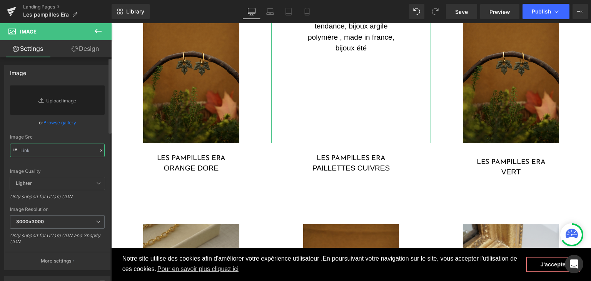
paste input "[URL][DOMAIN_NAME]"
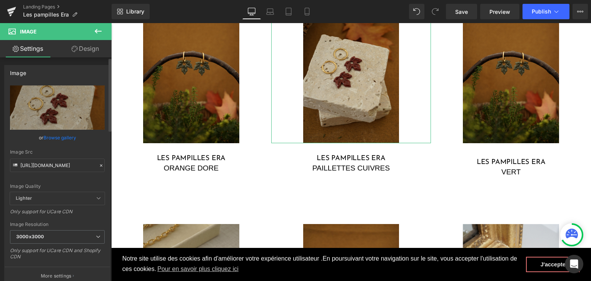
scroll to position [0, 0]
click at [66, 180] on div "Image Quality Lighter Lightest Lighter Lighter Lightest Only support for UCare …" at bounding box center [57, 138] width 95 height 107
type input "[URL][DOMAIN_NAME]"
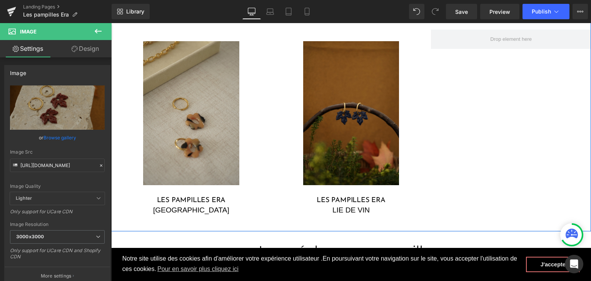
scroll to position [1115, 0]
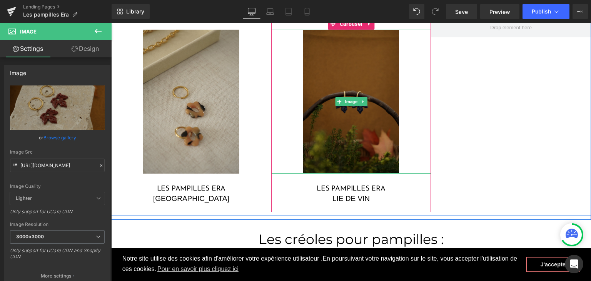
click at [338, 123] on img at bounding box center [351, 102] width 96 height 144
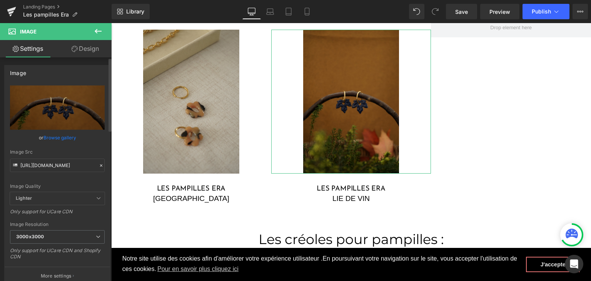
click at [98, 165] on icon at bounding box center [100, 165] width 5 height 5
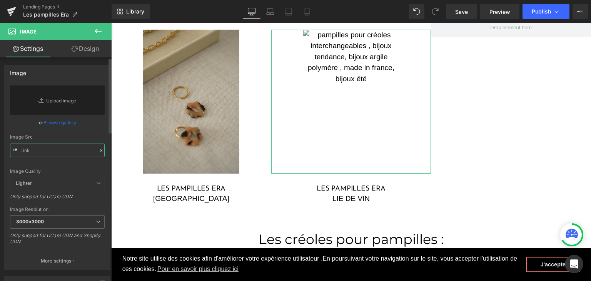
paste input "[URL][DOMAIN_NAME]"
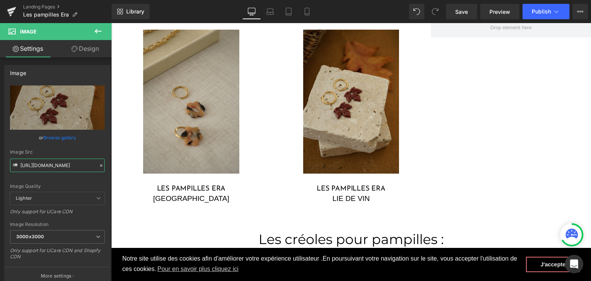
type input "[URL][DOMAIN_NAME]"
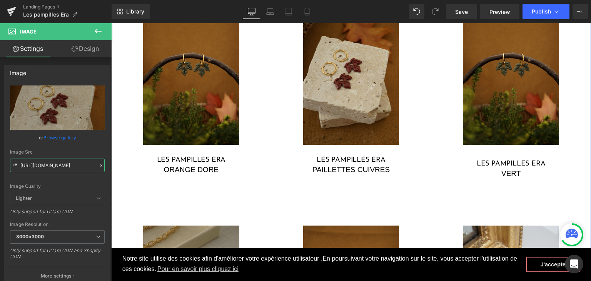
scroll to position [654, 0]
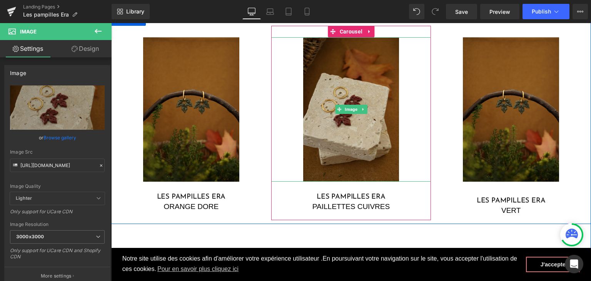
drag, startPoint x: 327, startPoint y: 145, endPoint x: 289, endPoint y: 146, distance: 37.7
click at [327, 145] on img at bounding box center [351, 109] width 96 height 144
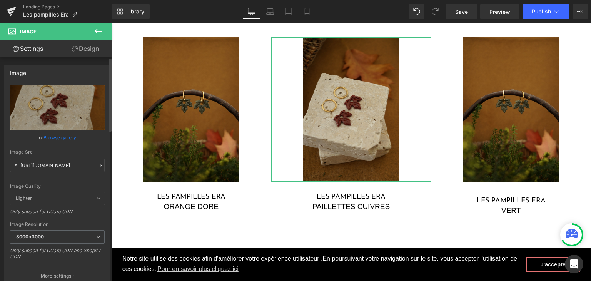
click at [99, 163] on icon at bounding box center [100, 165] width 5 height 5
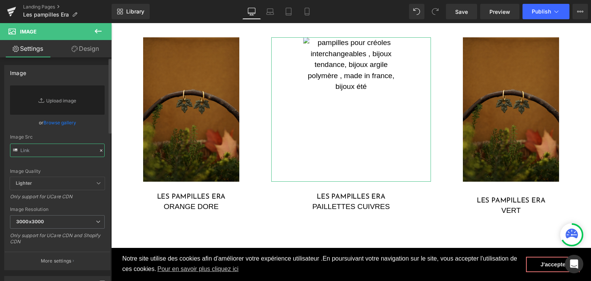
paste input "[URL][DOMAIN_NAME]"
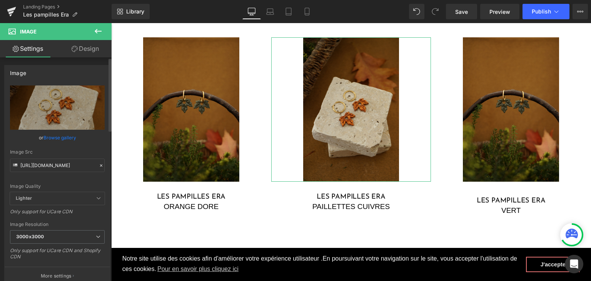
click at [57, 179] on div "Image Quality Lighter Lightest Lighter Lighter Lightest Only support for UCare …" at bounding box center [57, 138] width 95 height 107
type input "[URL][DOMAIN_NAME]"
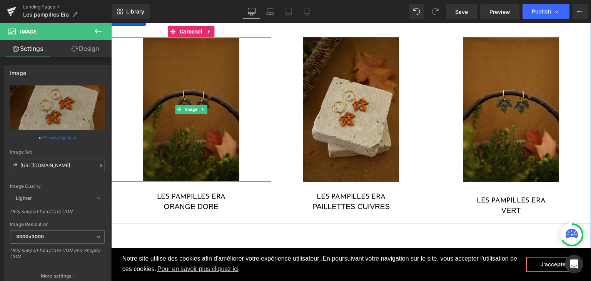
click at [154, 110] on img at bounding box center [191, 109] width 96 height 144
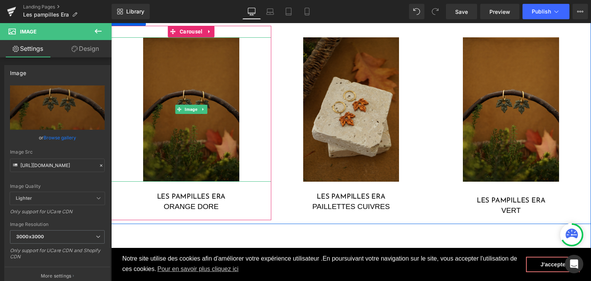
click at [155, 172] on img at bounding box center [191, 109] width 96 height 144
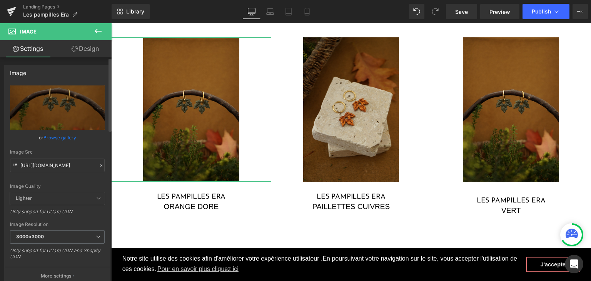
click at [98, 163] on icon at bounding box center [100, 165] width 5 height 5
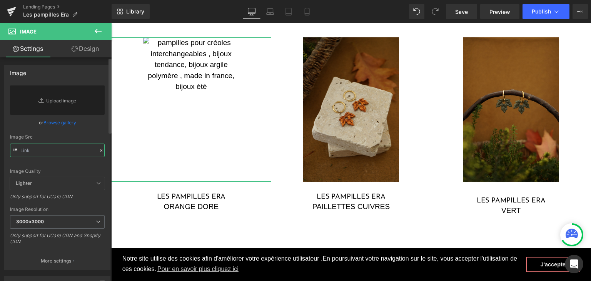
paste input "[URL][DOMAIN_NAME]"
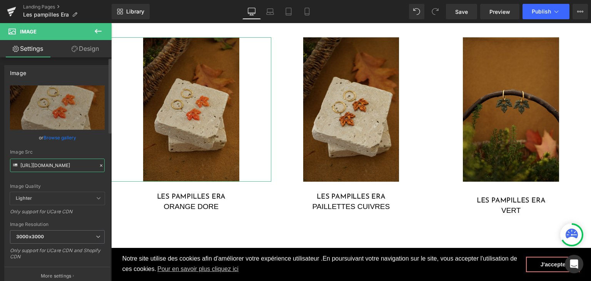
type input "[URL][DOMAIN_NAME]"
click at [70, 188] on div "Image Quality" at bounding box center [57, 185] width 95 height 5
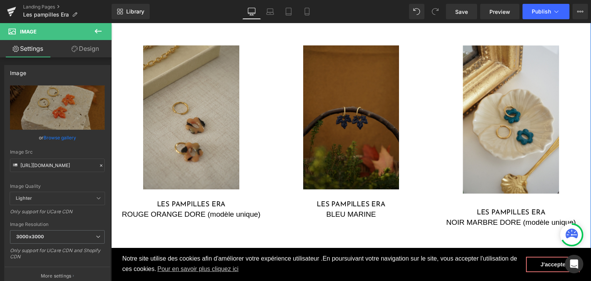
scroll to position [885, 0]
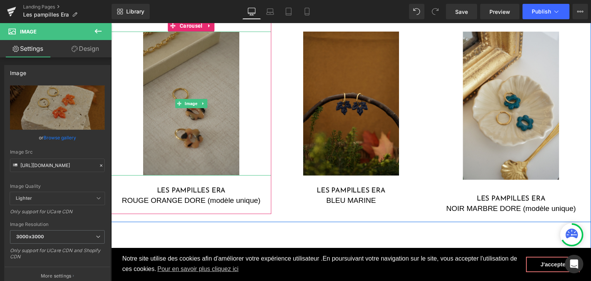
click at [230, 144] on img at bounding box center [191, 104] width 96 height 144
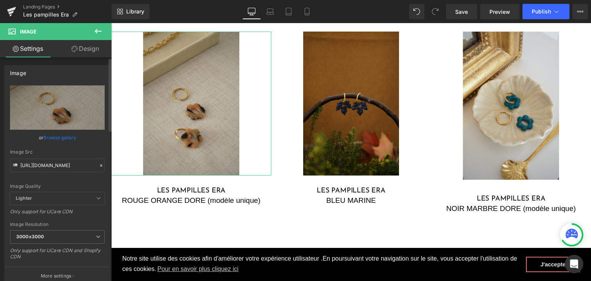
drag, startPoint x: 96, startPoint y: 164, endPoint x: 91, endPoint y: 163, distance: 5.1
click at [98, 164] on icon at bounding box center [100, 165] width 5 height 5
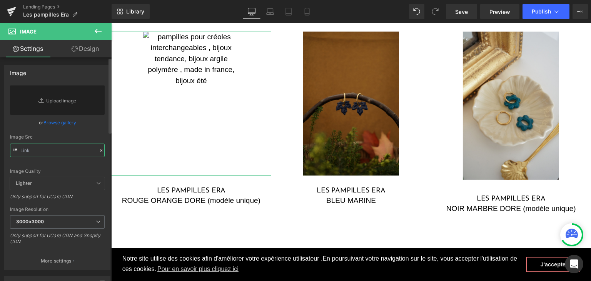
paste input "[URL][DOMAIN_NAME]"
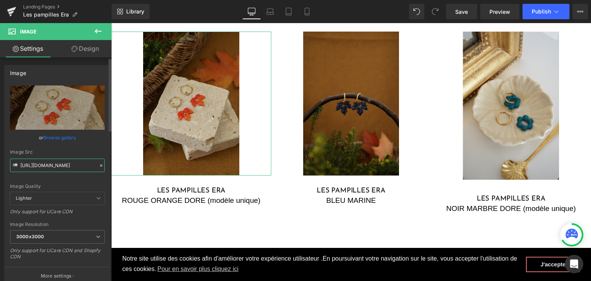
type input "[URL][DOMAIN_NAME]"
click at [77, 187] on div "Image Quality" at bounding box center [57, 185] width 95 height 5
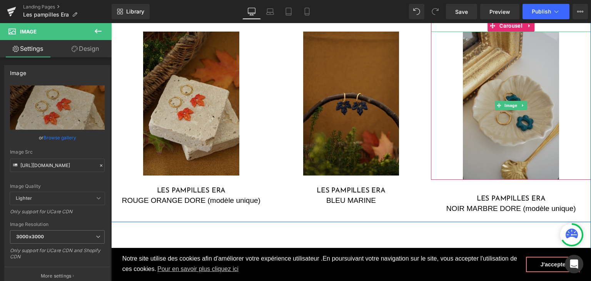
drag, startPoint x: 222, startPoint y: 157, endPoint x: 507, endPoint y: 147, distance: 285.2
click at [507, 147] on img at bounding box center [511, 106] width 96 height 148
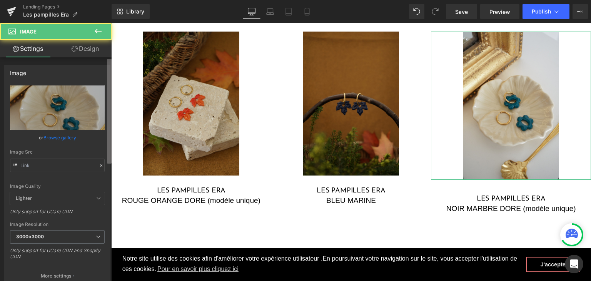
type input "[URL][DOMAIN_NAME]"
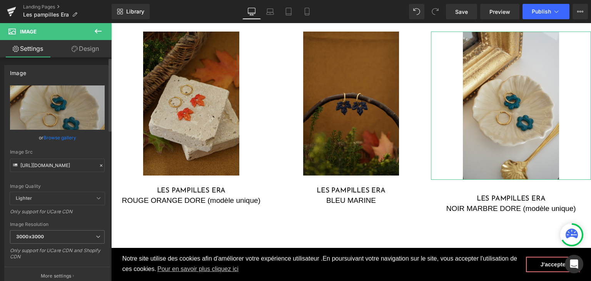
click at [98, 167] on icon at bounding box center [100, 165] width 5 height 5
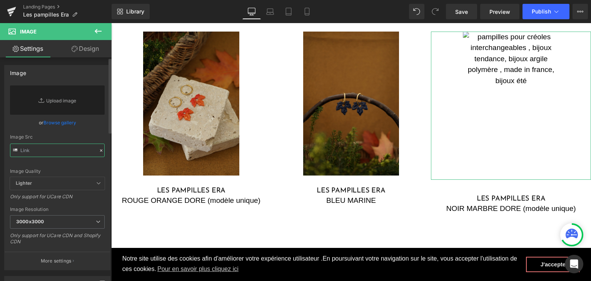
paste input "[URL][DOMAIN_NAME]"
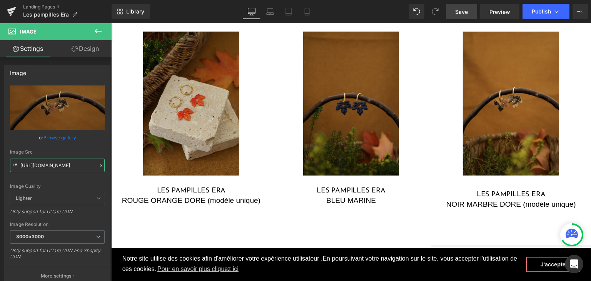
type input "[URL][DOMAIN_NAME]"
click at [458, 8] on span "Save" at bounding box center [461, 12] width 13 height 8
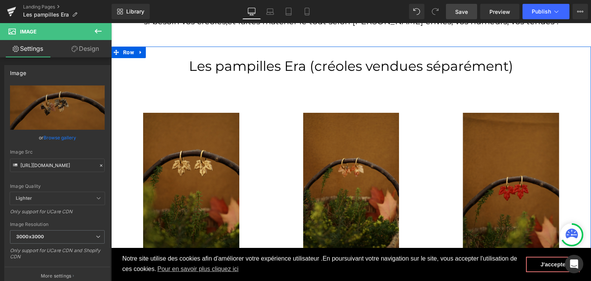
scroll to position [346, 0]
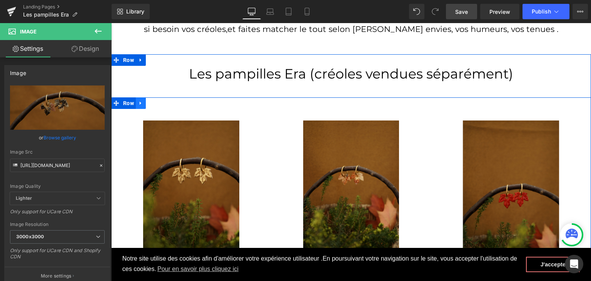
click at [138, 100] on icon at bounding box center [140, 103] width 5 height 6
click at [148, 100] on icon at bounding box center [150, 102] width 5 height 5
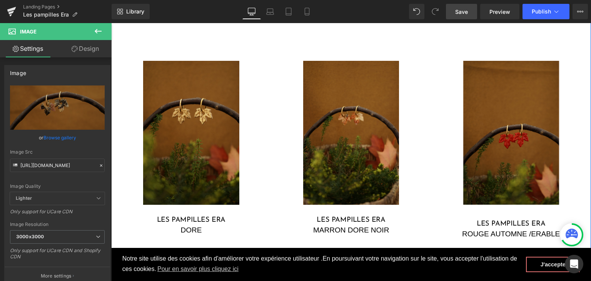
scroll to position [614, 0]
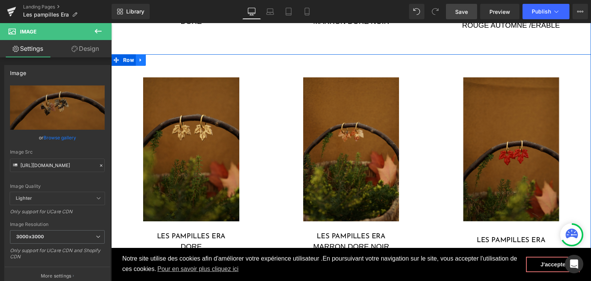
click at [138, 58] on icon at bounding box center [140, 60] width 5 height 6
click at [158, 57] on icon at bounding box center [160, 59] width 5 height 5
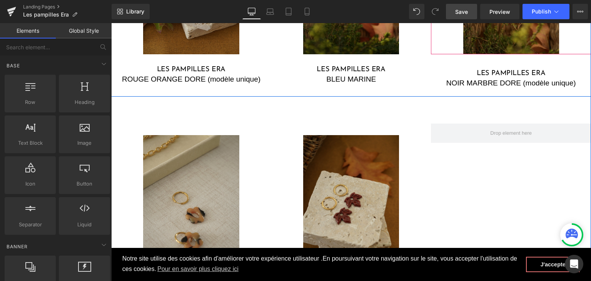
scroll to position [1076, 0]
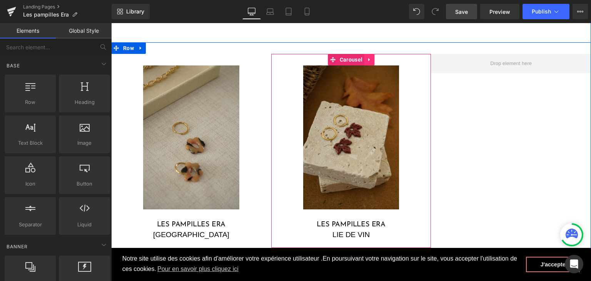
click at [367, 57] on icon at bounding box center [369, 60] width 5 height 6
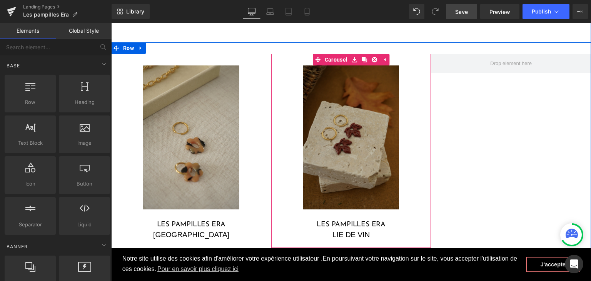
click at [363, 57] on icon at bounding box center [364, 60] width 5 height 6
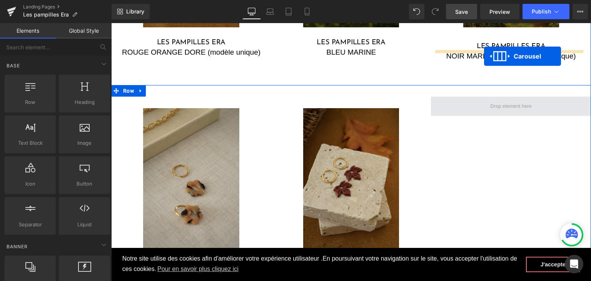
scroll to position [1025, 0]
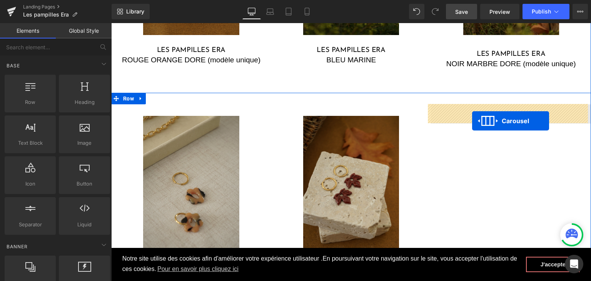
drag, startPoint x: 328, startPoint y: 52, endPoint x: 472, endPoint y: 120, distance: 158.6
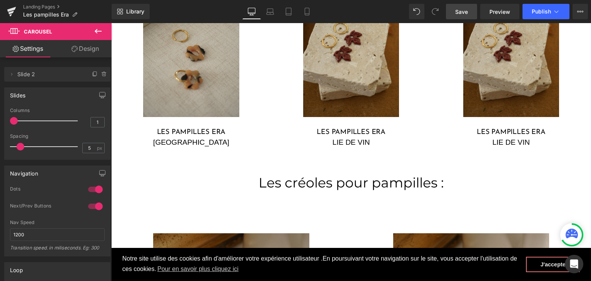
scroll to position [1179, 0]
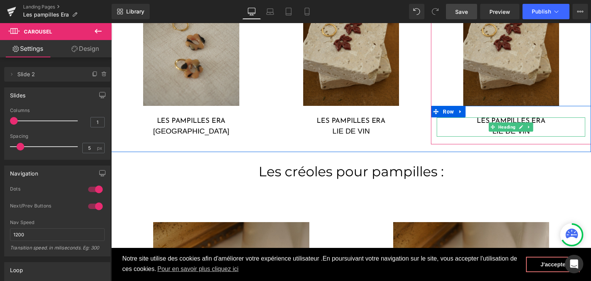
click at [480, 133] on div "LIE DE VIN" at bounding box center [511, 131] width 148 height 11
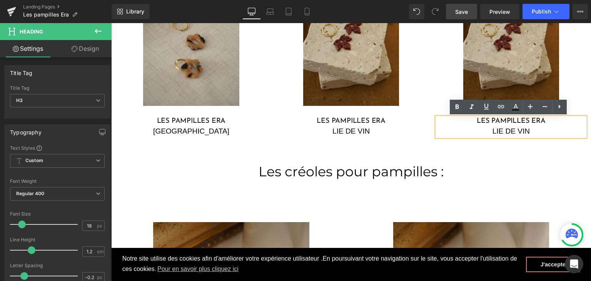
drag, startPoint x: 529, startPoint y: 131, endPoint x: 487, endPoint y: 130, distance: 41.9
click at [487, 130] on div "LIE DE VIN" at bounding box center [511, 131] width 148 height 11
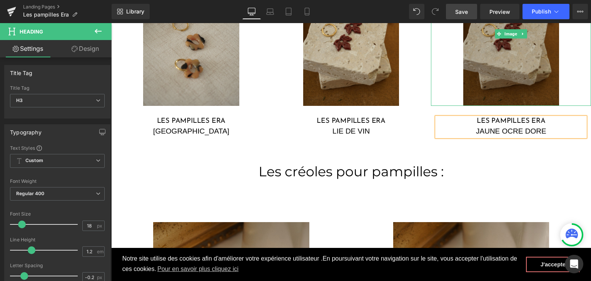
click at [488, 78] on img at bounding box center [511, 34] width 96 height 144
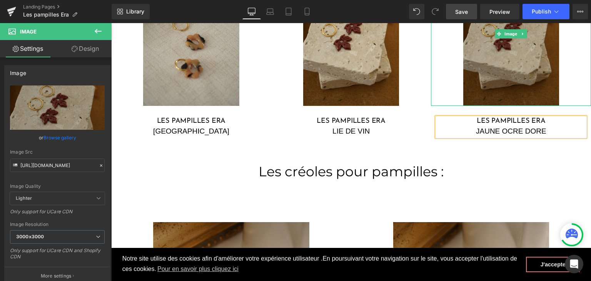
click at [526, 80] on img at bounding box center [511, 34] width 96 height 144
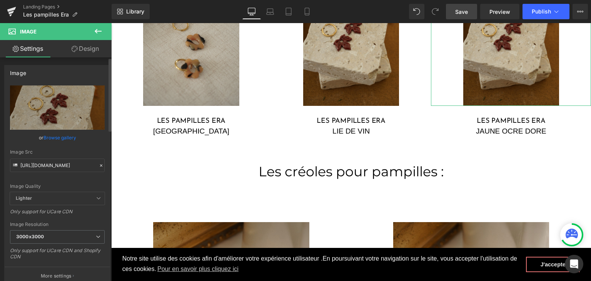
click at [98, 165] on icon at bounding box center [100, 165] width 5 height 5
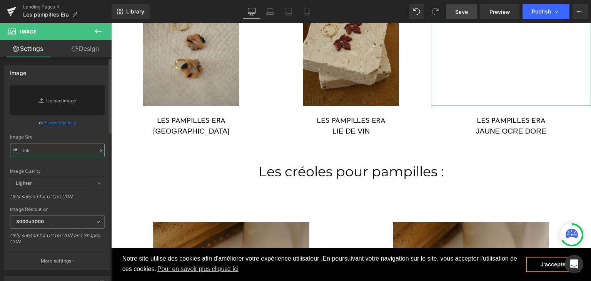
paste input "https://cdn.shopify.com/s/files/1/0251/3371/1412/files/DSC03159.jpg?v=1759592283"
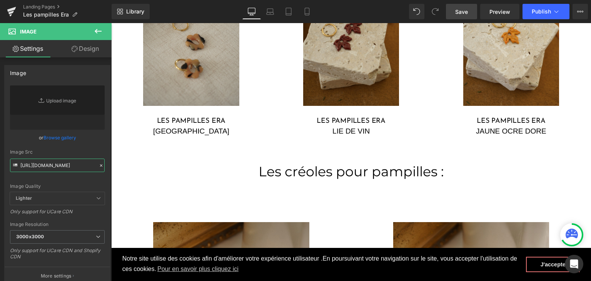
type input "https://cdn.shopify.com/s/files/1/0251/3371/1412/files/DSC03159_3000x3000.jpg?v…"
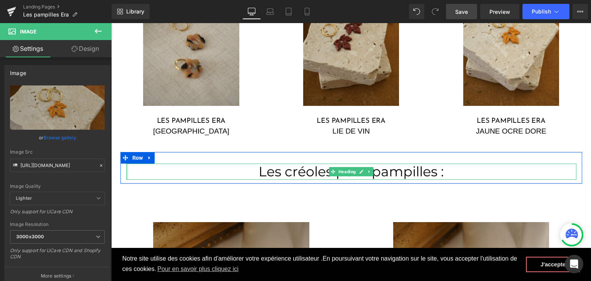
click at [126, 167] on div at bounding box center [127, 171] width 2 height 16
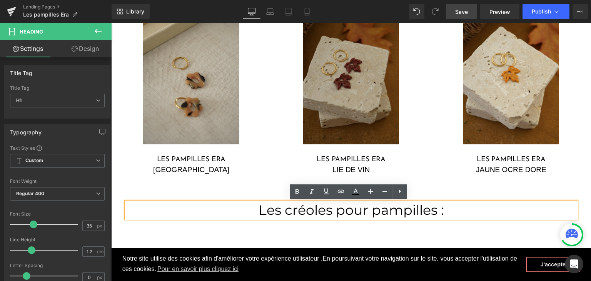
scroll to position [1102, 0]
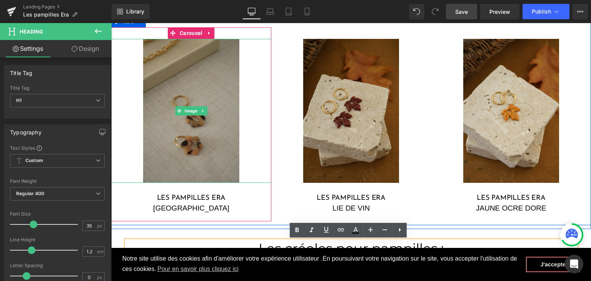
drag, startPoint x: 327, startPoint y: 23, endPoint x: 171, endPoint y: 134, distance: 191.4
click at [180, 130] on img at bounding box center [191, 111] width 96 height 144
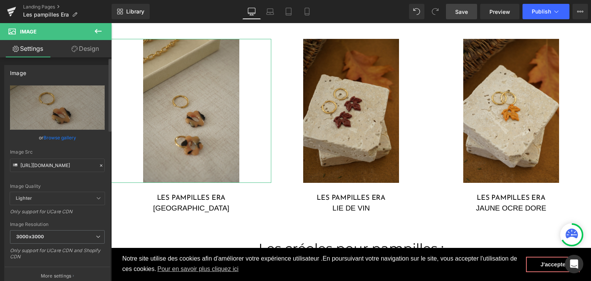
click at [98, 165] on icon at bounding box center [100, 165] width 5 height 5
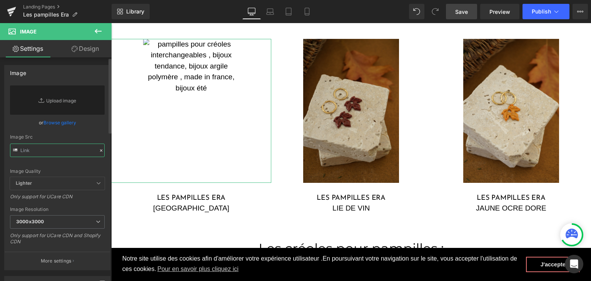
paste input "https://cdn.shopify.com/s/files/1/0251/3371/1412/files/bordeaux_era.jpg?v=17595…"
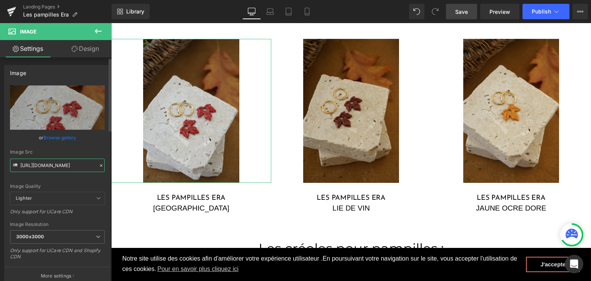
type input "https://cdn.shopify.com/s/files/1/0251/3371/1412/files/bordeaux_era_3000x3000.j…"
click at [68, 181] on div "Image Quality Lighter Lightest Lighter Lighter Lightest Only support for UCare …" at bounding box center [57, 138] width 95 height 107
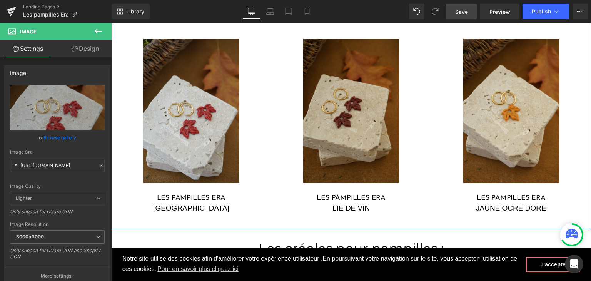
scroll to position [1141, 0]
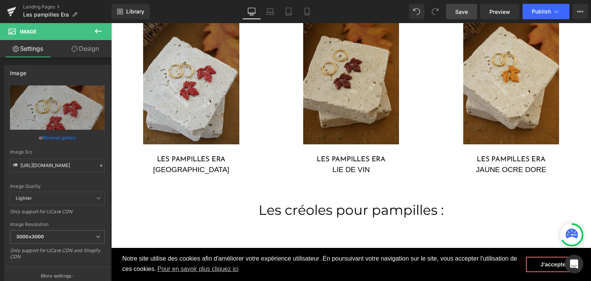
click at [466, 10] on span "Save" at bounding box center [461, 12] width 13 height 8
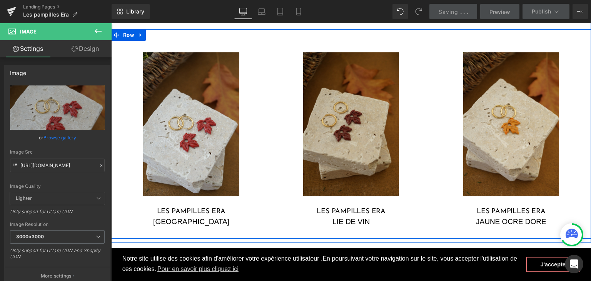
scroll to position [1064, 0]
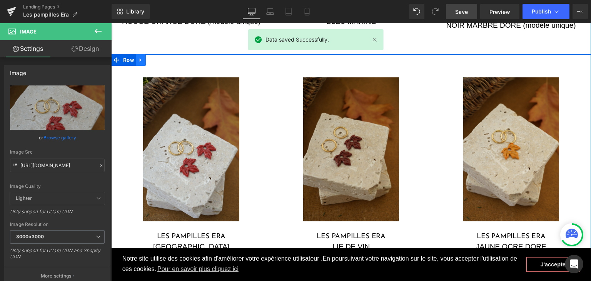
click at [138, 59] on icon at bounding box center [140, 60] width 5 height 6
click at [148, 59] on icon at bounding box center [150, 59] width 5 height 5
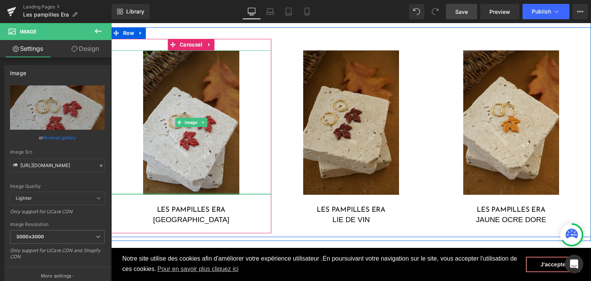
scroll to position [1366, 0]
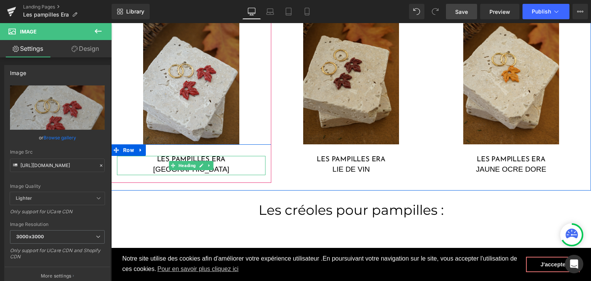
click at [207, 167] on icon at bounding box center [209, 165] width 4 height 5
click at [231, 170] on div "[GEOGRAPHIC_DATA]" at bounding box center [191, 169] width 148 height 11
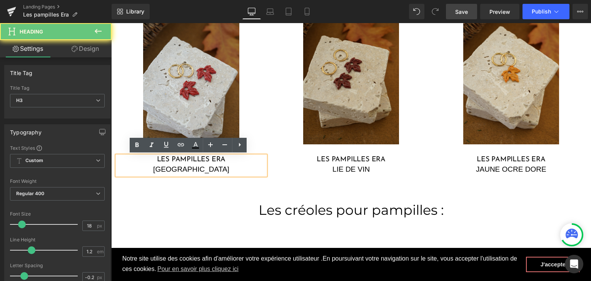
click at [208, 170] on div "[GEOGRAPHIC_DATA]" at bounding box center [191, 169] width 148 height 11
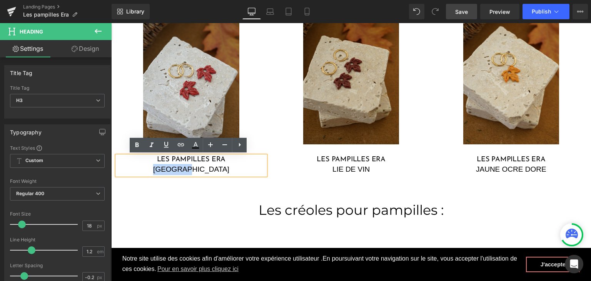
drag, startPoint x: 204, startPoint y: 169, endPoint x: 167, endPoint y: 168, distance: 36.9
click at [167, 168] on div "[GEOGRAPHIC_DATA]" at bounding box center [191, 169] width 148 height 11
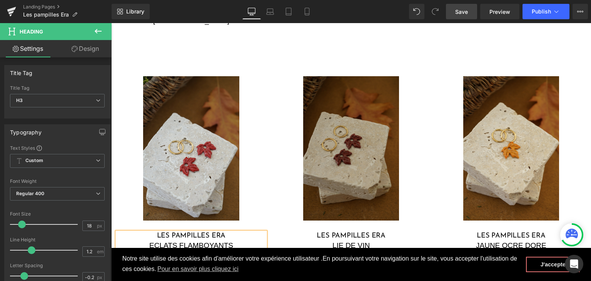
scroll to position [1289, 0]
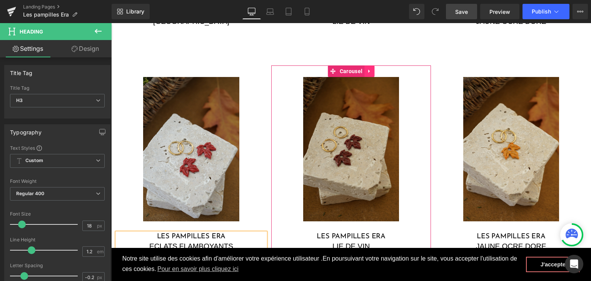
click at [368, 71] on icon at bounding box center [369, 71] width 2 height 3
click at [374, 72] on link at bounding box center [374, 71] width 10 height 12
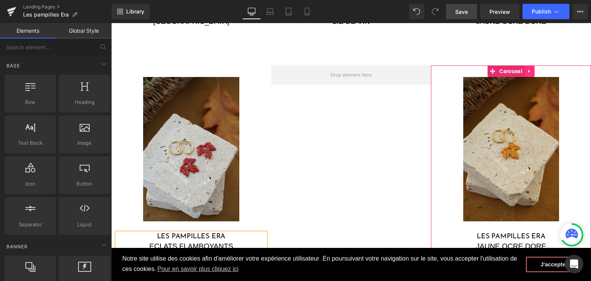
click at [527, 68] on icon at bounding box center [529, 71] width 5 height 6
click at [532, 70] on icon at bounding box center [534, 70] width 5 height 5
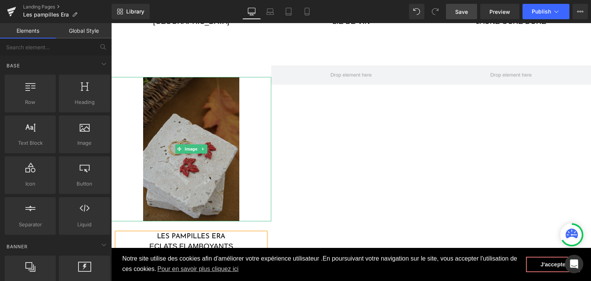
click at [181, 120] on img at bounding box center [191, 149] width 96 height 144
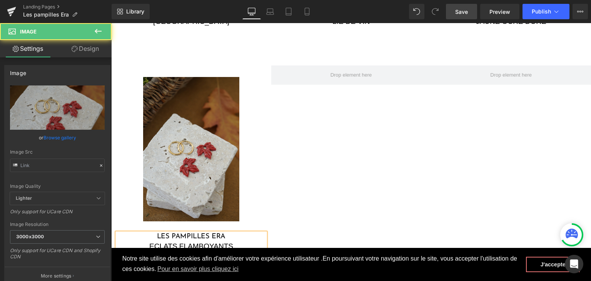
type input "https://cdn.shopify.com/s/files/1/0251/3371/1412/files/bordeaux_era_3000x3000.j…"
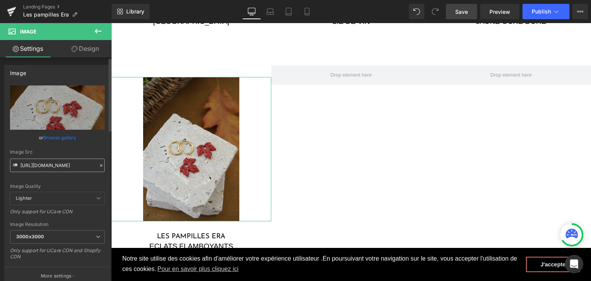
drag, startPoint x: 96, startPoint y: 165, endPoint x: 75, endPoint y: 153, distance: 23.9
click at [98, 165] on icon at bounding box center [100, 165] width 5 height 5
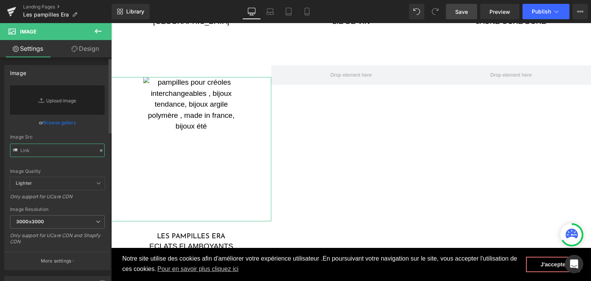
paste input "https://cdn.shopify.com/s/files/1/0251/3371/1412/files/DSC03125_1.jpg?v=1759594…"
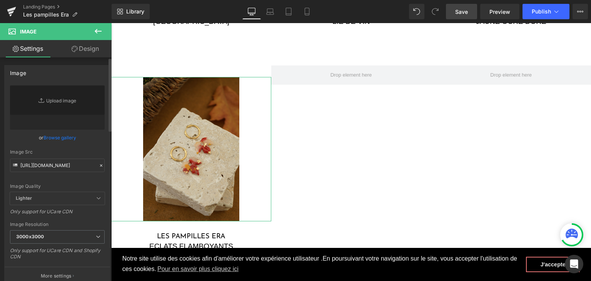
scroll to position [0, 0]
click at [48, 183] on div "Image Quality" at bounding box center [57, 185] width 95 height 5
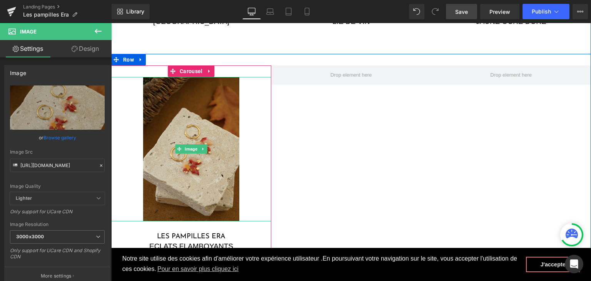
scroll to position [1327, 0]
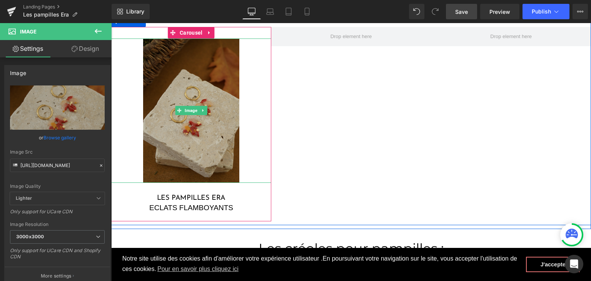
click at [195, 157] on img at bounding box center [191, 110] width 96 height 144
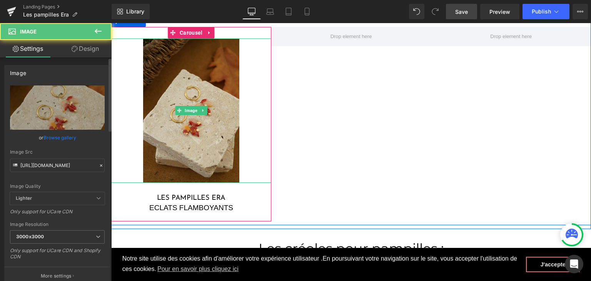
type input "https://cdn.shopify.com/s/files/1/0251/3371/1412/files/DSC03125_1_3000x3000.jpg…"
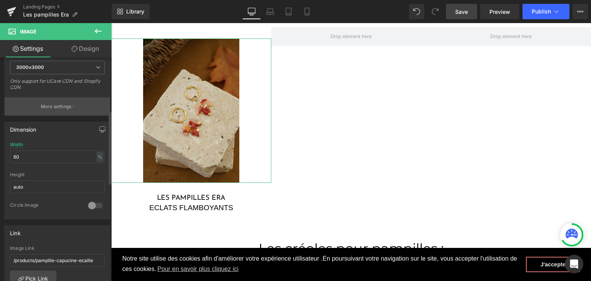
scroll to position [192, 0]
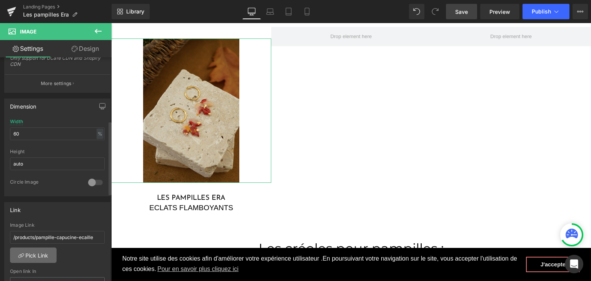
click at [43, 257] on link "Pick Link" at bounding box center [33, 254] width 47 height 15
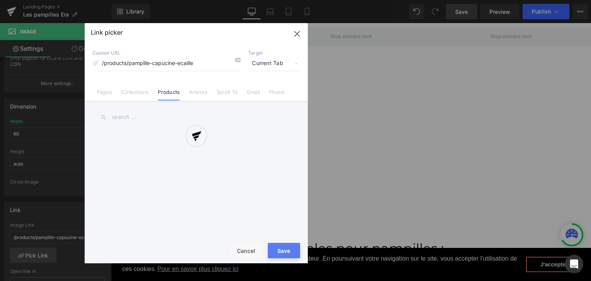
click at [238, 60] on div at bounding box center [196, 143] width 223 height 240
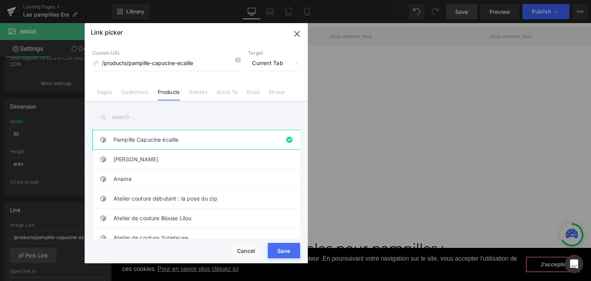
drag, startPoint x: 135, startPoint y: 116, endPoint x: 139, endPoint y: 113, distance: 4.9
click at [137, 113] on input "text" at bounding box center [196, 116] width 208 height 17
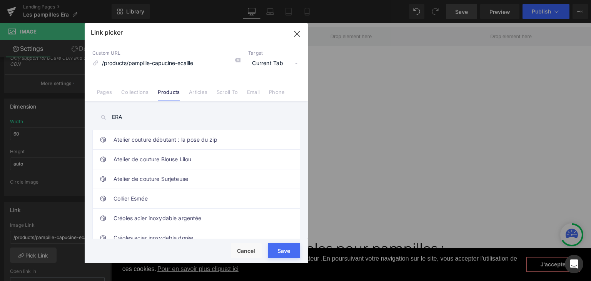
type input "ERA"
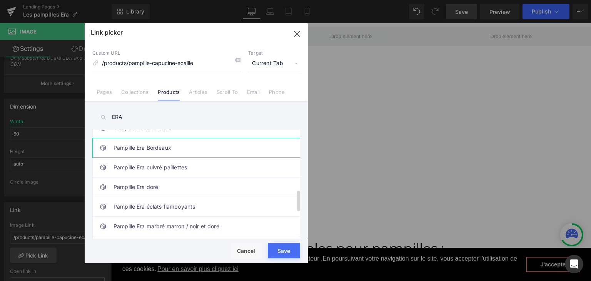
scroll to position [308, 0]
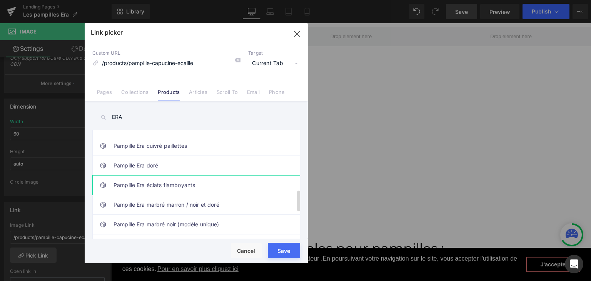
click at [177, 180] on link "Pampille Era éclats flamboyants" at bounding box center [197, 184] width 169 height 19
type input "/products/pampille-era-eclats-flamboyants"
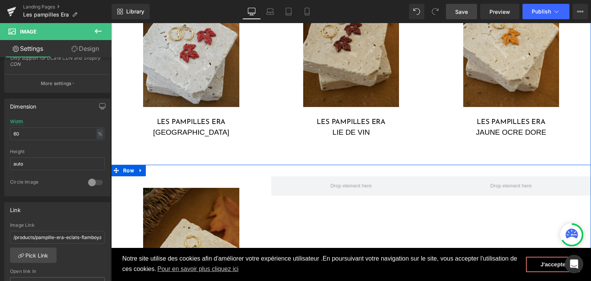
scroll to position [1173, 0]
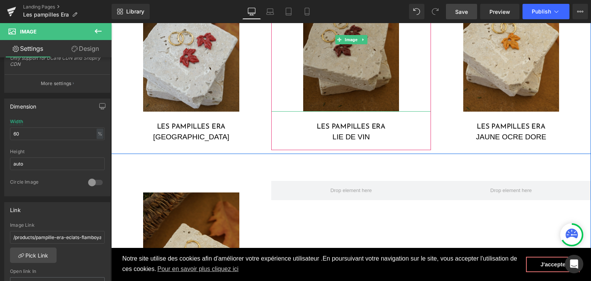
click at [354, 105] on img at bounding box center [351, 40] width 96 height 144
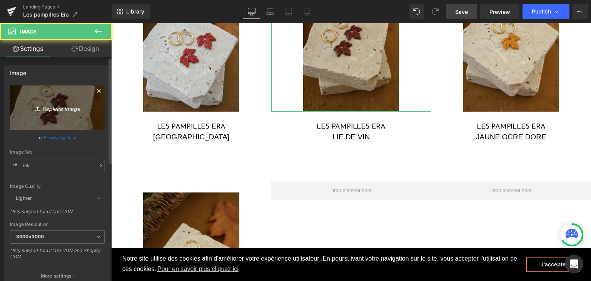
type input "https://cdn.shopify.com/s/files/1/0251/3371/1412/files/DSC03115_37e38bee-5def-4…"
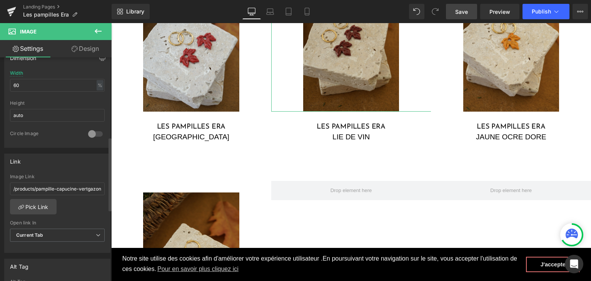
scroll to position [269, 0]
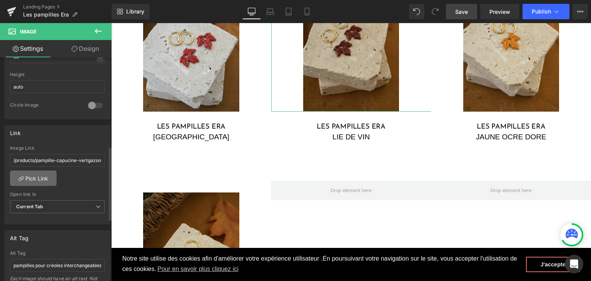
click at [43, 177] on link "Pick Link" at bounding box center [33, 177] width 47 height 15
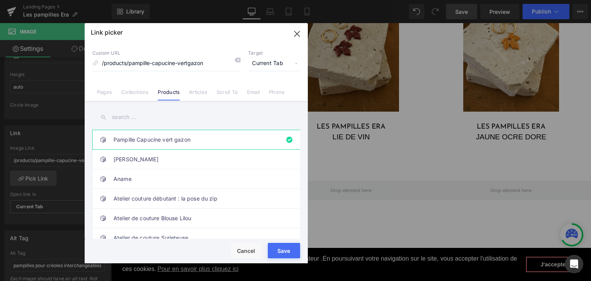
click at [146, 110] on input "text" at bounding box center [196, 116] width 208 height 17
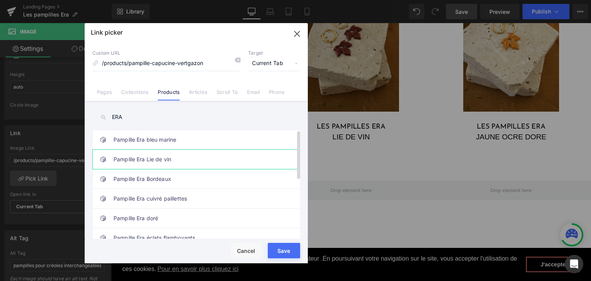
type input "ERA"
click at [142, 154] on link "Pampille Era Lie de vin" at bounding box center [197, 159] width 169 height 19
type input "/products/pampille-era-lie-de-vin"
click at [292, 251] on div "Rendering Content" at bounding box center [295, 250] width 47 height 8
type input "/products/pampille-era-lie-de-vin"
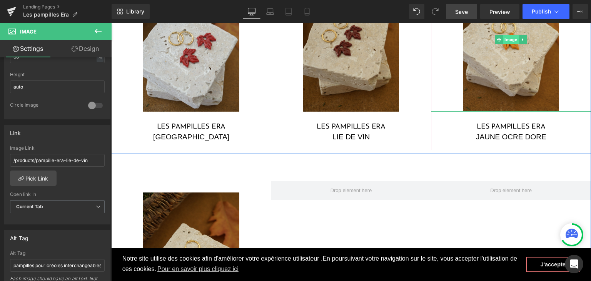
click at [512, 39] on span "Image" at bounding box center [511, 39] width 16 height 9
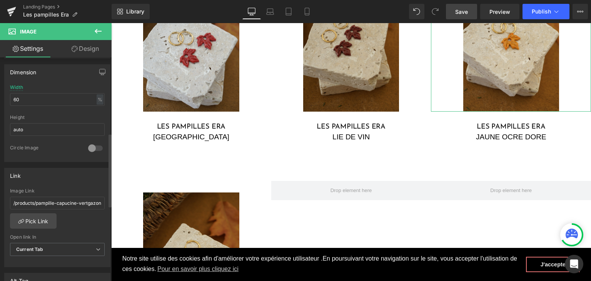
scroll to position [231, 0]
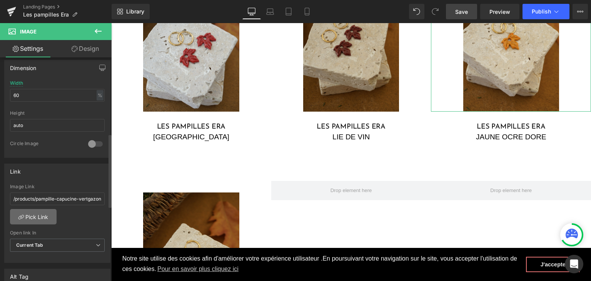
click at [36, 214] on link "Pick Link" at bounding box center [33, 216] width 47 height 15
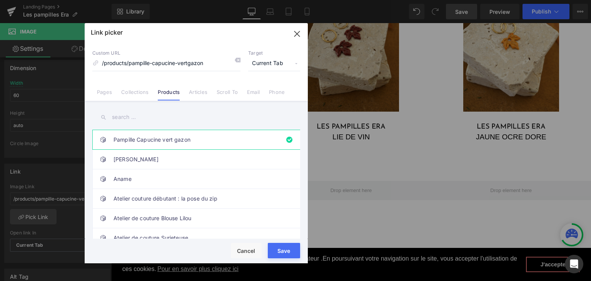
click at [144, 119] on input "text" at bounding box center [196, 116] width 208 height 17
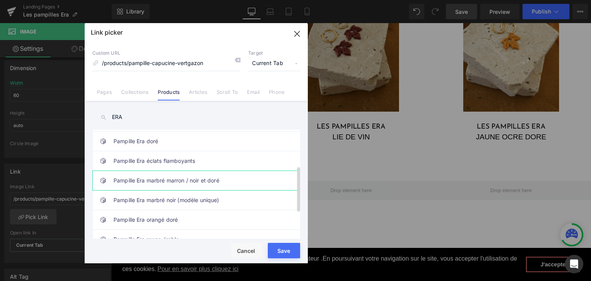
scroll to position [115, 0]
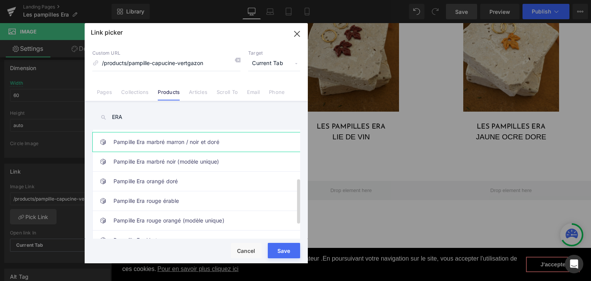
type input "ERA"
click at [180, 184] on link "Pampille Era orangé doré" at bounding box center [197, 181] width 169 height 19
type input "/products/pampille-era-orange-dore"
click at [285, 247] on div "Rendering Content" at bounding box center [295, 250] width 47 height 8
type input "/products/pampille-era-orange-dore"
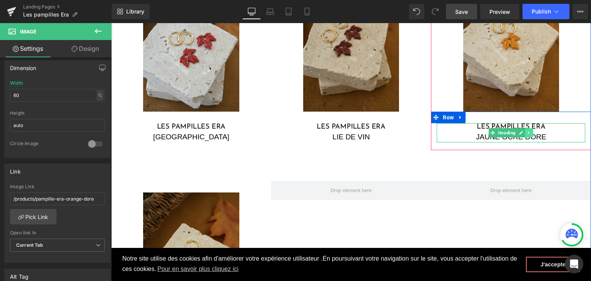
click at [529, 135] on link at bounding box center [529, 132] width 8 height 9
click at [546, 135] on div "JAUNE OCRE DORE" at bounding box center [511, 137] width 148 height 11
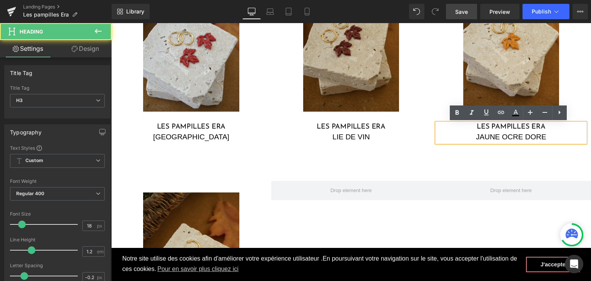
click at [499, 135] on div "JAUNE OCRE DORE" at bounding box center [511, 137] width 148 height 11
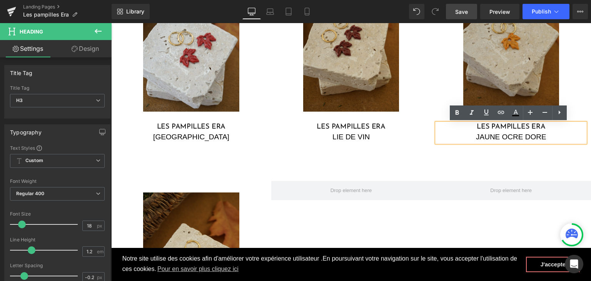
click at [488, 60] on img at bounding box center [511, 40] width 96 height 144
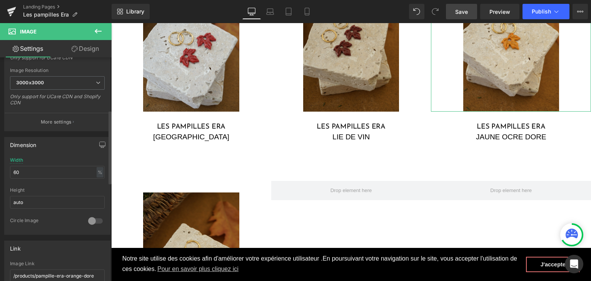
scroll to position [192, 0]
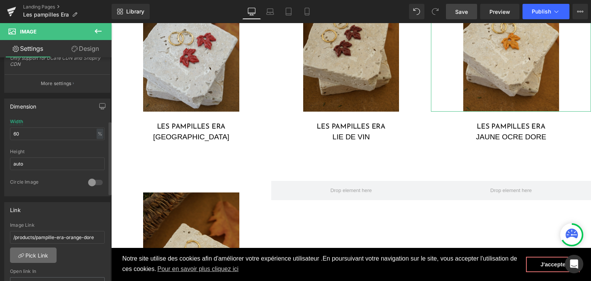
click at [41, 251] on link "Pick Link" at bounding box center [33, 254] width 47 height 15
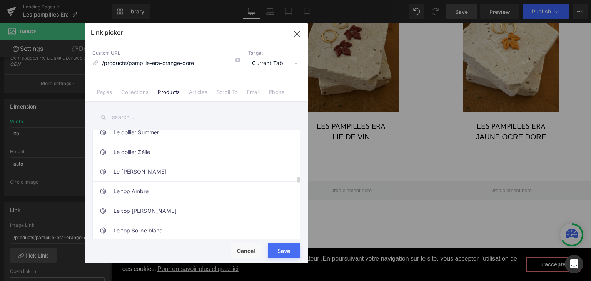
scroll to position [846, 0]
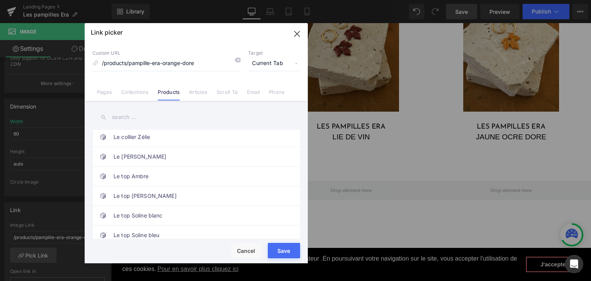
click at [187, 117] on input "text" at bounding box center [196, 116] width 208 height 17
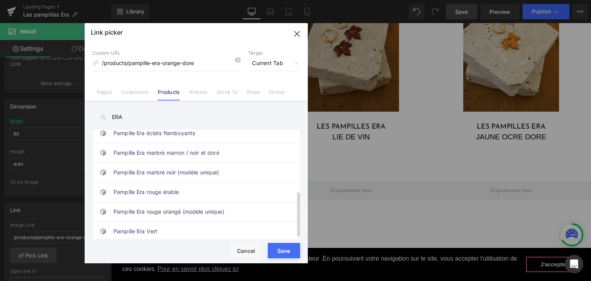
scroll to position [148, 0]
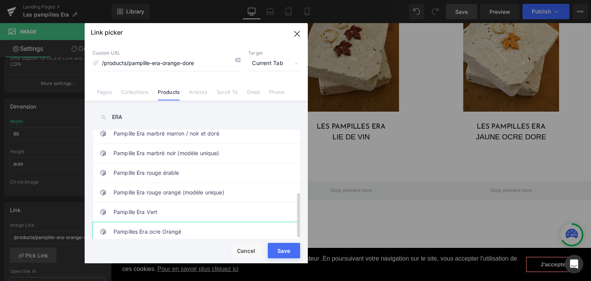
type input "ERA"
click at [148, 225] on link "Pampilles Era ocre Orangé" at bounding box center [197, 231] width 169 height 19
type input "/products/pampilles-era-ocre-orange"
click at [125, 119] on input "ERA" at bounding box center [196, 116] width 208 height 17
type input "E"
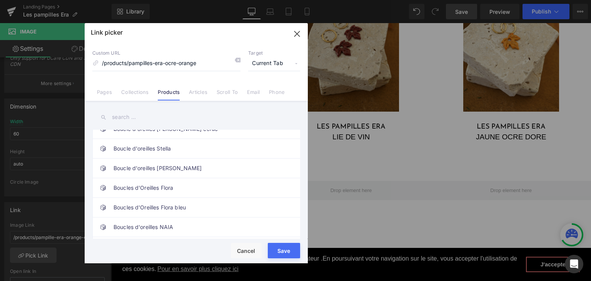
click at [281, 253] on div "Rendering Content" at bounding box center [295, 250] width 47 height 8
type input "/products/pampilles-era-ocre-orange"
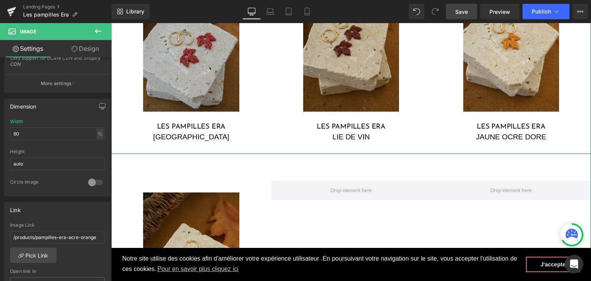
click at [174, 92] on img at bounding box center [191, 40] width 96 height 144
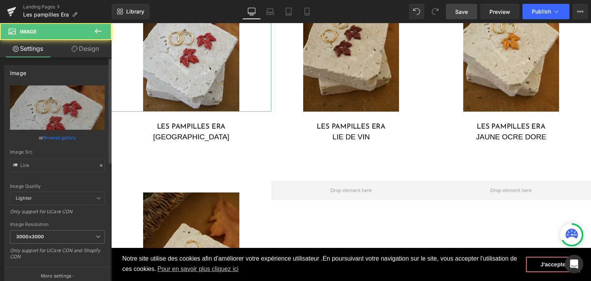
type input "https://cdn.shopify.com/s/files/1/0251/3371/1412/files/bordeaux_era_3000x3000.j…"
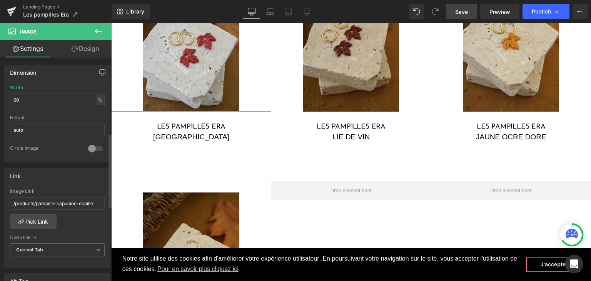
scroll to position [231, 0]
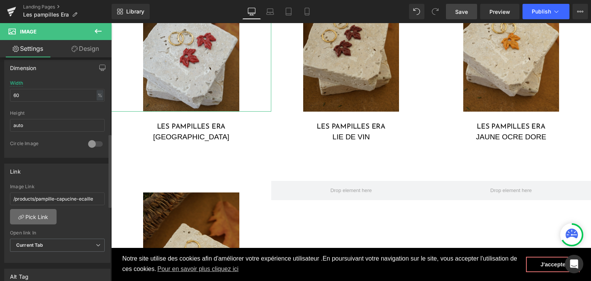
click at [37, 220] on link "Pick Link" at bounding box center [33, 216] width 47 height 15
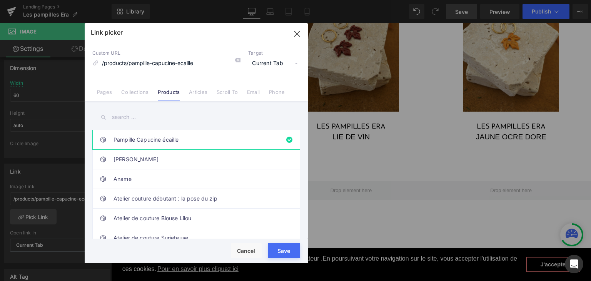
click at [162, 120] on input "text" at bounding box center [196, 116] width 208 height 17
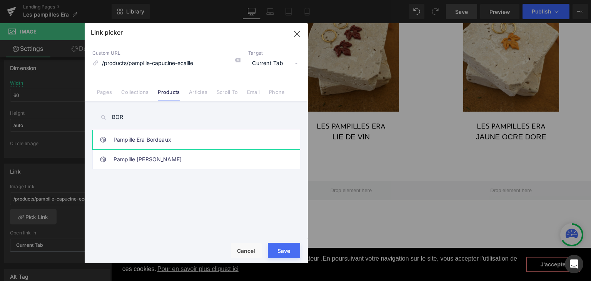
type input "BOR"
click at [150, 141] on link "Pampille Era Bordeaux" at bounding box center [197, 139] width 169 height 19
type input "/products/pampille-era-bordeaux"
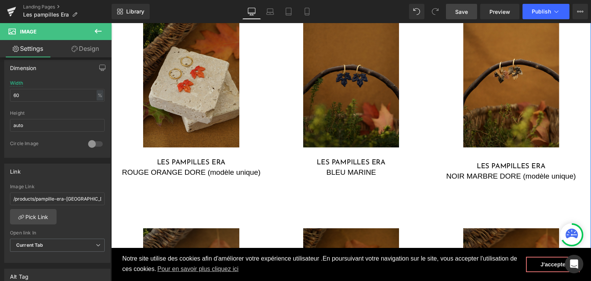
scroll to position [904, 0]
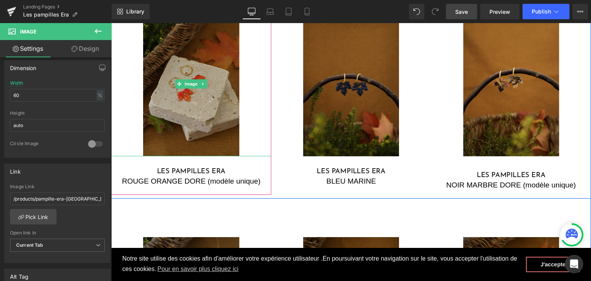
click at [201, 125] on img at bounding box center [191, 84] width 96 height 144
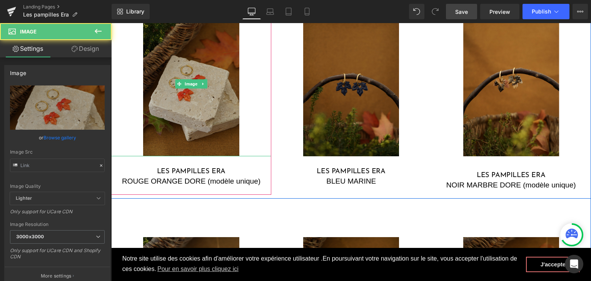
type input "https://cdn.shopify.com/s/files/1/0251/3371/1412/files/DSC02718_1_e74ec0e6-6246…"
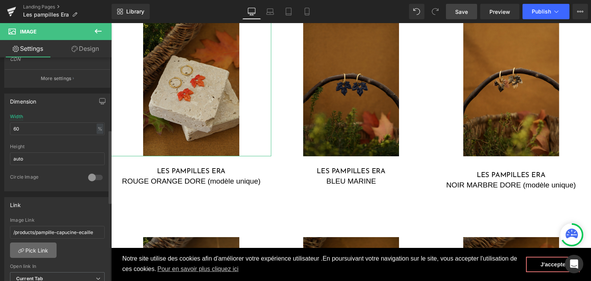
scroll to position [231, 0]
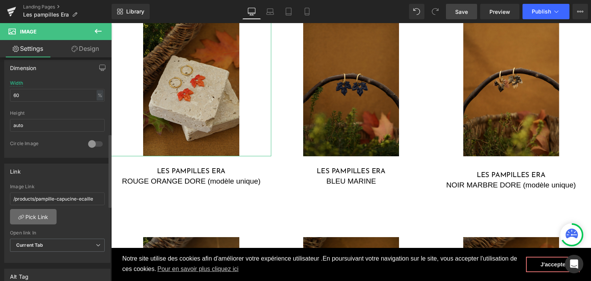
click at [40, 216] on link "Pick Link" at bounding box center [33, 216] width 47 height 15
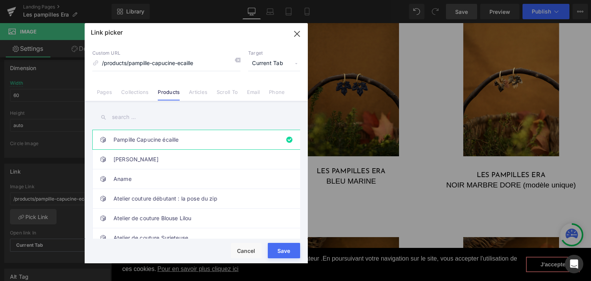
click at [192, 115] on input "text" at bounding box center [196, 116] width 208 height 17
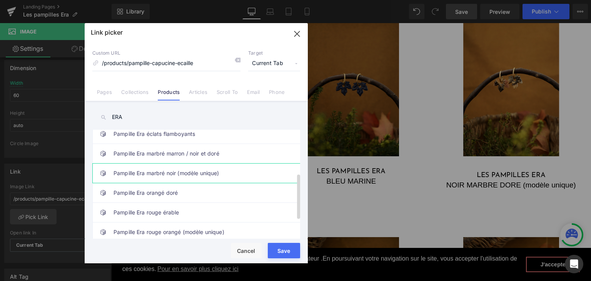
scroll to position [115, 0]
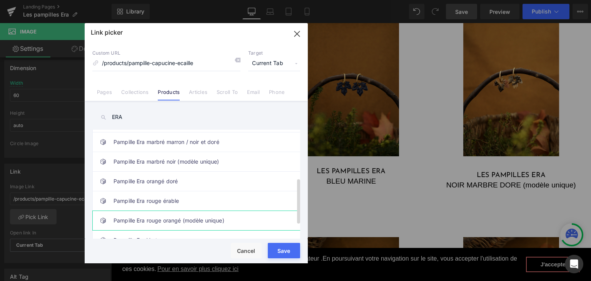
type input "ERA"
click at [185, 220] on link "Pampille Era rouge orangé (modèle unique)" at bounding box center [197, 220] width 169 height 19
type input "/products/pampille-era-rouge-orange-modele-unique"
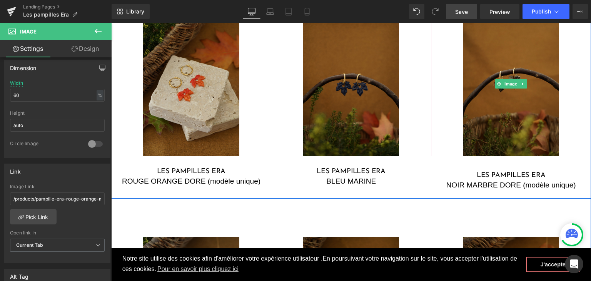
click at [509, 125] on img at bounding box center [511, 84] width 96 height 144
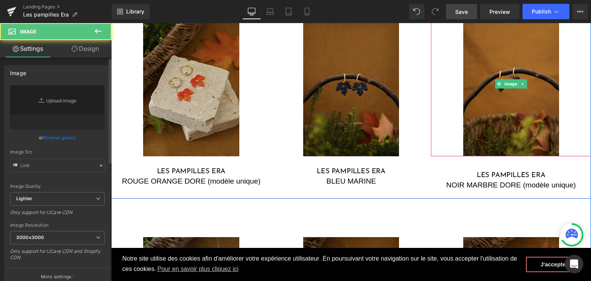
type input "https://cdn.shopify.com/s/files/1/0251/3371/1412/files/DSC03146_1_3000x3000.jpg…"
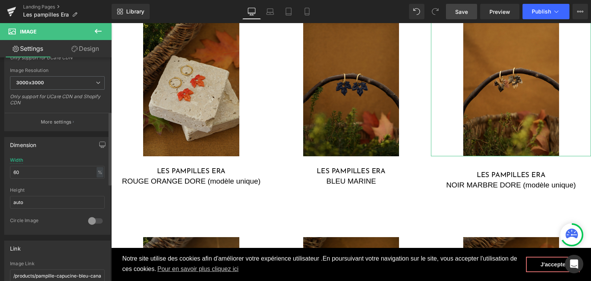
scroll to position [192, 0]
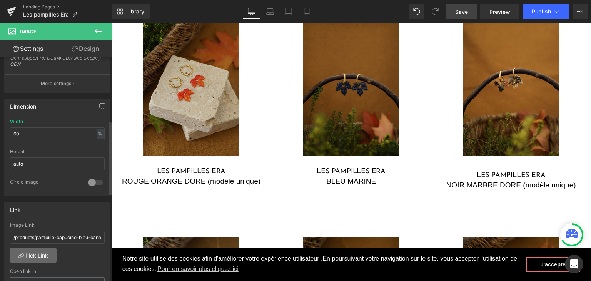
click at [41, 257] on link "Pick Link" at bounding box center [33, 254] width 47 height 15
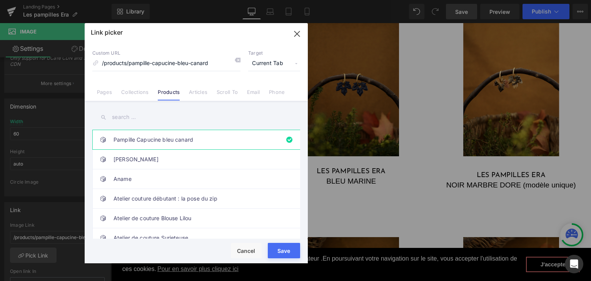
click at [173, 120] on input "text" at bounding box center [196, 116] width 208 height 17
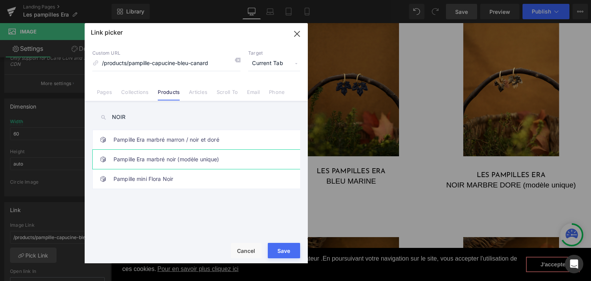
type input "NOIR"
click at [158, 157] on link "Pampille Era marbré noir (modèle unique)" at bounding box center [197, 159] width 169 height 19
type input "/products/pampille-era-marbre-noir-modele-unique"
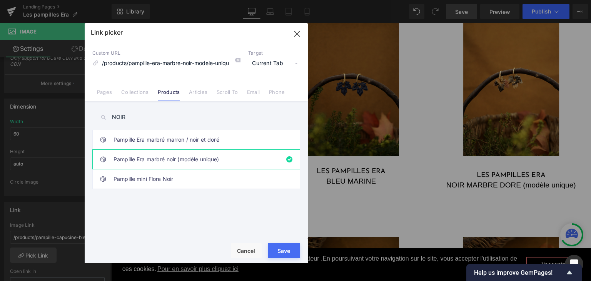
click at [292, 253] on div "Rendering Content" at bounding box center [295, 250] width 47 height 8
type input "/products/pampille-era-marbre-noir-modele-unique"
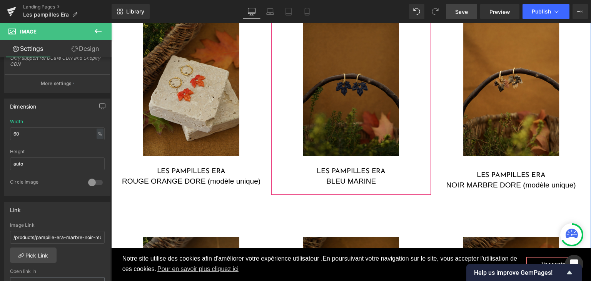
click at [365, 97] on img at bounding box center [351, 84] width 96 height 144
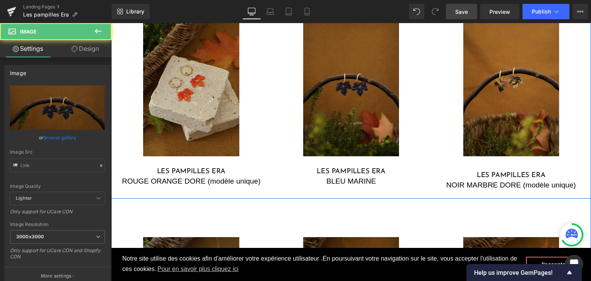
type input "https://cdn.shopify.com/s/files/1/0251/3371/1412/files/DSC02670_3000x3000.jpg?v…"
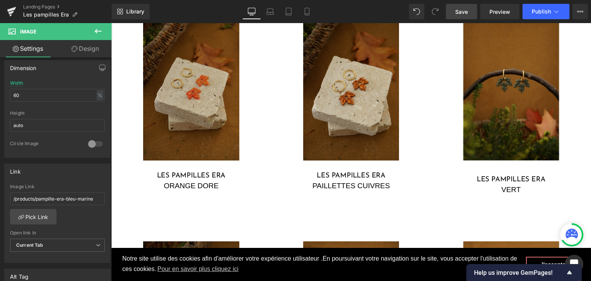
scroll to position [673, 0]
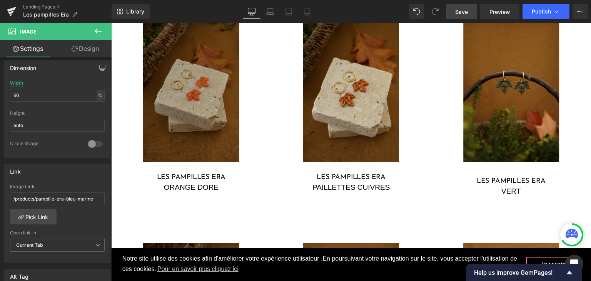
click at [199, 120] on img at bounding box center [191, 90] width 96 height 144
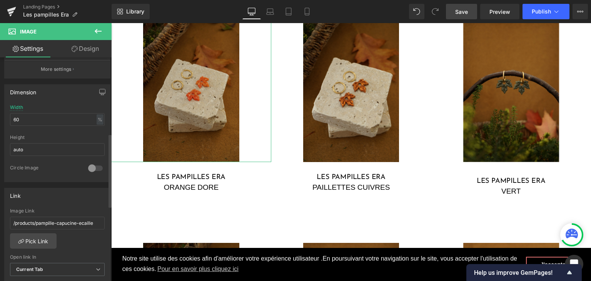
scroll to position [231, 0]
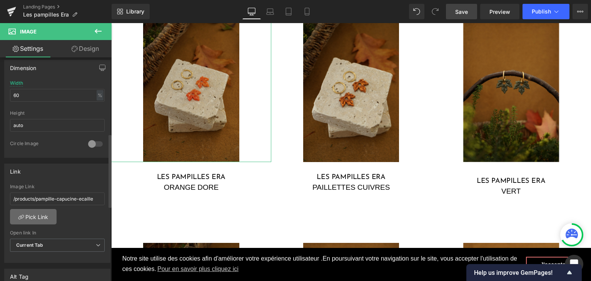
click at [40, 215] on link "Pick Link" at bounding box center [33, 216] width 47 height 15
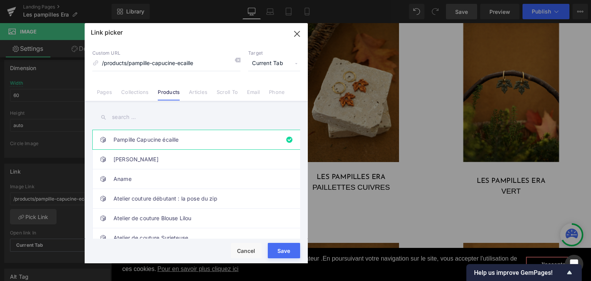
click at [137, 110] on input "text" at bounding box center [196, 116] width 208 height 17
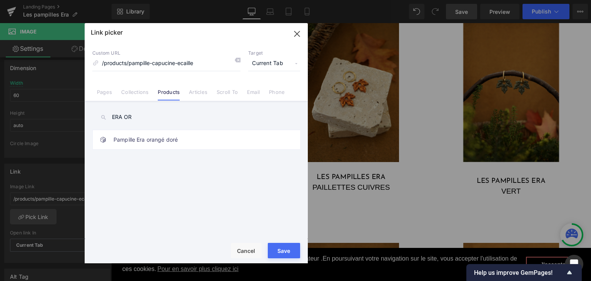
type input "ERA OR"
click at [165, 136] on link "Pampille Era orangé doré" at bounding box center [197, 139] width 169 height 19
type input "/products/pampille-era-orange-dore"
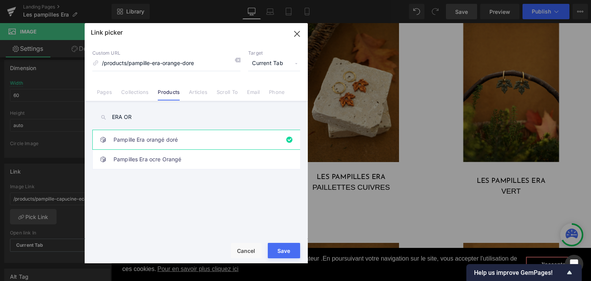
type input "/products/pampille-era-orange-dore"
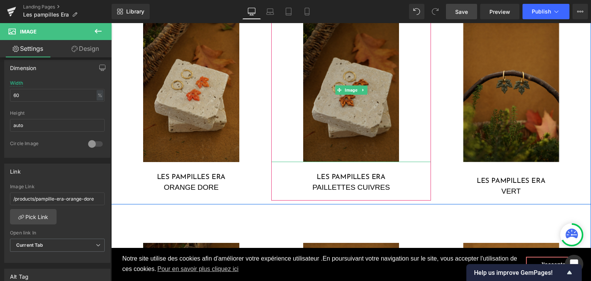
click at [342, 127] on img at bounding box center [351, 90] width 96 height 144
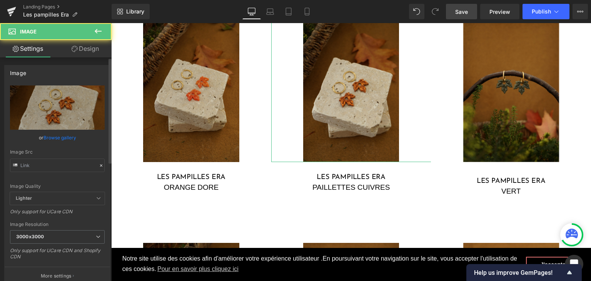
type input "https://cdn.shopify.com/s/files/1/0251/3371/1412/files/DSC03113_850e09aa-45b9-4…"
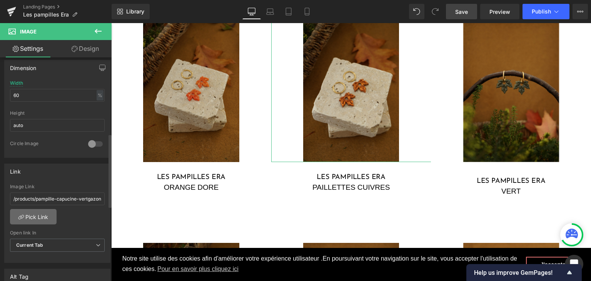
click at [45, 217] on link "Pick Link" at bounding box center [33, 216] width 47 height 15
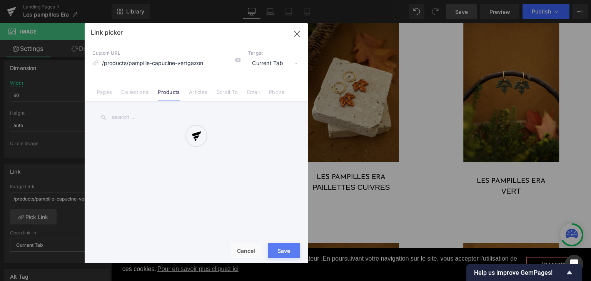
click at [240, 54] on div at bounding box center [196, 143] width 223 height 240
click at [240, 58] on div "Link picker Back to Library Insert Custom URL /products/pampille-capucine-vertg…" at bounding box center [196, 143] width 223 height 240
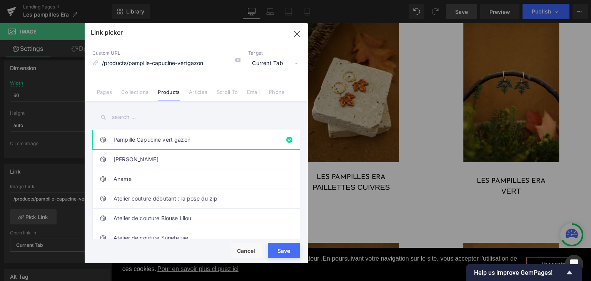
click at [241, 58] on div "Custom URL /products/pampille-capucine-vertgazon Target Current Tab Current Tab…" at bounding box center [196, 60] width 208 height 21
click at [235, 59] on icon at bounding box center [237, 60] width 6 height 6
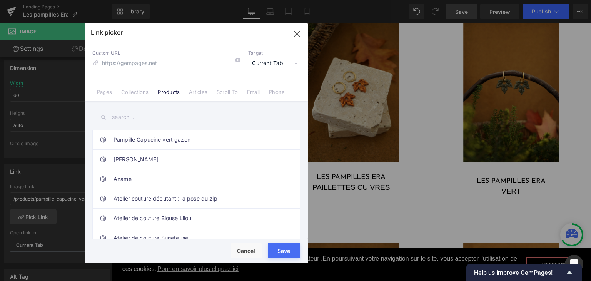
click at [192, 57] on input at bounding box center [166, 63] width 148 height 15
click at [230, 122] on input "text" at bounding box center [196, 116] width 208 height 17
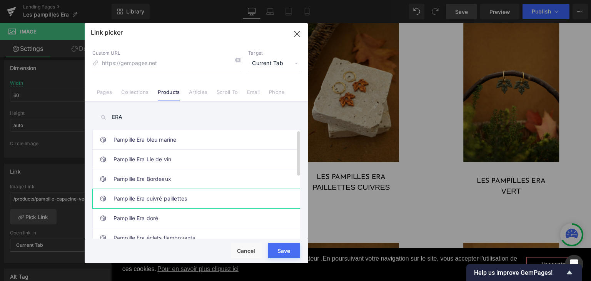
type input "ERA"
click at [170, 198] on link "Pampille Era cuivré paillettes" at bounding box center [197, 198] width 169 height 19
type input "/products/pampille-era-cuivre-paillettes"
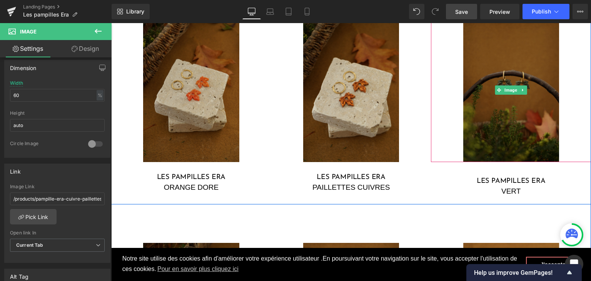
click at [528, 127] on img at bounding box center [511, 90] width 96 height 144
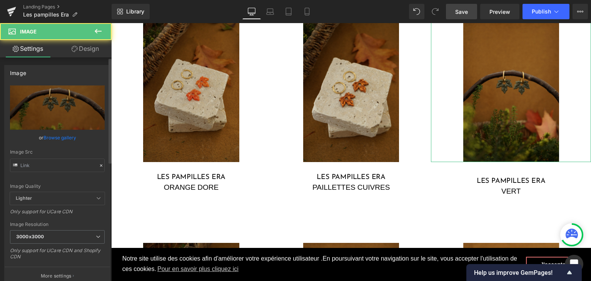
type input "https://cdn.shopify.com/s/files/1/0251/3371/1412/files/DSC02683_3000x3000.jpg?v…"
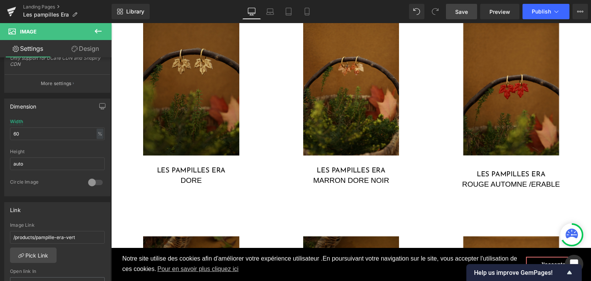
scroll to position [443, 0]
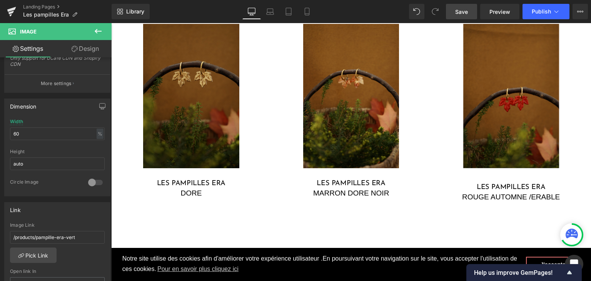
click at [193, 130] on img at bounding box center [191, 96] width 96 height 144
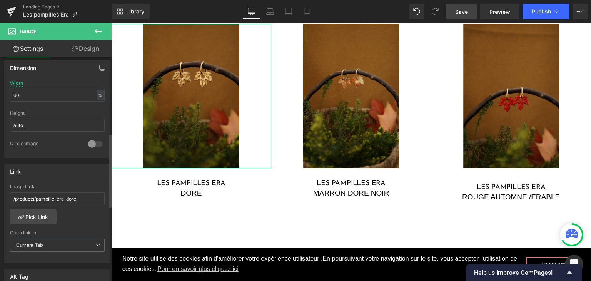
scroll to position [269, 0]
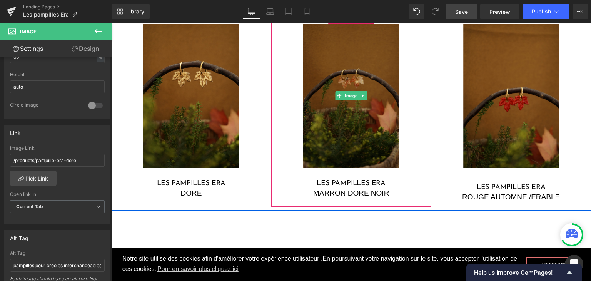
click at [363, 75] on img at bounding box center [351, 96] width 96 height 144
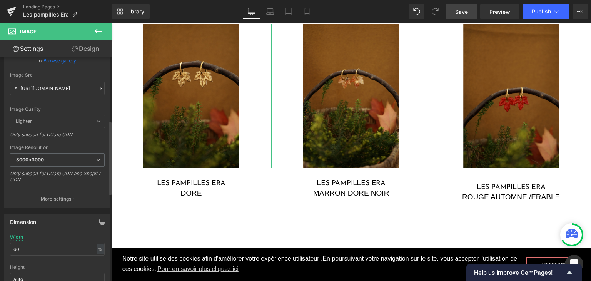
scroll to position [231, 0]
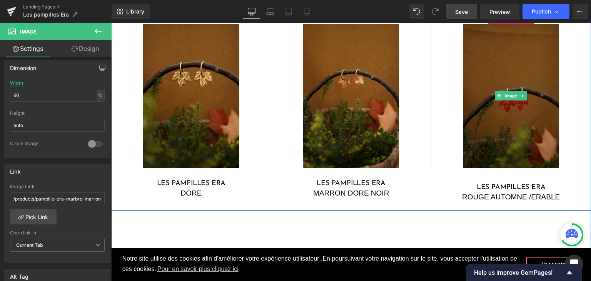
click at [508, 133] on img at bounding box center [511, 96] width 96 height 144
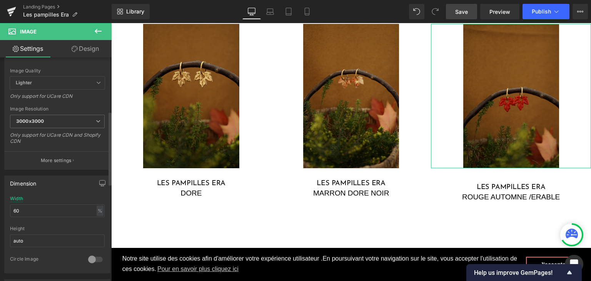
scroll to position [269, 0]
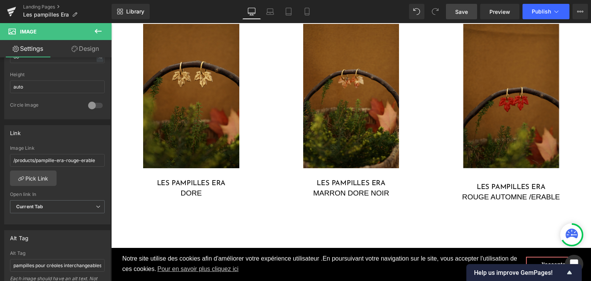
drag, startPoint x: 460, startPoint y: 7, endPoint x: 253, endPoint y: 47, distance: 210.2
click at [460, 8] on span "Save" at bounding box center [461, 12] width 13 height 8
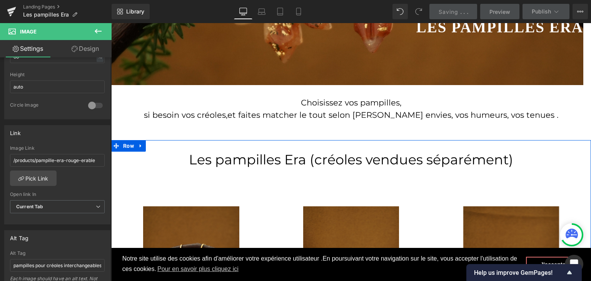
scroll to position [289, 0]
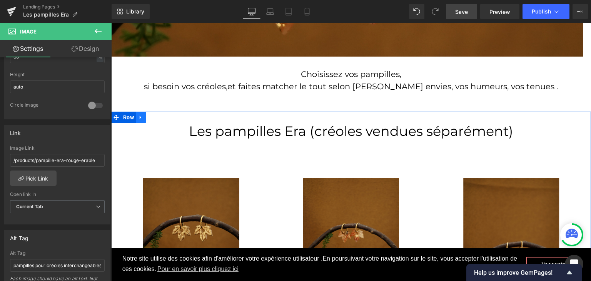
click at [140, 118] on icon at bounding box center [141, 117] width 2 height 3
click at [148, 117] on icon at bounding box center [150, 117] width 5 height 5
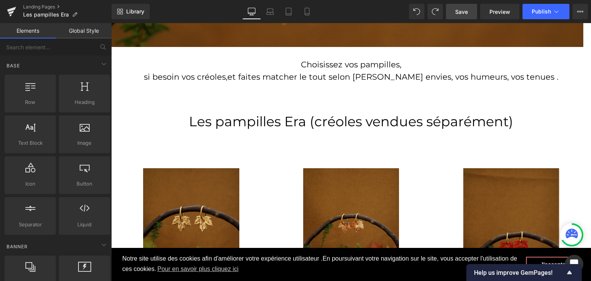
scroll to position [303, 0]
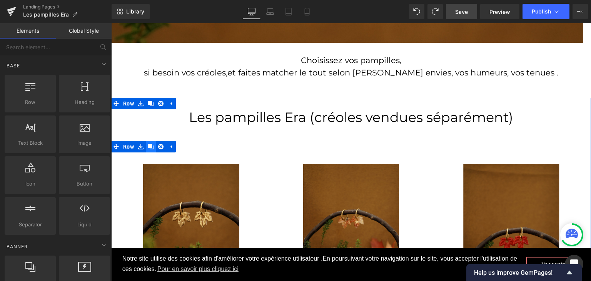
click at [146, 146] on link at bounding box center [151, 147] width 10 height 12
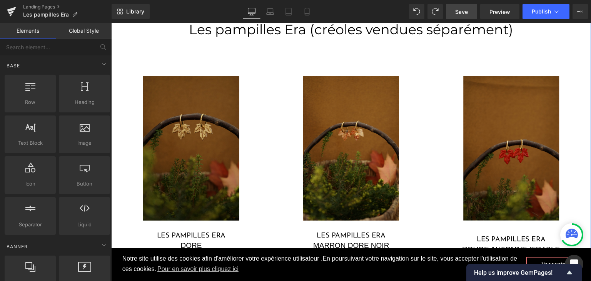
scroll to position [345, 0]
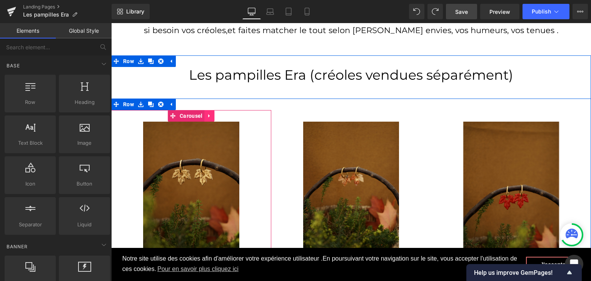
click at [208, 116] on icon at bounding box center [209, 116] width 5 height 6
click at [214, 117] on link at bounding box center [215, 116] width 10 height 12
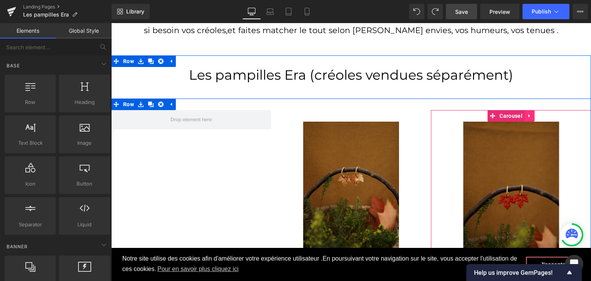
click at [528, 115] on icon at bounding box center [529, 115] width 2 height 3
click at [532, 118] on icon at bounding box center [534, 115] width 5 height 5
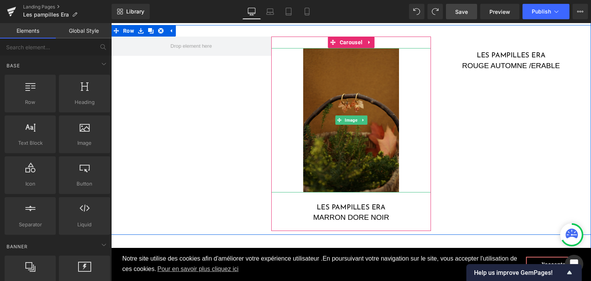
scroll to position [422, 0]
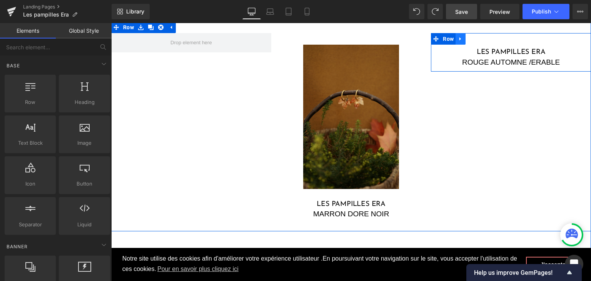
click at [459, 37] on icon at bounding box center [460, 38] width 2 height 3
click at [478, 39] on icon at bounding box center [480, 39] width 5 height 6
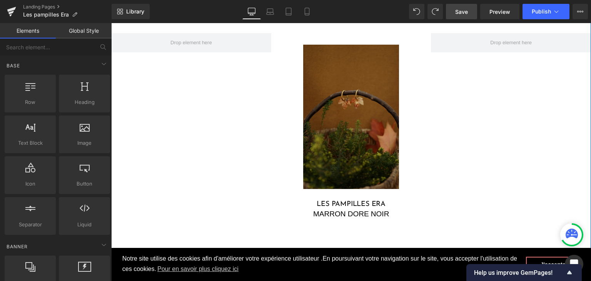
click at [350, 132] on img at bounding box center [351, 117] width 96 height 144
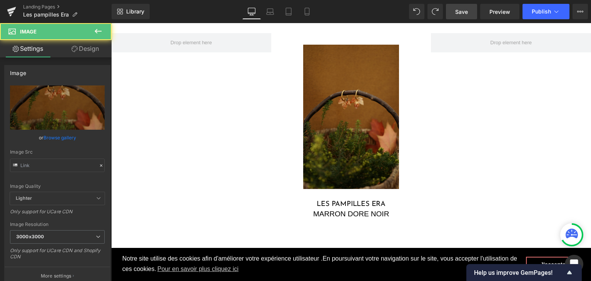
type input "https://cdn.shopify.com/s/files/1/0251/3371/1412/files/DSC02646_3000x3000.jpg?v…"
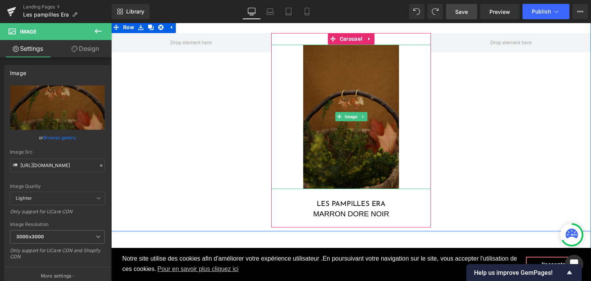
click at [338, 140] on img at bounding box center [351, 117] width 96 height 144
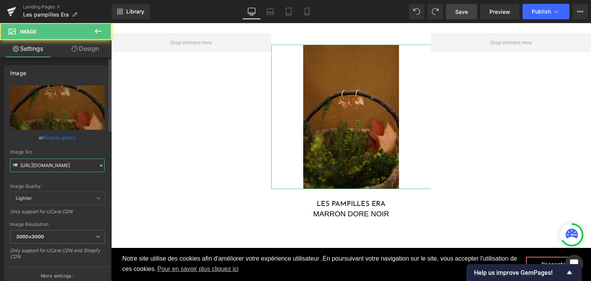
click at [94, 163] on input "https://cdn.shopify.com/s/files/1/0251/3371/1412/files/DSC02646_3000x3000.jpg?v…" at bounding box center [57, 164] width 95 height 13
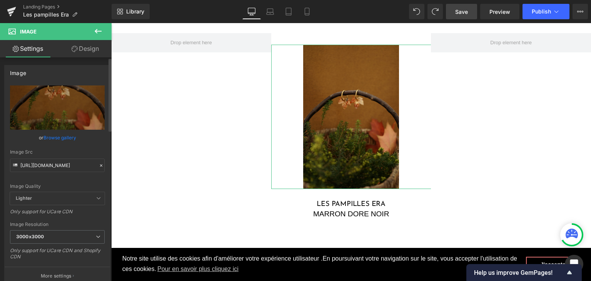
click at [99, 163] on icon at bounding box center [100, 165] width 5 height 5
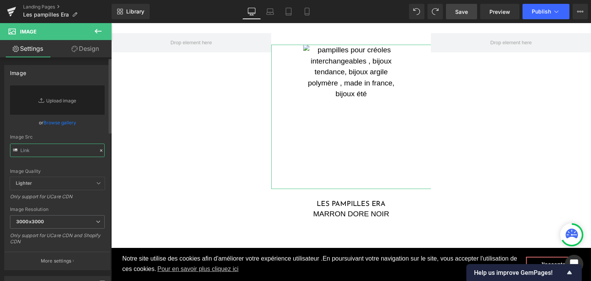
paste input "https://cdn.shopify.com/s/files/1/0251/3371/1412/files/DSC02776.jpg?v=1759591249"
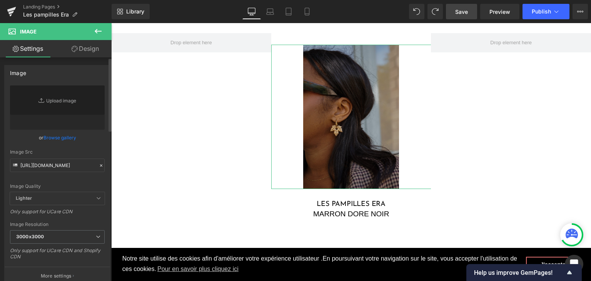
click at [67, 180] on div "Image Quality Lighter Lightest Lighter Lighter Lightest Only support for UCare …" at bounding box center [57, 138] width 95 height 107
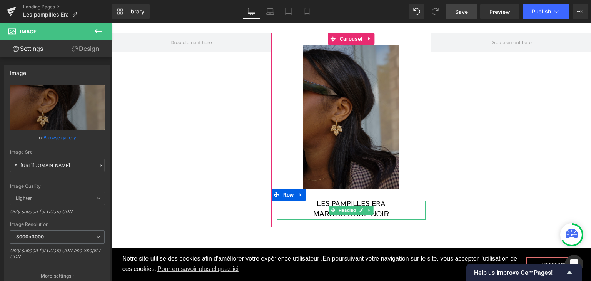
type input "https://cdn.shopify.com/s/files/1/0251/3371/1412/files/DSC02776_3000x3000.jpg?v…"
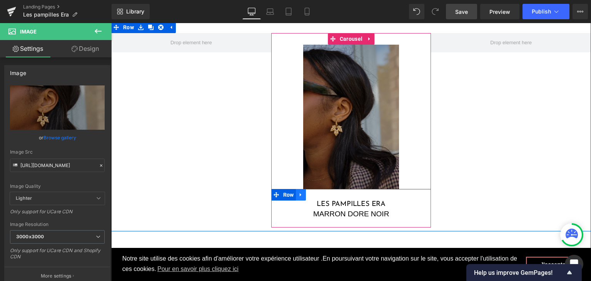
click at [298, 197] on icon at bounding box center [300, 195] width 5 height 6
click at [316, 194] on link at bounding box center [321, 195] width 10 height 12
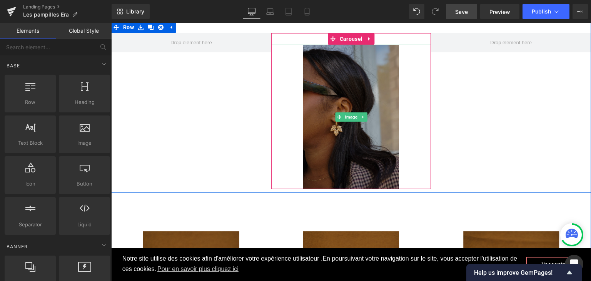
drag, startPoint x: 338, startPoint y: 127, endPoint x: 169, endPoint y: 125, distance: 168.5
click at [338, 127] on img at bounding box center [351, 117] width 96 height 144
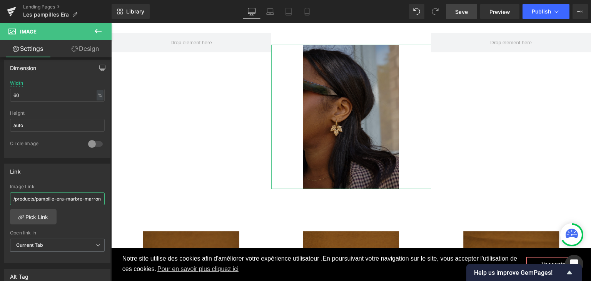
scroll to position [0, 29]
drag, startPoint x: 122, startPoint y: 219, endPoint x: 132, endPoint y: 199, distance: 22.2
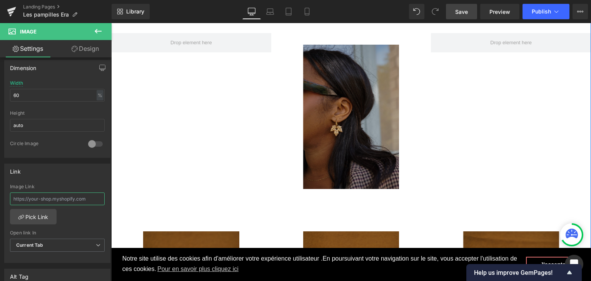
scroll to position [0, 0]
click at [464, 13] on span "Save" at bounding box center [461, 12] width 13 height 8
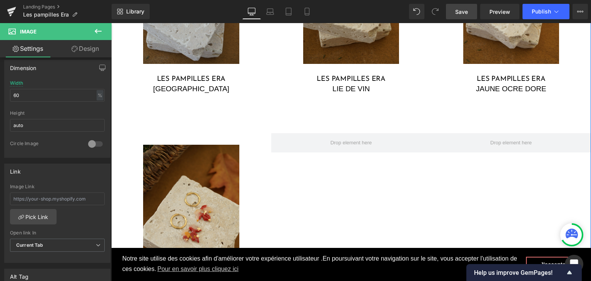
scroll to position [1460, 0]
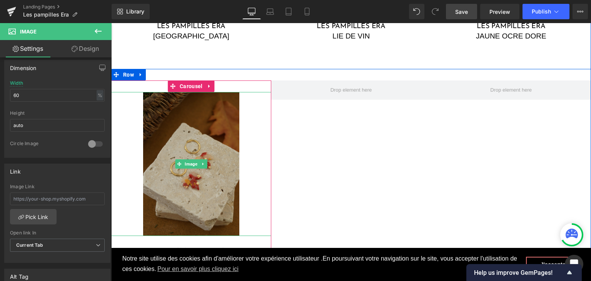
click at [184, 112] on img at bounding box center [191, 164] width 96 height 144
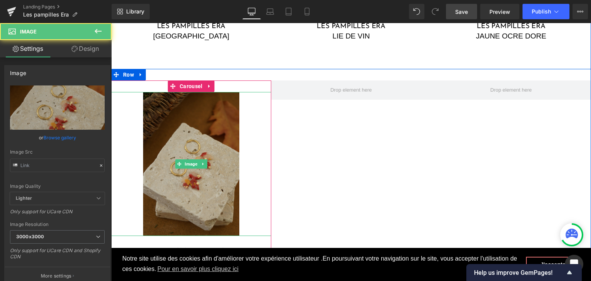
type input "https://cdn.shopify.com/s/files/1/0251/3371/1412/files/DSC03125_1_3000x3000.jpg…"
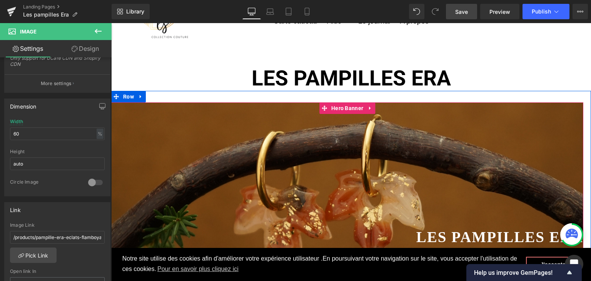
scroll to position [0, 0]
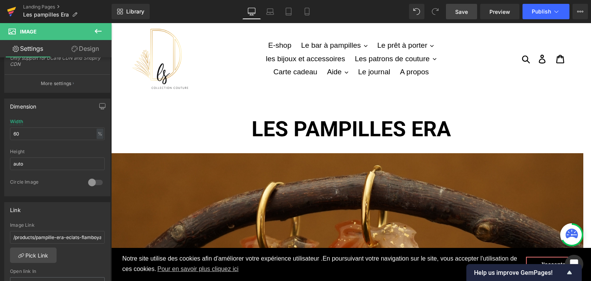
click at [9, 12] on icon at bounding box center [11, 11] width 9 height 19
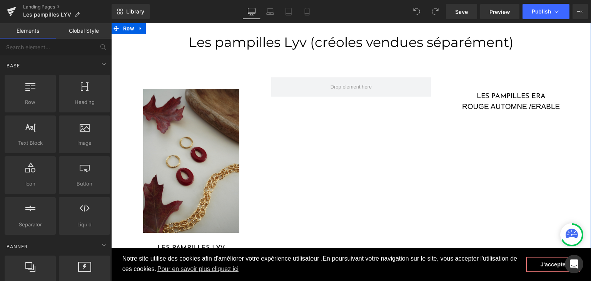
scroll to position [423, 0]
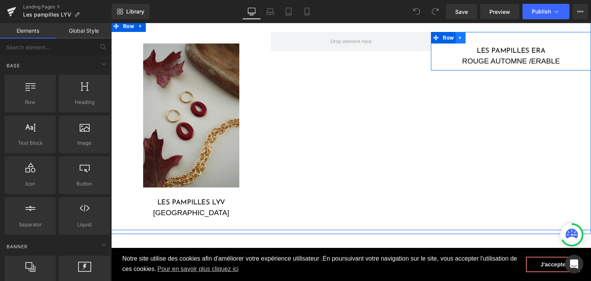
click at [459, 38] on icon at bounding box center [460, 37] width 2 height 3
click at [478, 38] on icon at bounding box center [480, 38] width 5 height 6
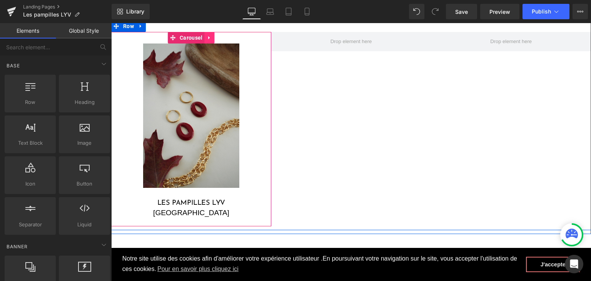
click at [208, 37] on icon at bounding box center [209, 37] width 2 height 3
click at [202, 38] on icon at bounding box center [204, 37] width 5 height 5
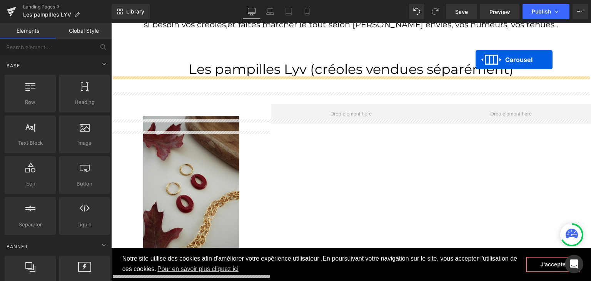
scroll to position [335, 0]
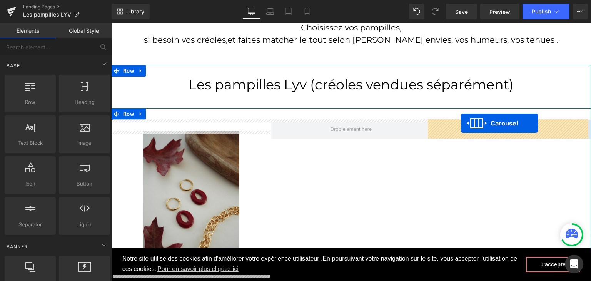
drag, startPoint x: 169, startPoint y: 123, endPoint x: 460, endPoint y: 127, distance: 291.2
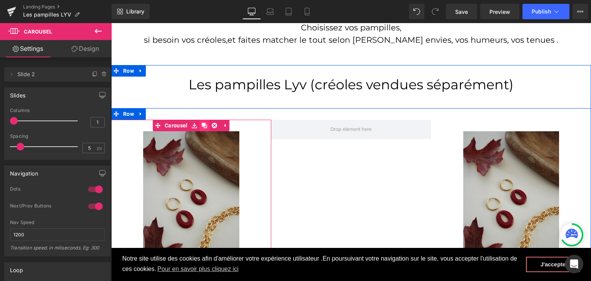
click at [205, 128] on link at bounding box center [205, 126] width 10 height 12
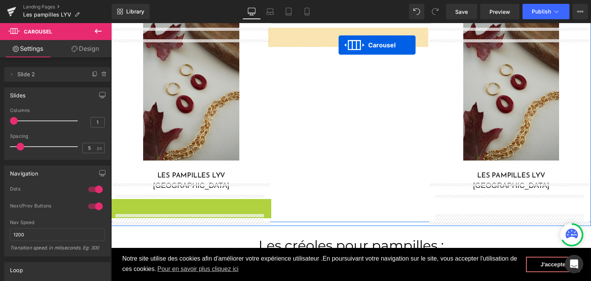
scroll to position [397, 0]
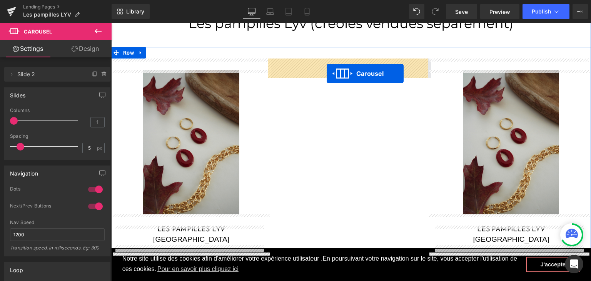
drag, startPoint x: 171, startPoint y: 89, endPoint x: 327, endPoint y: 73, distance: 156.5
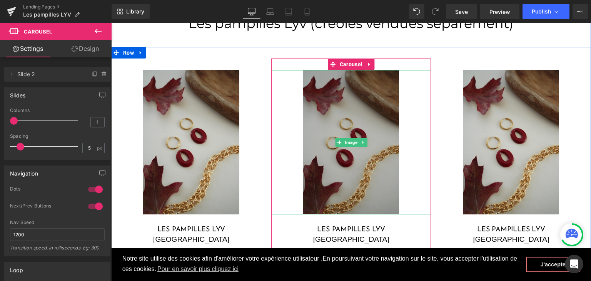
click at [367, 125] on img at bounding box center [351, 142] width 96 height 144
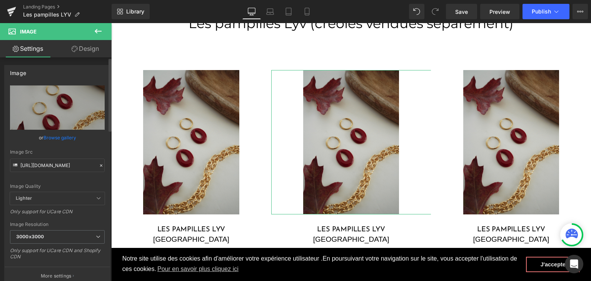
click at [98, 164] on icon at bounding box center [100, 165] width 5 height 5
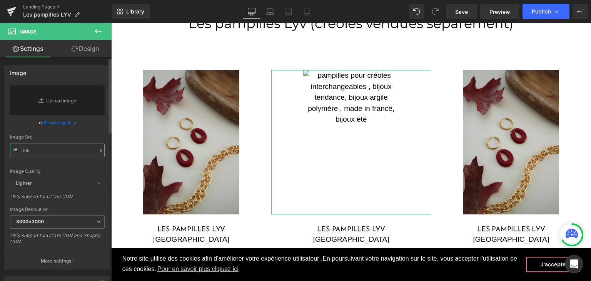
click at [45, 148] on input "text" at bounding box center [57, 149] width 95 height 13
paste input "[URL][DOMAIN_NAME]"
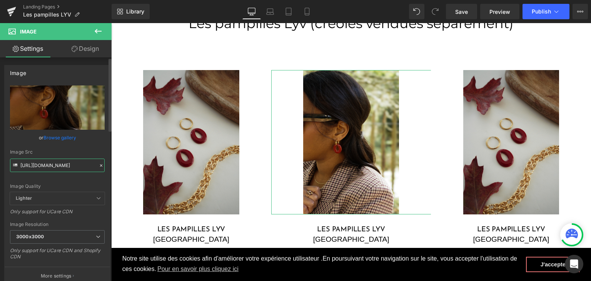
type input "[URL][DOMAIN_NAME]"
click at [80, 188] on div "Image Quality" at bounding box center [57, 185] width 95 height 5
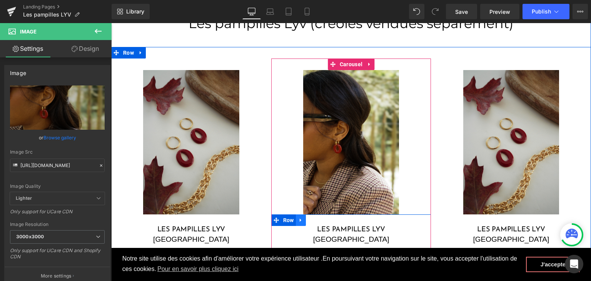
click at [298, 218] on icon at bounding box center [300, 220] width 5 height 6
click at [318, 218] on icon at bounding box center [320, 219] width 5 height 5
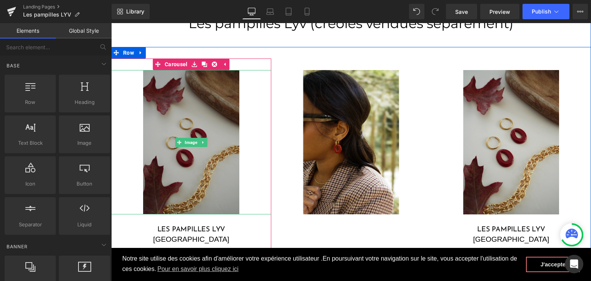
click at [216, 196] on img at bounding box center [191, 142] width 96 height 144
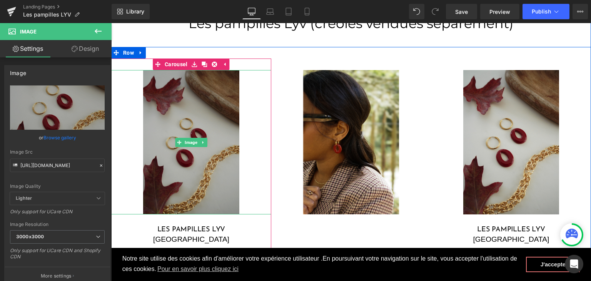
click at [155, 173] on img at bounding box center [191, 142] width 96 height 144
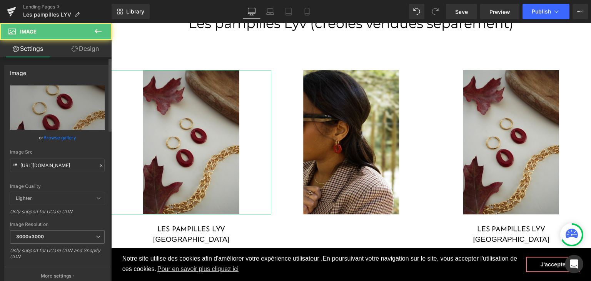
click at [100, 165] on icon at bounding box center [101, 165] width 2 height 2
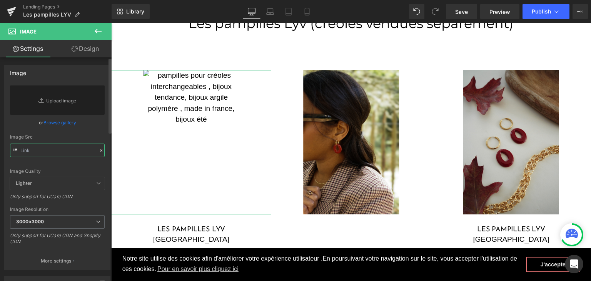
click at [63, 149] on input "text" at bounding box center [57, 149] width 95 height 13
paste input "[URL][DOMAIN_NAME]"
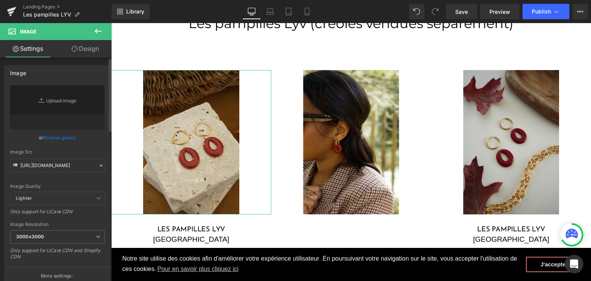
click at [62, 183] on div "Image Quality" at bounding box center [57, 185] width 95 height 5
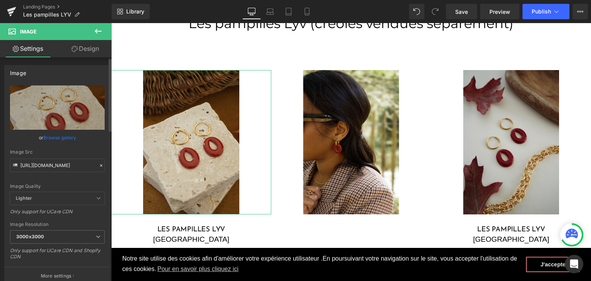
type input "[URL][DOMAIN_NAME]"
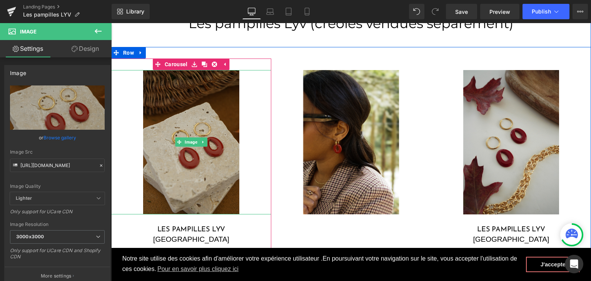
click at [186, 164] on img at bounding box center [191, 142] width 96 height 144
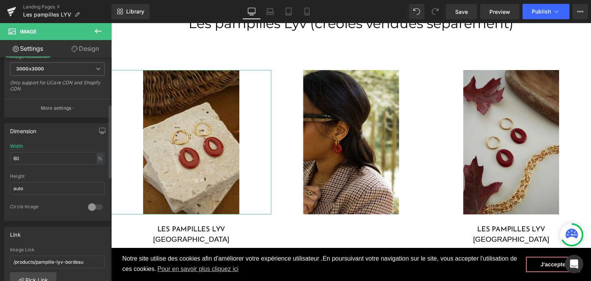
scroll to position [192, 0]
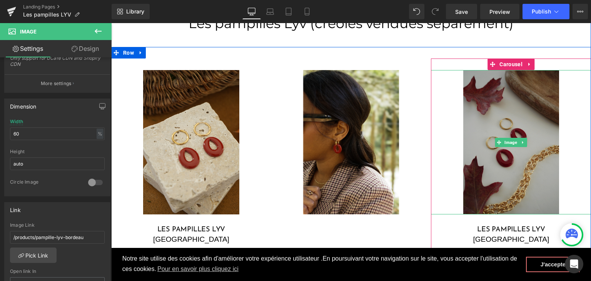
click at [508, 111] on img at bounding box center [511, 142] width 96 height 144
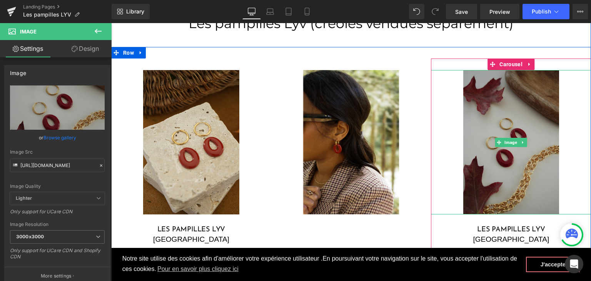
click at [484, 126] on img at bounding box center [511, 142] width 96 height 144
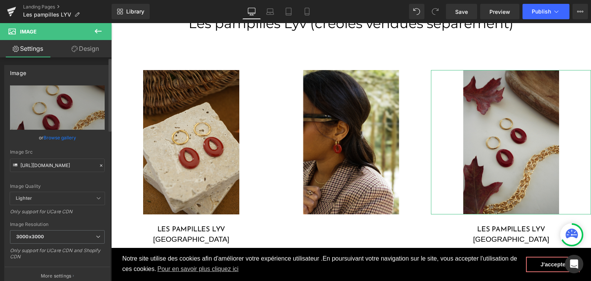
click at [98, 163] on icon at bounding box center [100, 165] width 5 height 5
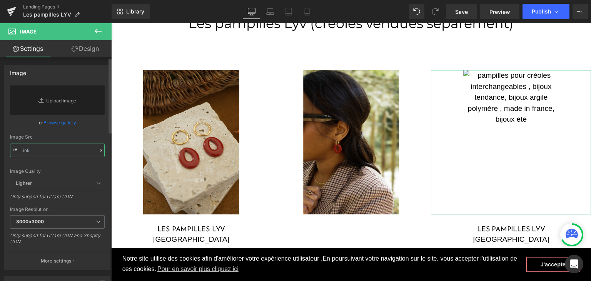
paste input "[URL][DOMAIN_NAME]"
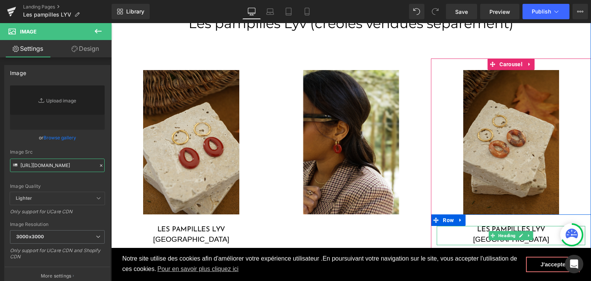
type input "[URL][DOMAIN_NAME]"
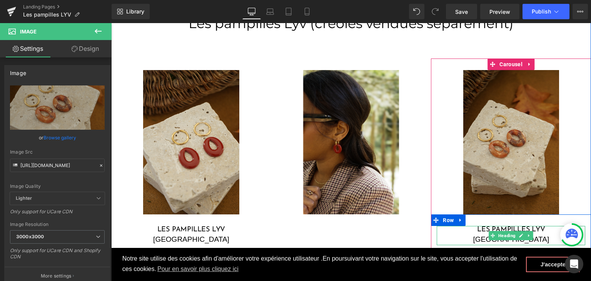
click at [537, 238] on div "[GEOGRAPHIC_DATA]" at bounding box center [511, 239] width 148 height 11
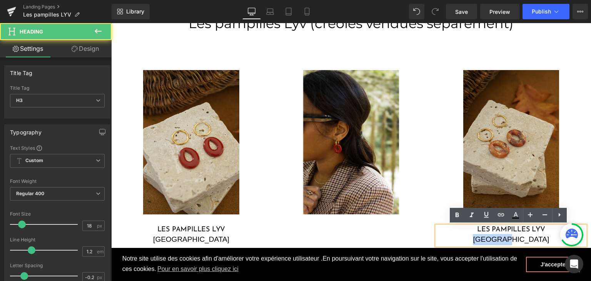
drag, startPoint x: 522, startPoint y: 237, endPoint x: 482, endPoint y: 236, distance: 39.2
click at [482, 236] on div "[GEOGRAPHIC_DATA]" at bounding box center [511, 239] width 148 height 11
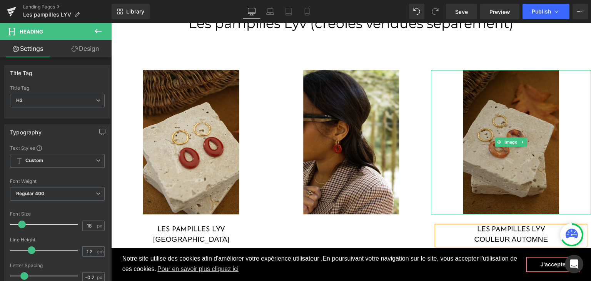
click at [513, 170] on img at bounding box center [511, 142] width 96 height 144
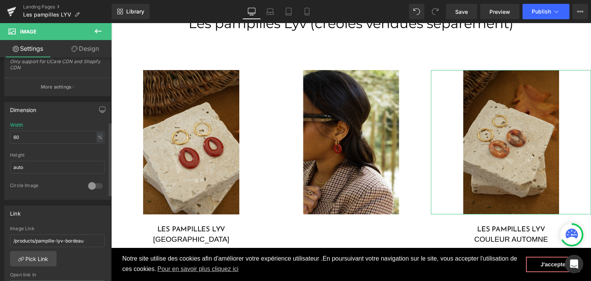
scroll to position [231, 0]
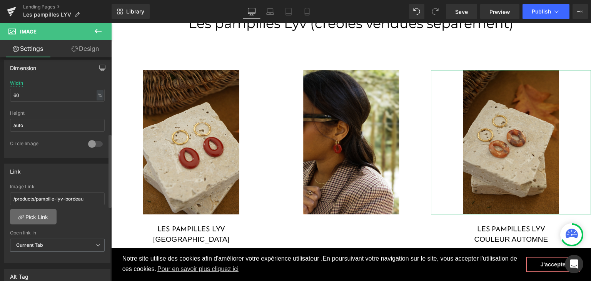
click at [35, 214] on link "Pick Link" at bounding box center [33, 216] width 47 height 15
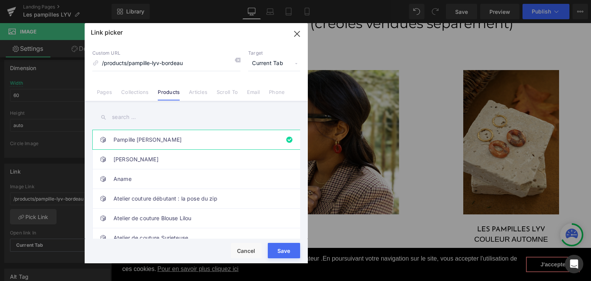
click at [165, 118] on input "text" at bounding box center [196, 116] width 208 height 17
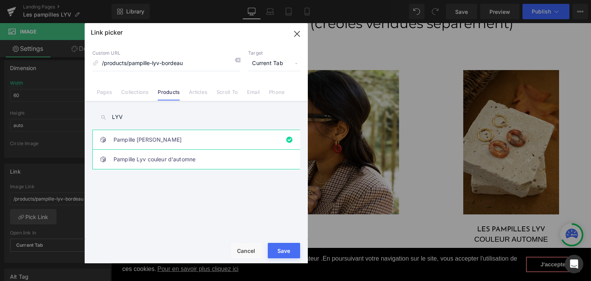
type input "LYV"
click at [160, 163] on link "Pampille Lyv couleur d'automne" at bounding box center [197, 159] width 169 height 19
type input "/products/pampille-lyv-couleur-dautomne"
click at [277, 251] on div "Rendering Content" at bounding box center [295, 250] width 47 height 8
type input "/products/pampille-lyv-couleur-dautomne"
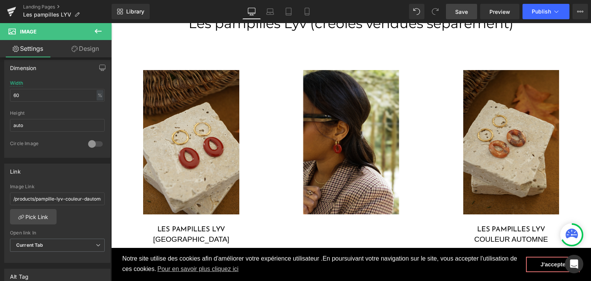
click at [466, 13] on span "Save" at bounding box center [461, 12] width 13 height 8
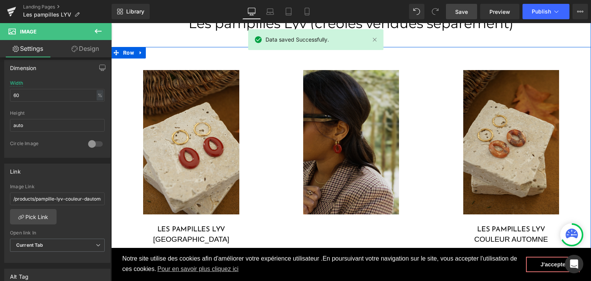
click at [337, 135] on img at bounding box center [351, 142] width 96 height 144
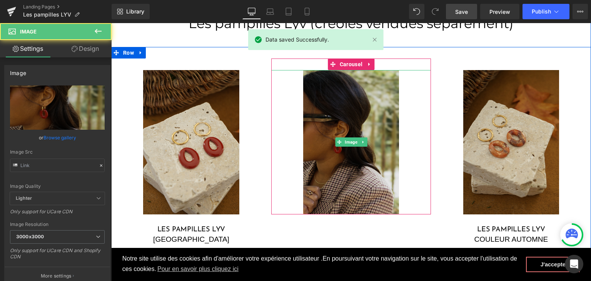
type input "[URL][DOMAIN_NAME]"
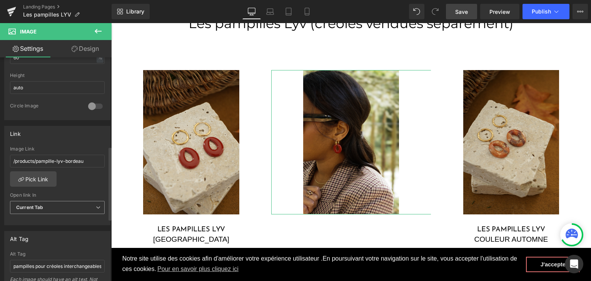
scroll to position [269, 0]
drag, startPoint x: 83, startPoint y: 160, endPoint x: 0, endPoint y: 131, distance: 87.9
click at [0, 131] on div "Link /products/pampille-lyv-bordeau Image Link /products/pampille-lyv-bordeau P…" at bounding box center [57, 171] width 115 height 105
click at [469, 7] on link "Save" at bounding box center [461, 11] width 31 height 15
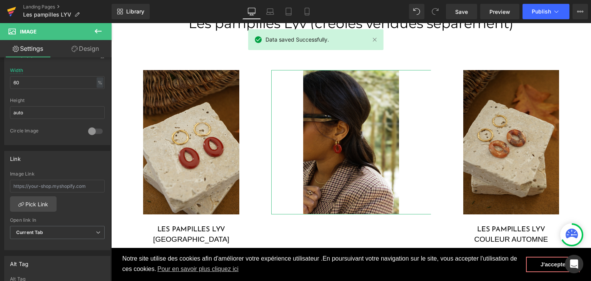
scroll to position [231, 0]
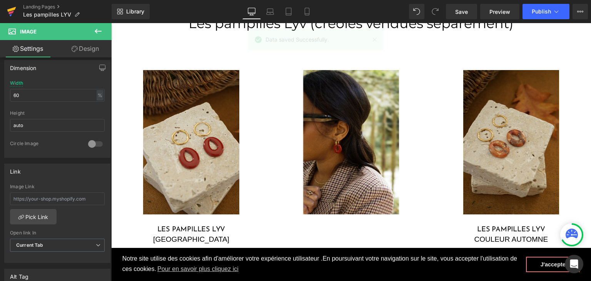
click at [15, 10] on icon at bounding box center [11, 11] width 9 height 19
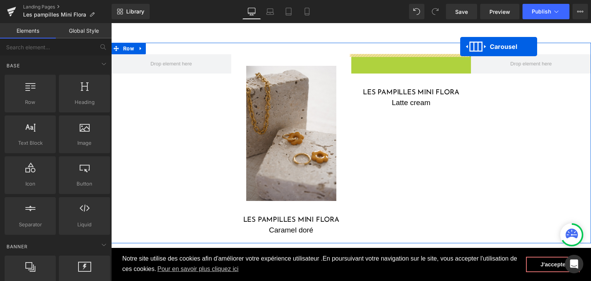
scroll to position [477, 0]
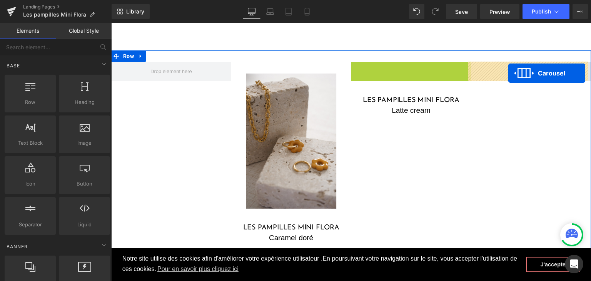
drag, startPoint x: 389, startPoint y: 43, endPoint x: 508, endPoint y: 73, distance: 122.5
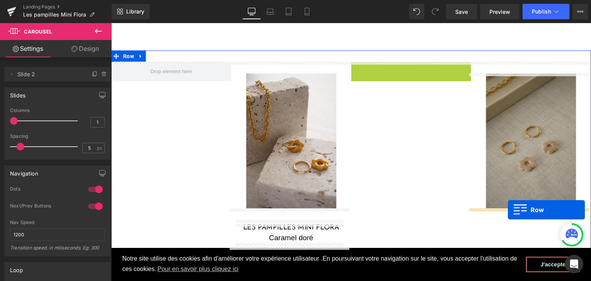
drag, startPoint x: 355, startPoint y: 67, endPoint x: 508, endPoint y: 210, distance: 208.7
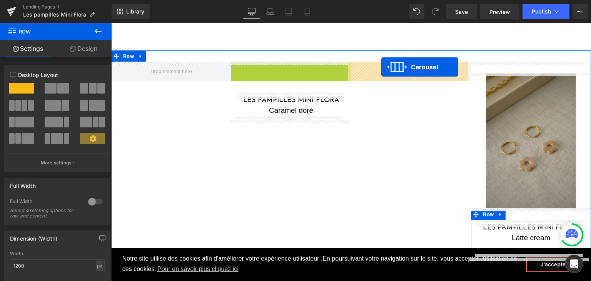
drag, startPoint x: 270, startPoint y: 68, endPoint x: 328, endPoint y: 85, distance: 60.7
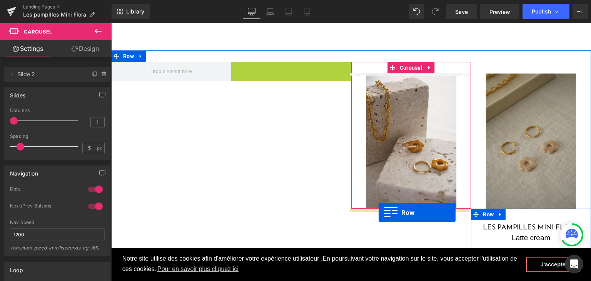
drag, startPoint x: 243, startPoint y: 67, endPoint x: 378, endPoint y: 212, distance: 198.9
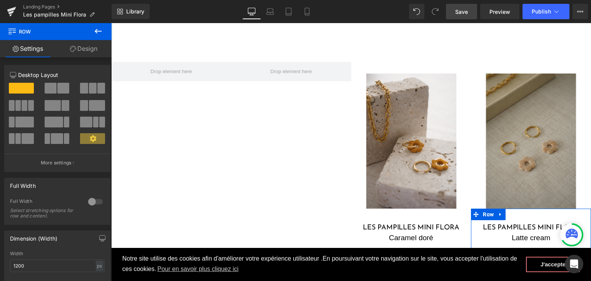
click at [460, 11] on span "Save" at bounding box center [461, 12] width 13 height 8
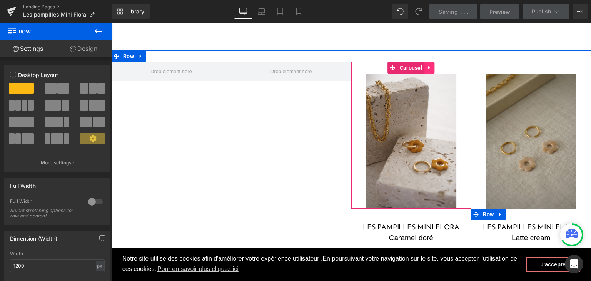
click at [429, 67] on link at bounding box center [429, 68] width 10 height 12
click at [425, 67] on link at bounding box center [424, 68] width 10 height 12
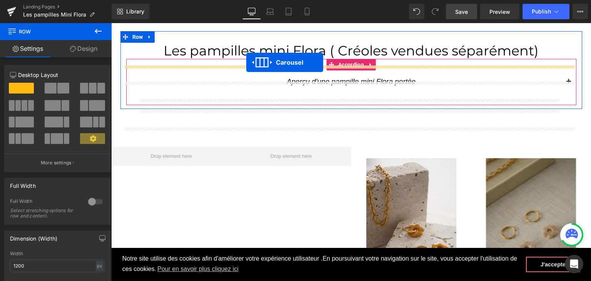
scroll to position [369, 0]
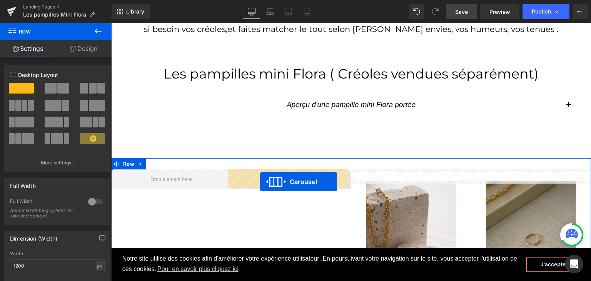
drag, startPoint x: 402, startPoint y: 130, endPoint x: 262, endPoint y: 176, distance: 147.3
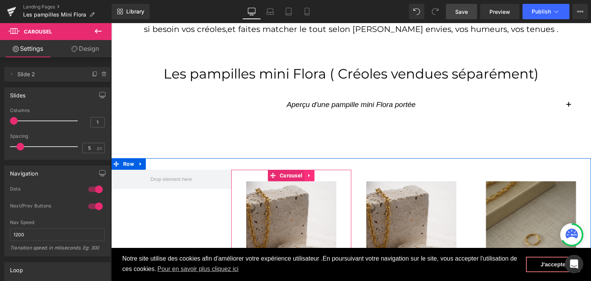
click at [304, 172] on link at bounding box center [309, 176] width 10 height 12
click at [303, 173] on icon at bounding box center [304, 176] width 5 height 6
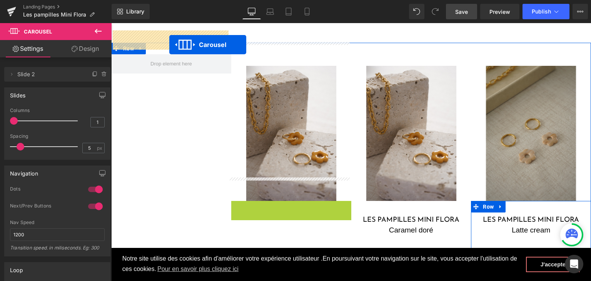
scroll to position [462, 0]
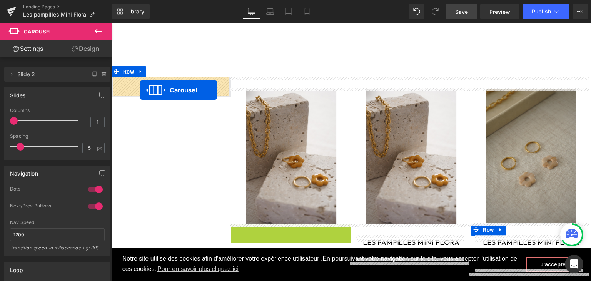
drag, startPoint x: 270, startPoint y: 91, endPoint x: 140, endPoint y: 90, distance: 130.0
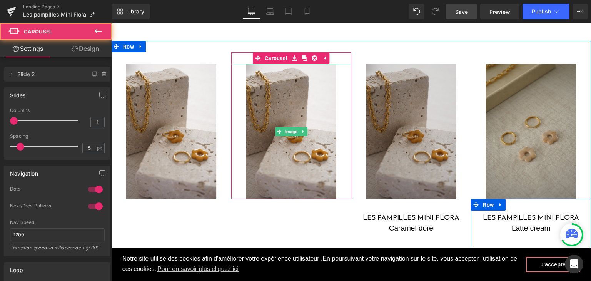
scroll to position [500, 0]
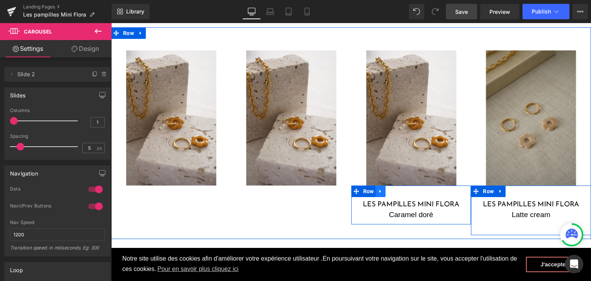
click at [378, 192] on icon at bounding box center [380, 191] width 5 height 6
click at [388, 188] on icon at bounding box center [390, 190] width 5 height 5
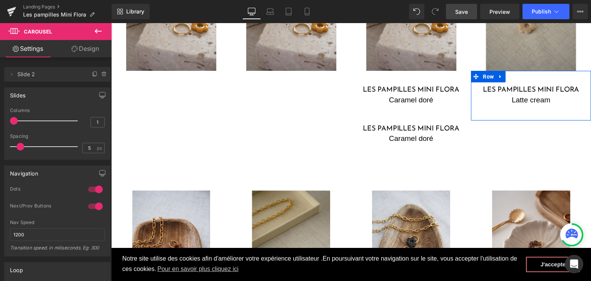
scroll to position [593, 0]
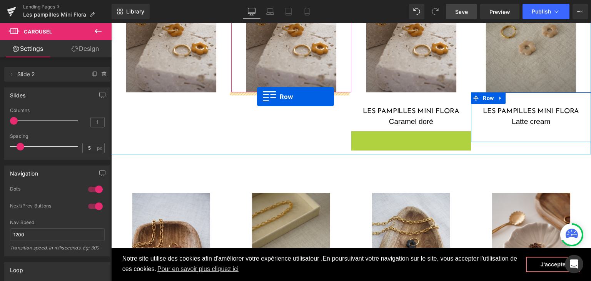
drag, startPoint x: 367, startPoint y: 135, endPoint x: 257, endPoint y: 97, distance: 116.5
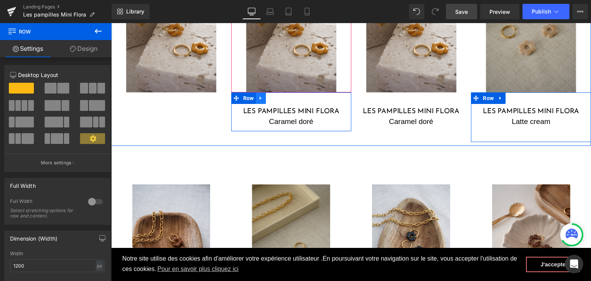
click at [259, 98] on icon at bounding box center [260, 98] width 2 height 3
click at [266, 98] on link at bounding box center [271, 98] width 10 height 12
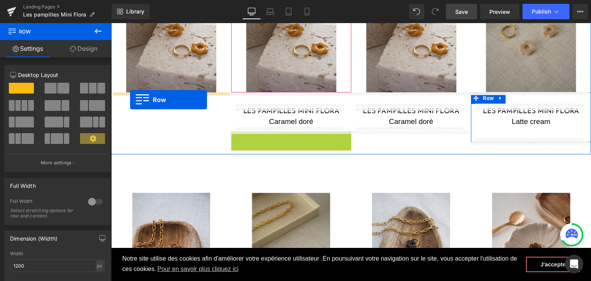
drag, startPoint x: 247, startPoint y: 138, endPoint x: 130, endPoint y: 100, distance: 122.4
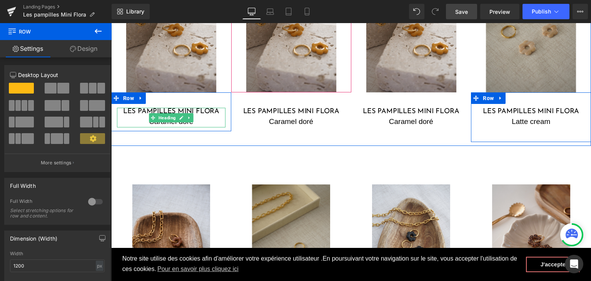
click at [195, 123] on div "Caramel doré" at bounding box center [171, 121] width 108 height 11
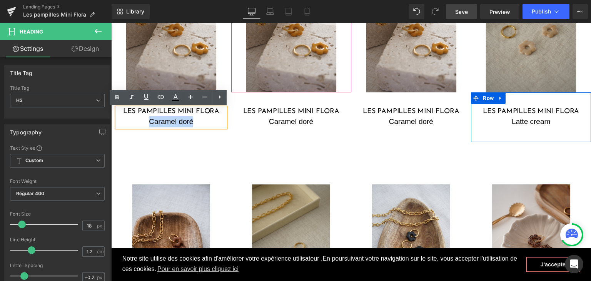
drag, startPoint x: 192, startPoint y: 121, endPoint x: 147, endPoint y: 120, distance: 44.6
click at [147, 120] on div "Caramel doré" at bounding box center [171, 121] width 108 height 11
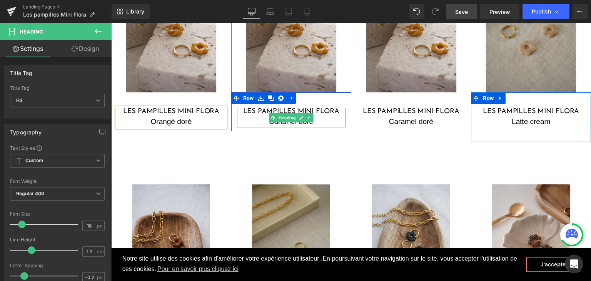
click at [264, 120] on div "Caramel doré" at bounding box center [291, 121] width 108 height 11
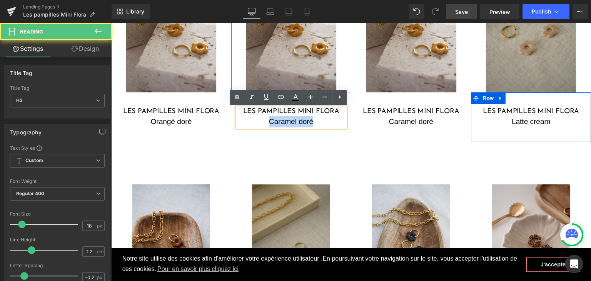
drag, startPoint x: 313, startPoint y: 122, endPoint x: 257, endPoint y: 122, distance: 56.5
click at [257, 122] on div "Caramel doré" at bounding box center [291, 121] width 108 height 11
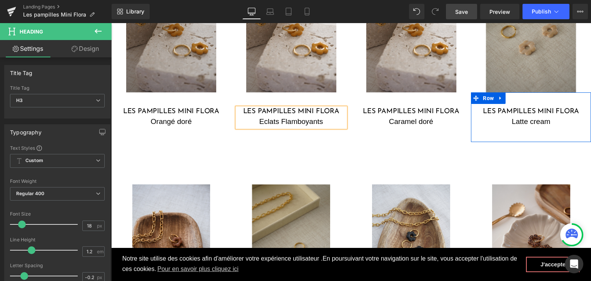
drag, startPoint x: 307, startPoint y: 39, endPoint x: 186, endPoint y: 44, distance: 121.3
click at [186, 44] on img at bounding box center [171, 24] width 90 height 135
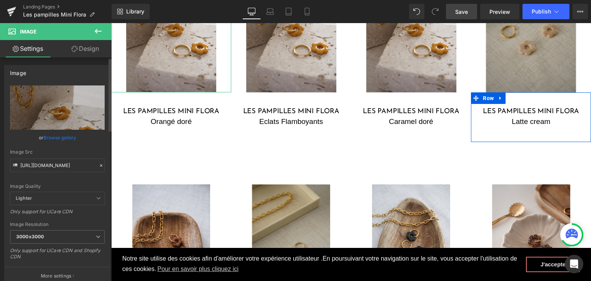
click at [100, 165] on icon at bounding box center [101, 165] width 2 height 2
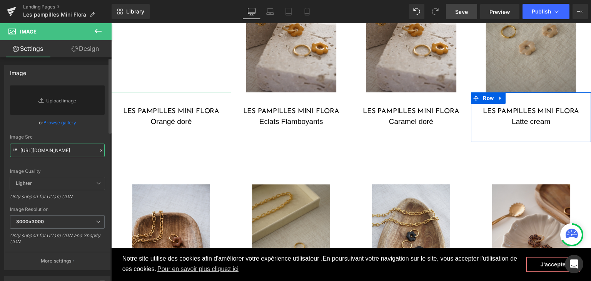
paste input "DSC03192_1_7194093f-3a01-47b1-92b8-56677dc38000.jpg?v=1759593620"
type input "https://cdn.shopify.com/s/files/1/0251/3371/1412/files/DSC03192_1_7194093f-3a01…"
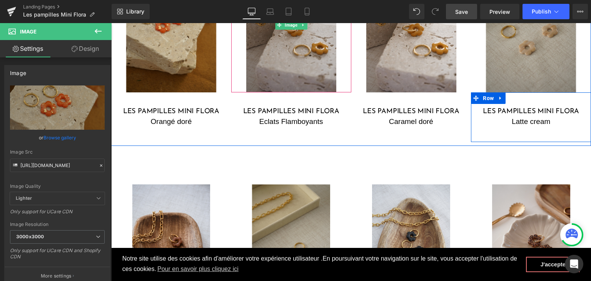
click at [315, 43] on img at bounding box center [291, 24] width 90 height 135
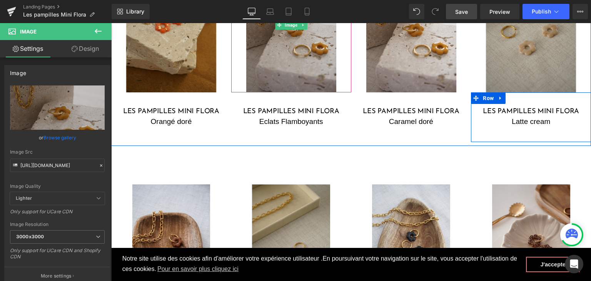
click at [268, 70] on img at bounding box center [291, 24] width 90 height 135
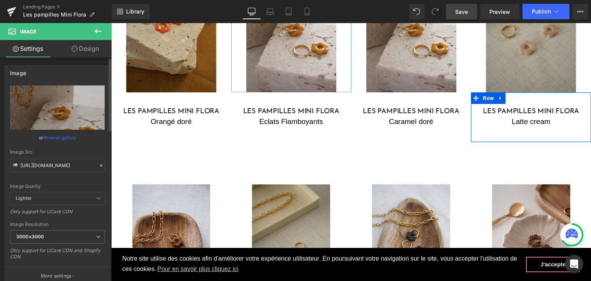
click at [98, 164] on icon at bounding box center [100, 165] width 5 height 5
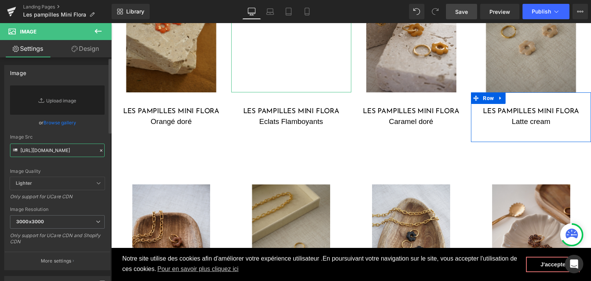
paste input "DSC03131_9d6a4c5f-b2b2-4117-b314-66d3f84828e9.jpg?v=1759595493"
type input "https://cdn.shopify.com/s/files/1/0251/3371/1412/files/DSC03131_9d6a4c5f-b2b2-4…"
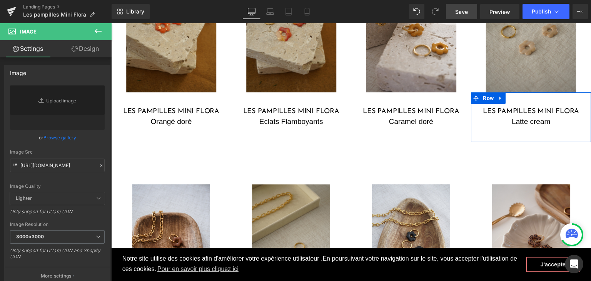
scroll to position [0, 0]
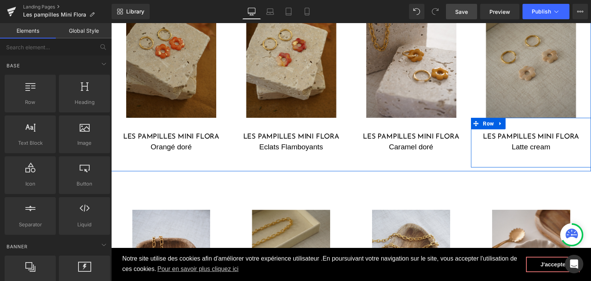
scroll to position [555, 0]
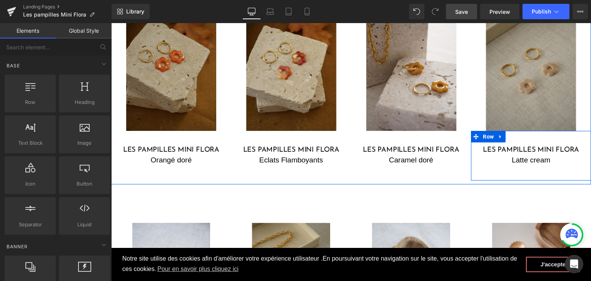
click at [152, 104] on img at bounding box center [171, 63] width 90 height 135
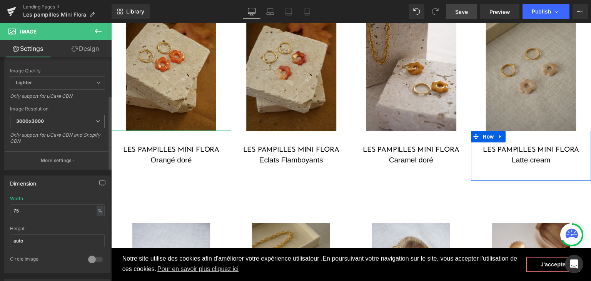
scroll to position [308, 0]
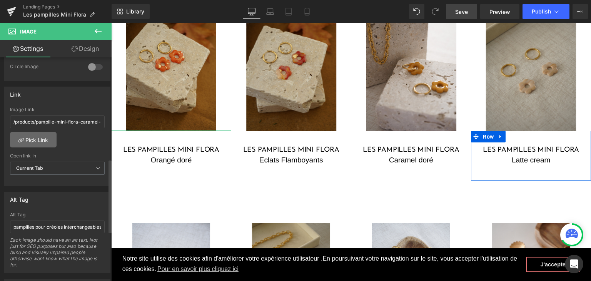
click at [42, 141] on link "Pick Link" at bounding box center [33, 139] width 47 height 15
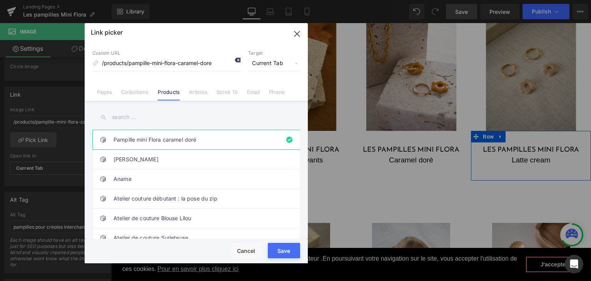
click at [237, 60] on icon at bounding box center [237, 60] width 6 height 6
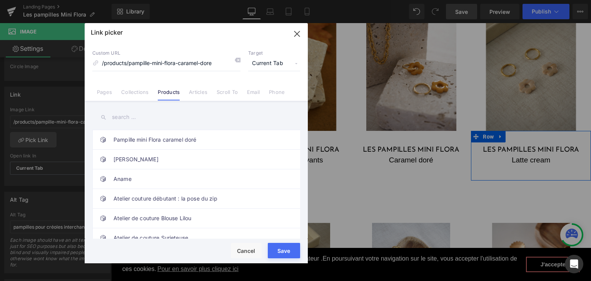
click at [160, 117] on input "text" at bounding box center [196, 116] width 208 height 17
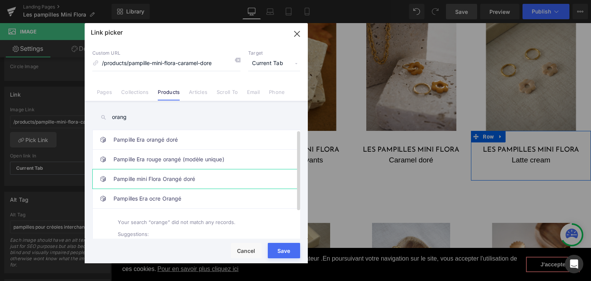
type input "orang"
click at [144, 179] on link "Pampille mini Flora Orangé doré" at bounding box center [197, 178] width 169 height 19
click at [283, 251] on div "Rendering Content" at bounding box center [295, 250] width 47 height 8
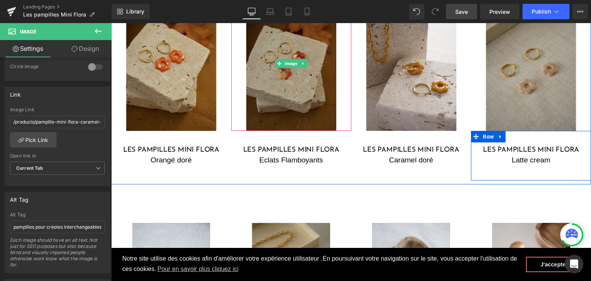
click at [295, 108] on img at bounding box center [291, 63] width 90 height 135
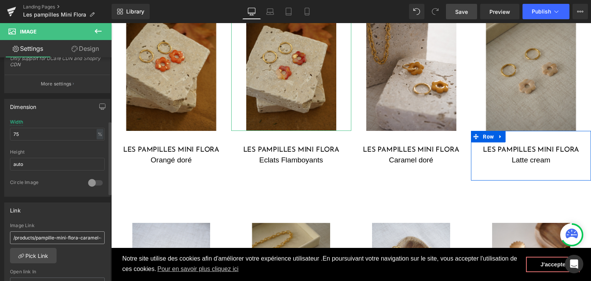
scroll to position [192, 0]
click at [28, 253] on link "Pick Link" at bounding box center [33, 254] width 47 height 15
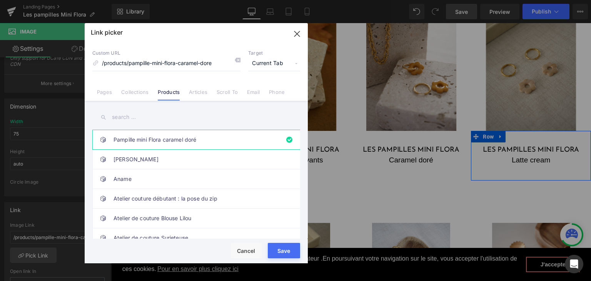
click at [179, 115] on input "text" at bounding box center [196, 116] width 208 height 17
type input "o"
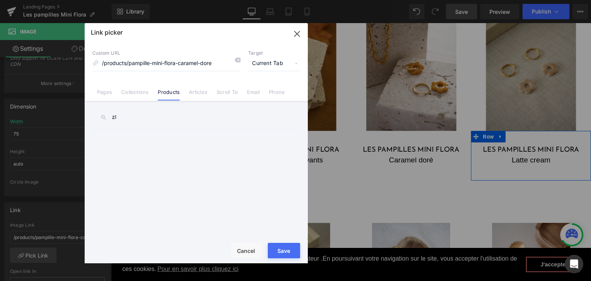
type input "z"
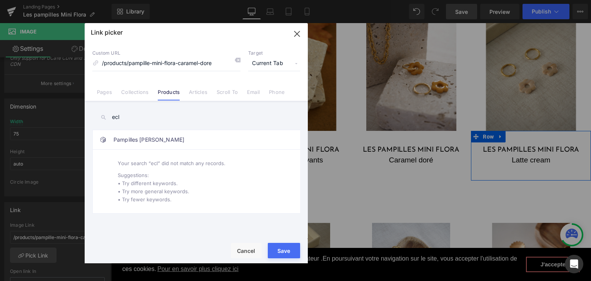
click at [165, 90] on link "Products" at bounding box center [169, 95] width 22 height 12
drag, startPoint x: 152, startPoint y: 115, endPoint x: 95, endPoint y: 115, distance: 56.2
click at [97, 115] on input "ecl" at bounding box center [196, 116] width 208 height 17
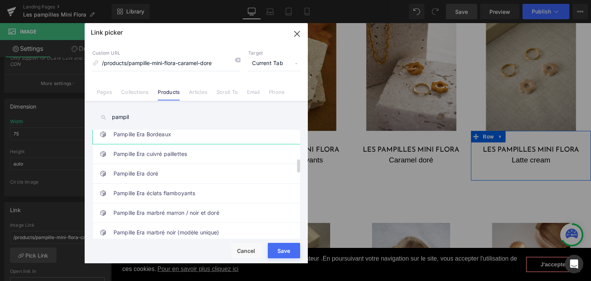
scroll to position [231, 0]
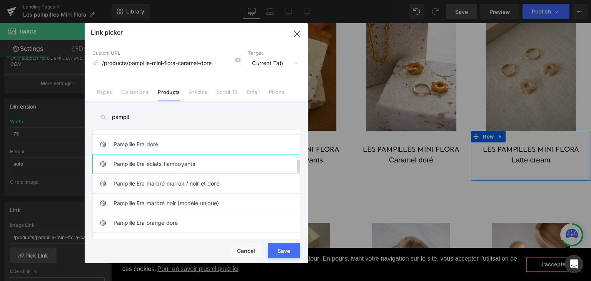
type input "pampil"
click at [212, 164] on link "Pampille Era éclats flamboyants" at bounding box center [197, 163] width 169 height 19
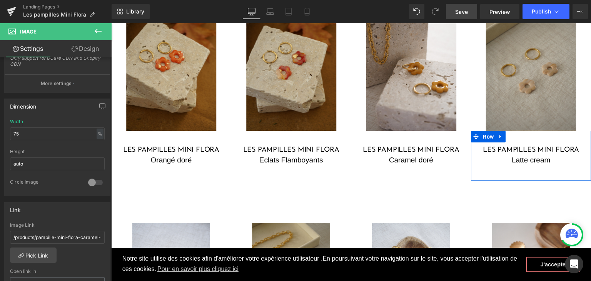
drag, startPoint x: 457, startPoint y: 11, endPoint x: 218, endPoint y: 172, distance: 288.5
click at [457, 11] on span "Save" at bounding box center [461, 12] width 13 height 8
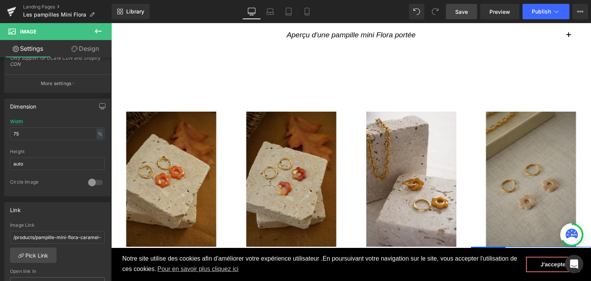
scroll to position [439, 0]
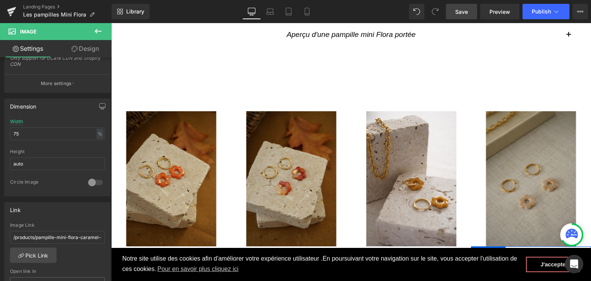
click at [563, 32] on button "button" at bounding box center [568, 34] width 15 height 23
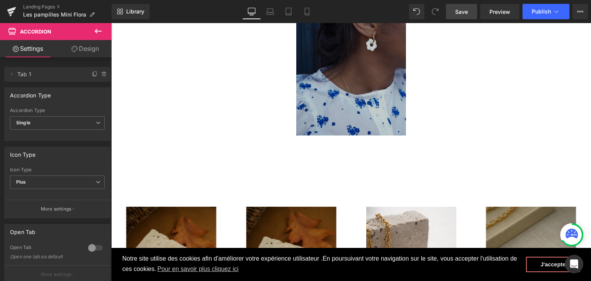
scroll to position [516, 0]
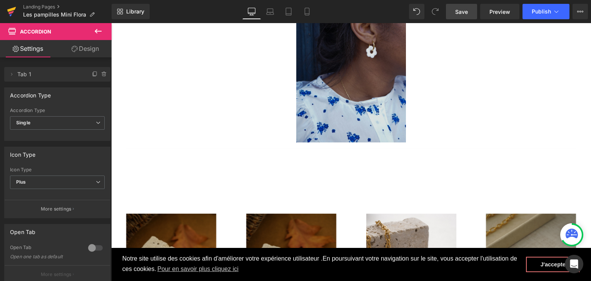
click at [10, 11] on icon at bounding box center [11, 9] width 9 height 5
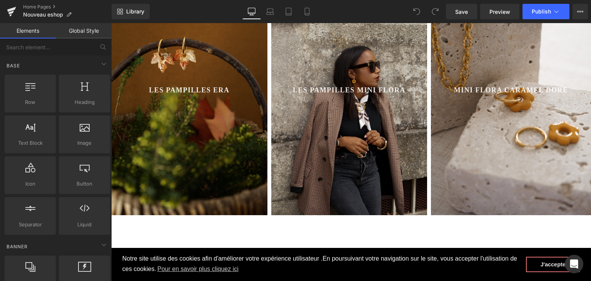
scroll to position [423, 0]
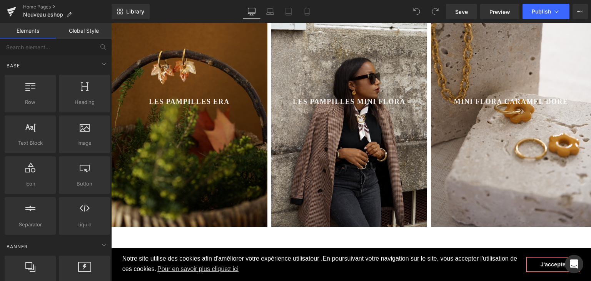
click at [446, 115] on div at bounding box center [511, 102] width 160 height 250
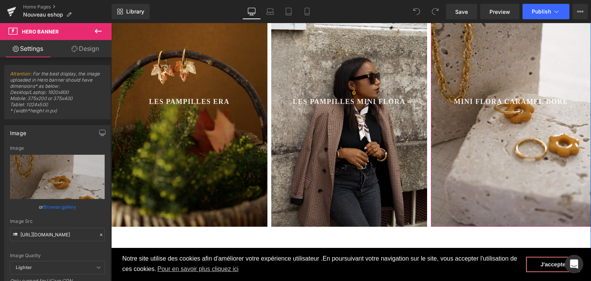
click at [466, 147] on div at bounding box center [511, 102] width 160 height 250
click at [98, 234] on icon at bounding box center [100, 234] width 5 height 5
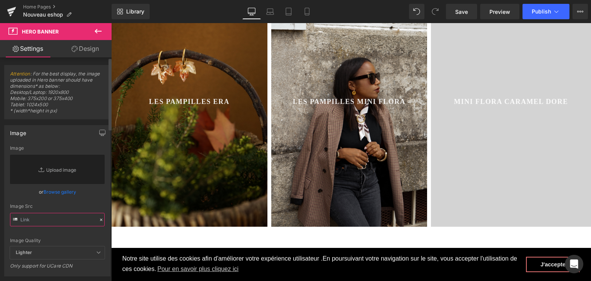
paste input "[URL][DOMAIN_NAME]"
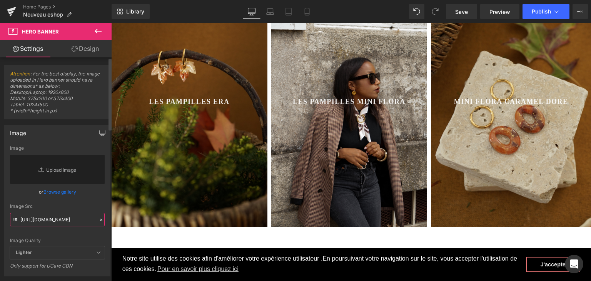
type input "[URL][DOMAIN_NAME]"
click at [61, 242] on div "Image Quality" at bounding box center [57, 240] width 95 height 5
click at [80, 226] on input "[URL][DOMAIN_NAME]" at bounding box center [57, 219] width 95 height 13
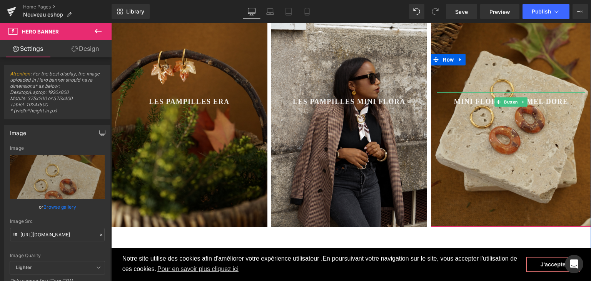
click at [555, 100] on span "Mini Flora Caramel dore" at bounding box center [511, 102] width 114 height 10
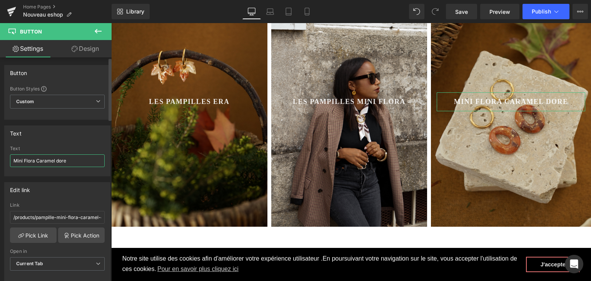
drag, startPoint x: 76, startPoint y: 159, endPoint x: 4, endPoint y: 151, distance: 72.3
click at [4, 151] on div "Text Mini Flora Caramel dore Text Mini Flora Caramel dore" at bounding box center [57, 150] width 106 height 51
type input "Les pampilles Lyv"
click at [34, 239] on link "Pick Link" at bounding box center [33, 234] width 47 height 15
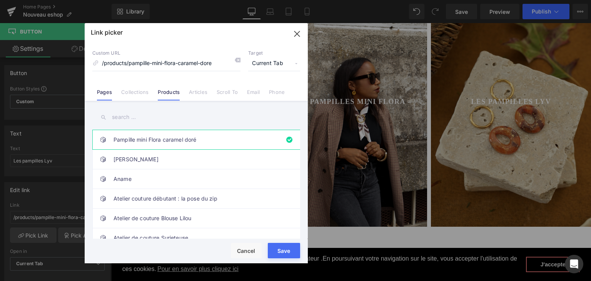
click at [112, 92] on link "Pages" at bounding box center [104, 95] width 15 height 12
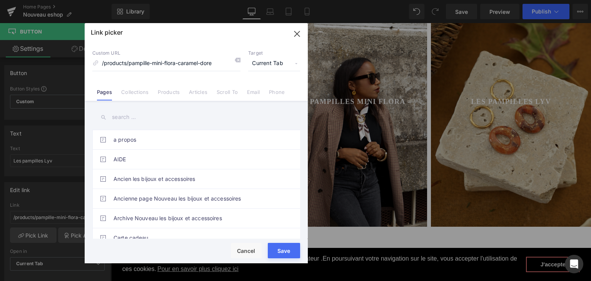
click at [131, 111] on input "text" at bounding box center [196, 116] width 208 height 17
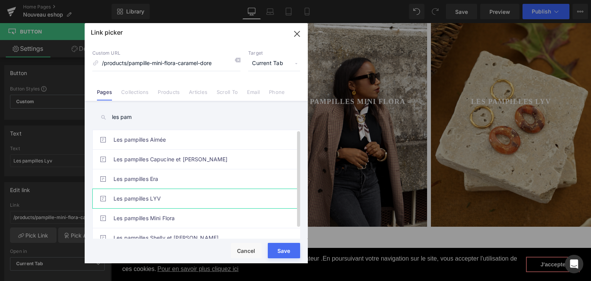
type input "les pam"
click at [140, 200] on link "Les pampilles LYV" at bounding box center [197, 198] width 169 height 19
type input "/pages/les-pampilles-lyv"
click at [286, 250] on div "Rendering Content" at bounding box center [295, 250] width 47 height 8
type input "/pages/les-pampilles-lyv"
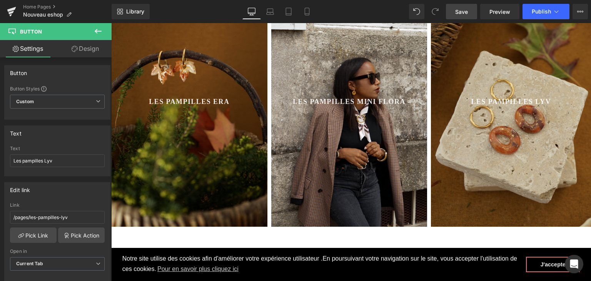
drag, startPoint x: 464, startPoint y: 15, endPoint x: 272, endPoint y: 133, distance: 225.5
click at [464, 15] on span "Save" at bounding box center [461, 12] width 13 height 8
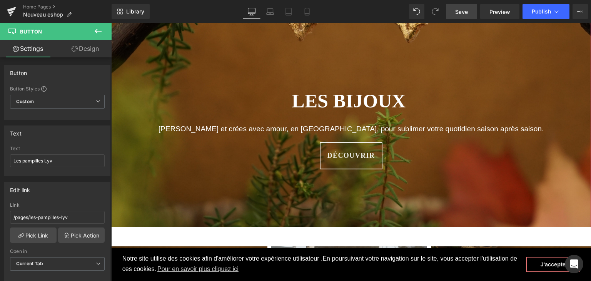
scroll to position [38, 0]
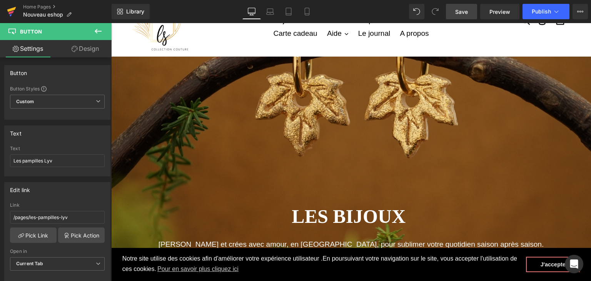
click at [11, 11] on icon at bounding box center [11, 11] width 9 height 19
